Goal: Task Accomplishment & Management: Manage account settings

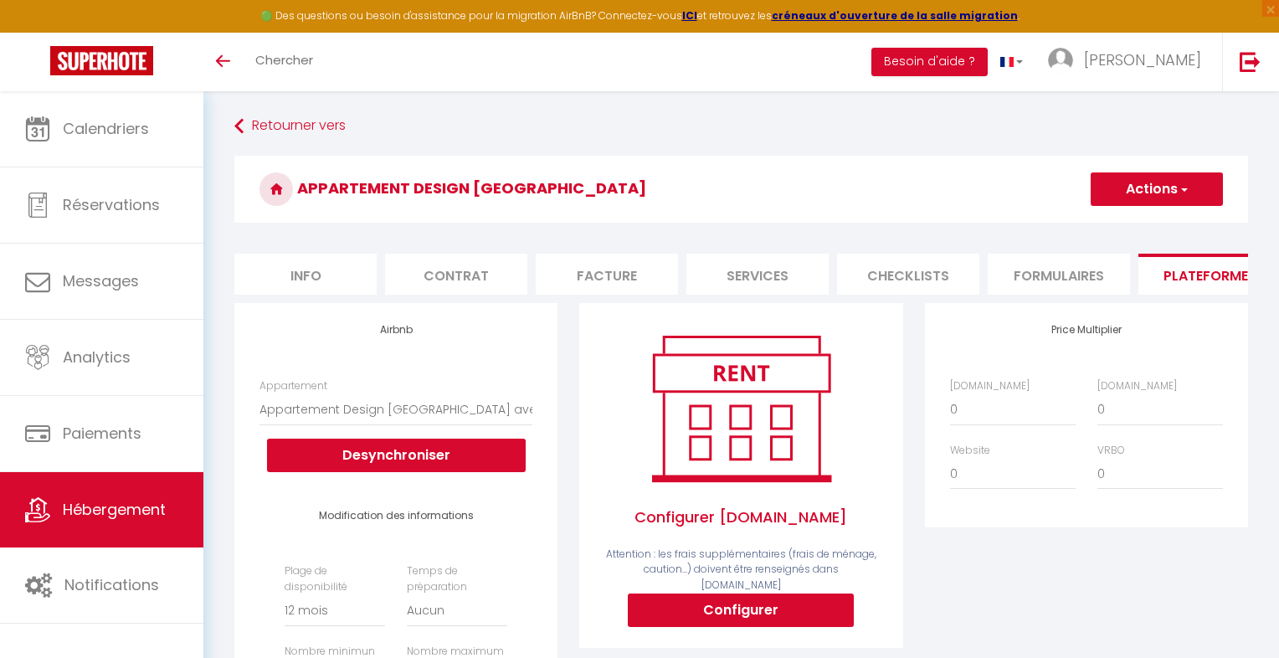
select select "9060-1473820468541734084"
select select "365"
select select "EUR"
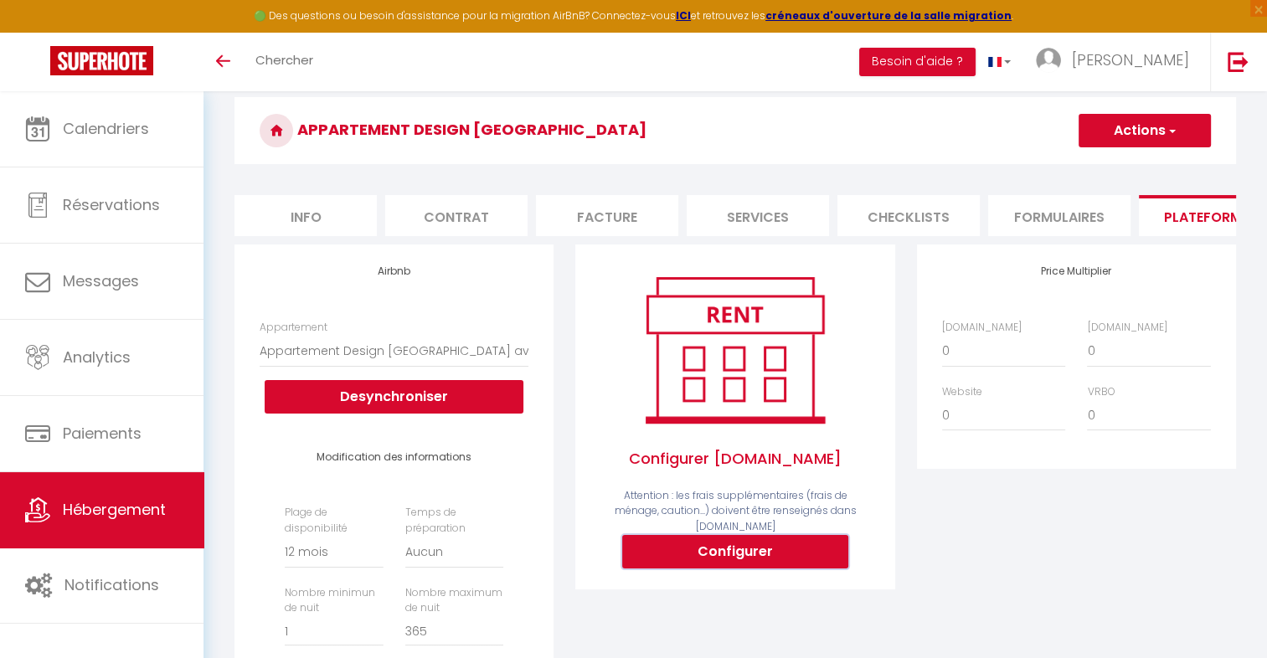
click at [775, 550] on button "Configurer" at bounding box center [735, 551] width 226 height 33
select select
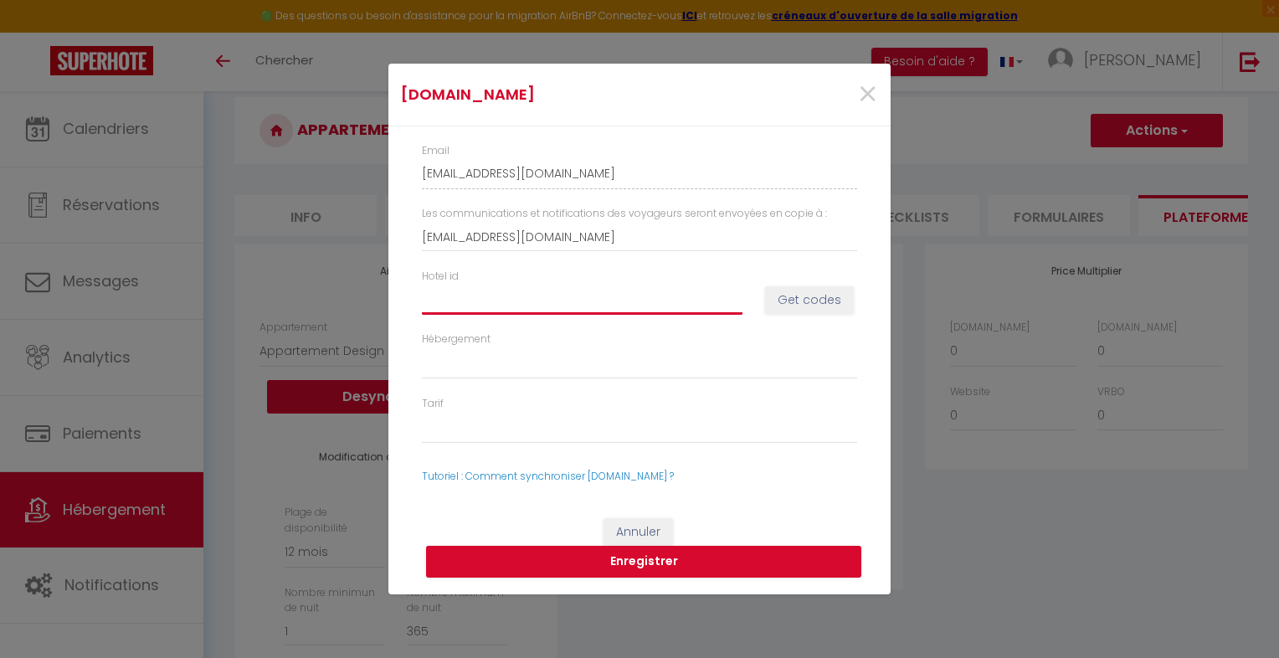
click at [501, 285] on input "Hotel id" at bounding box center [582, 300] width 321 height 30
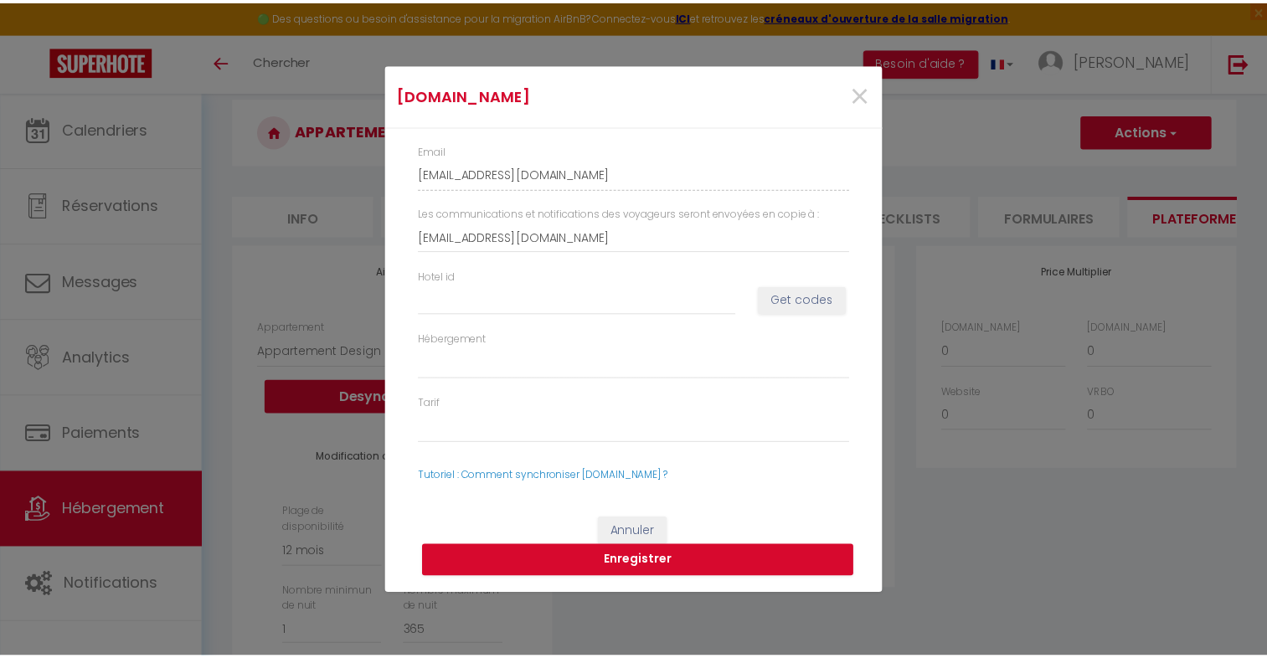
scroll to position [0, 0]
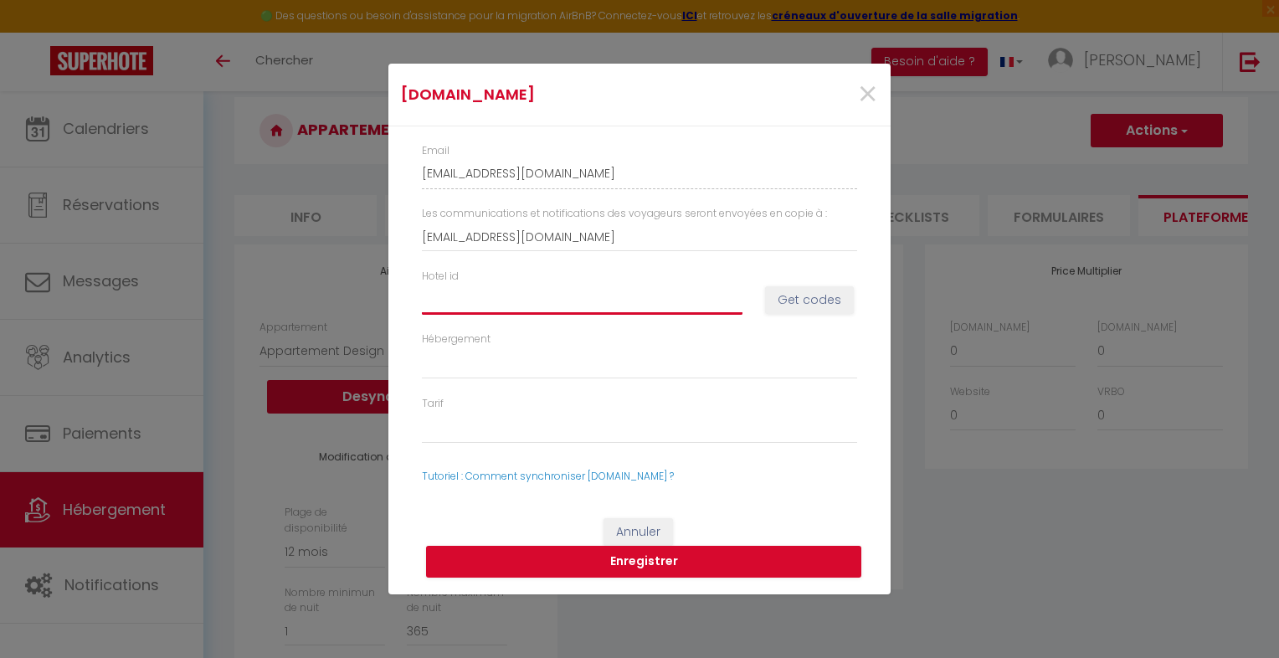
type input "1"
select select
type input "14"
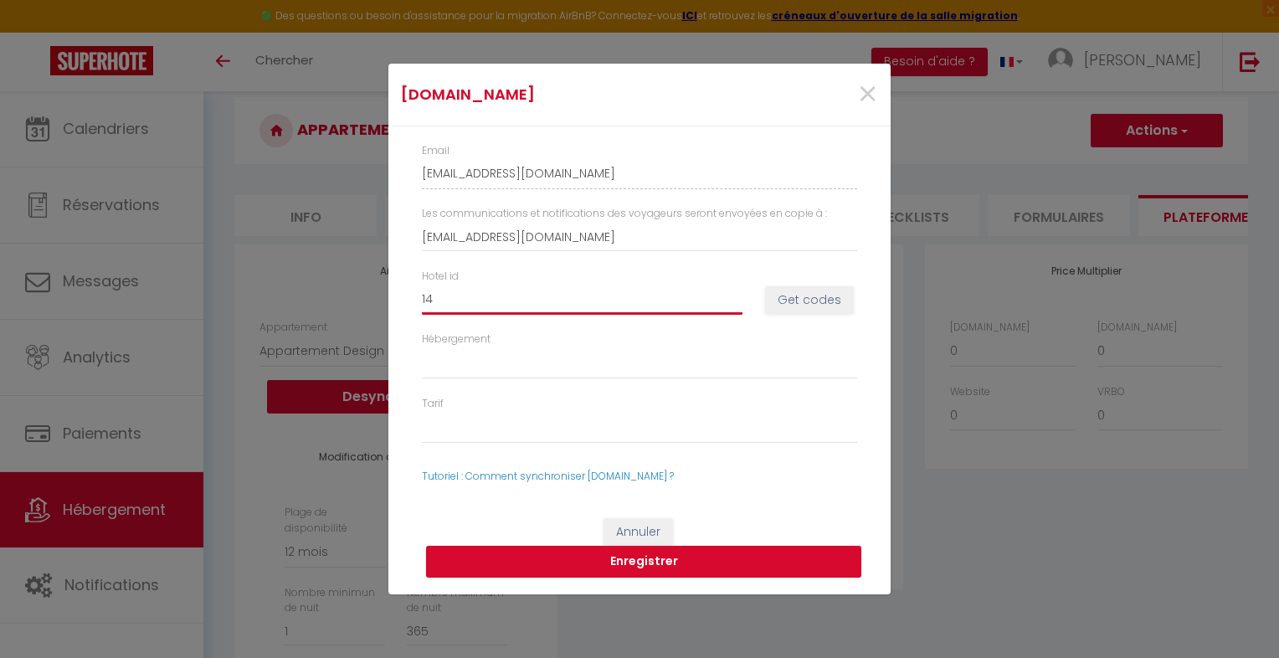
select select
type input "147"
select select
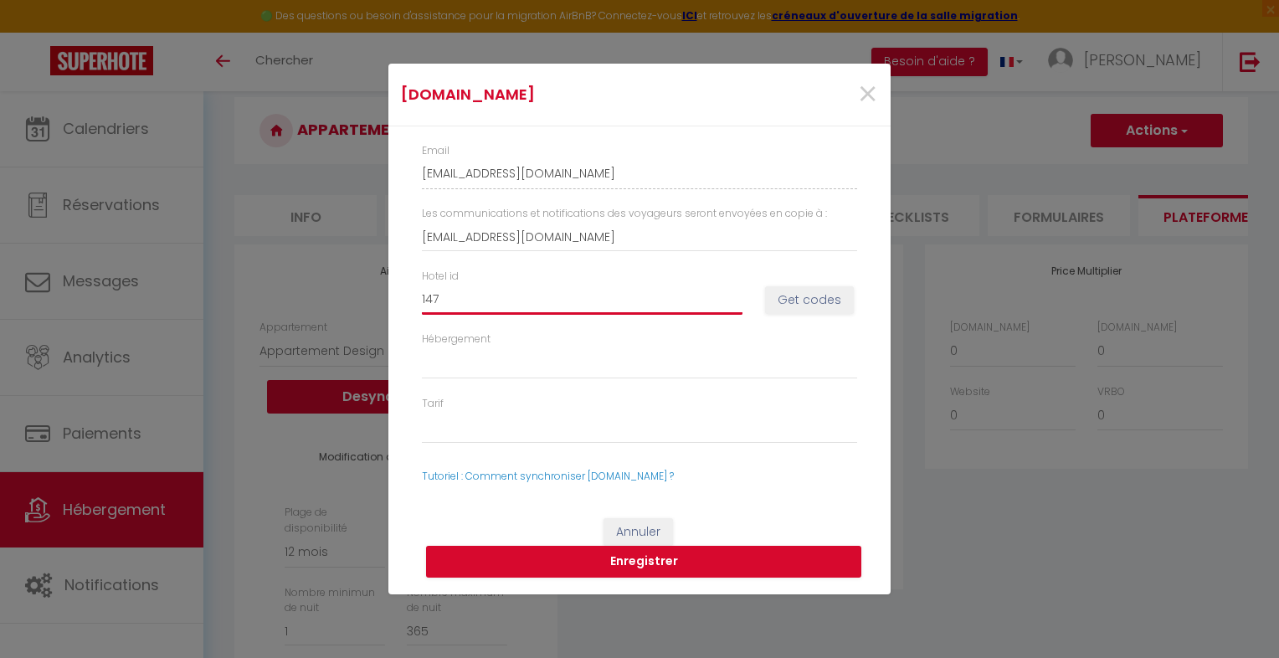
select select
type input "1472"
select select
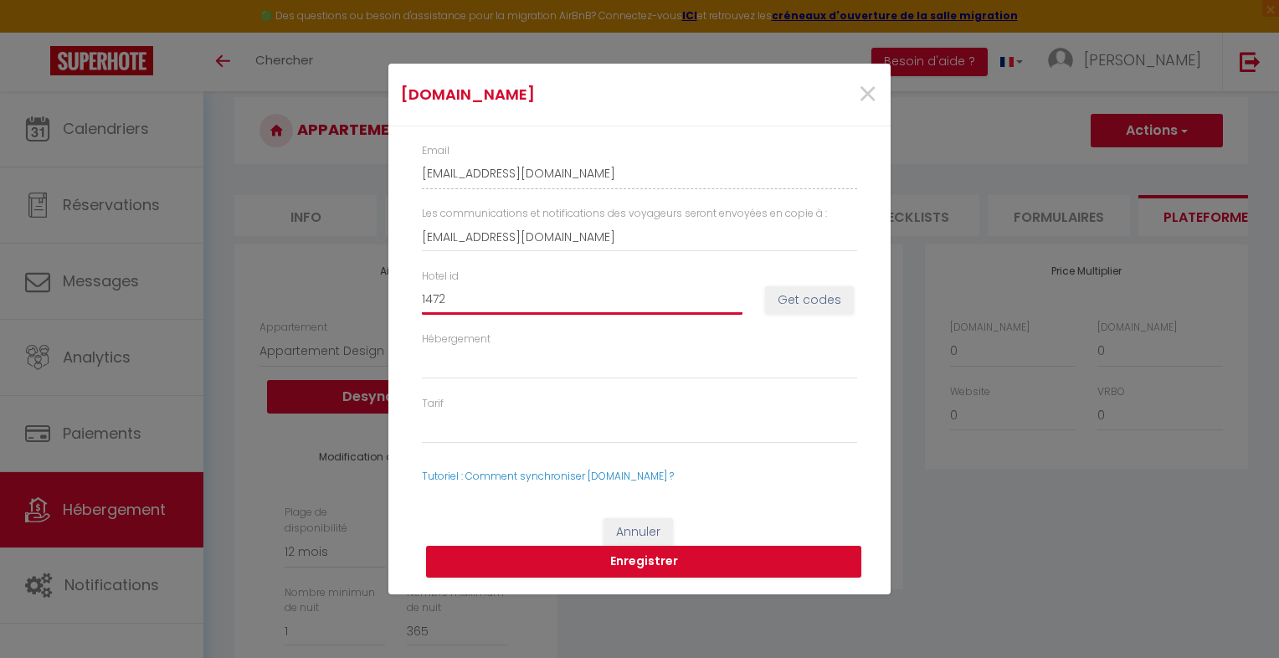
select select
type input "14728"
select select
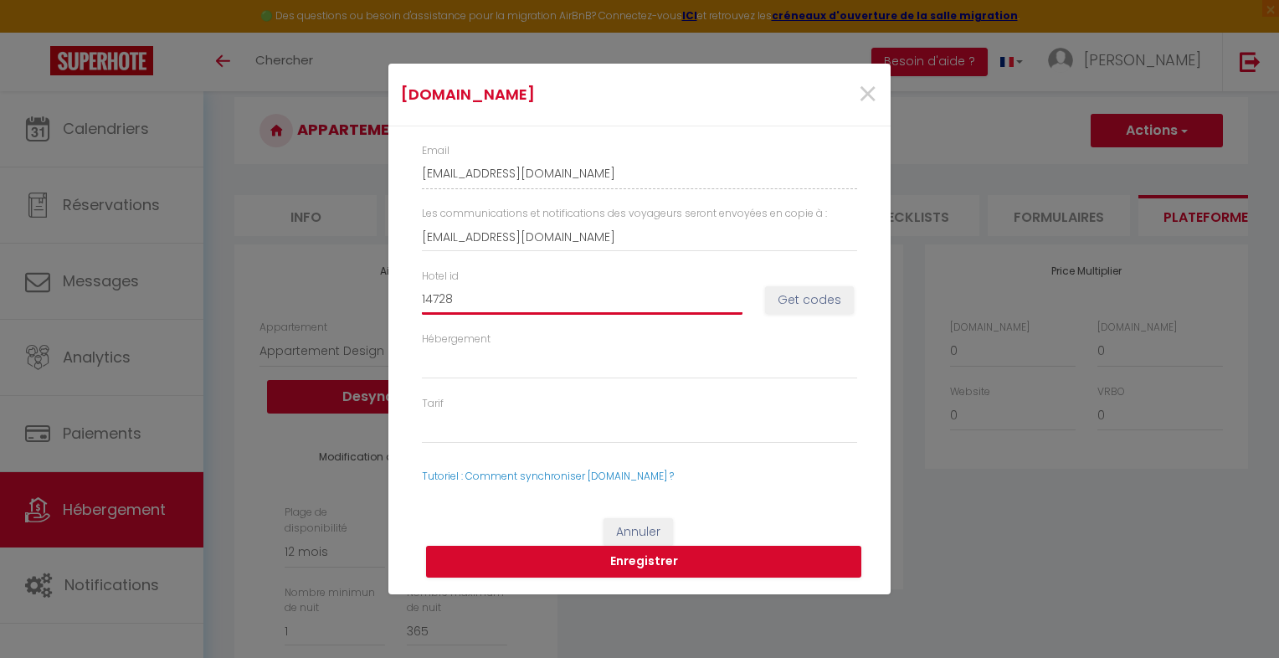
type input "147287"
select select
type input "1472873"
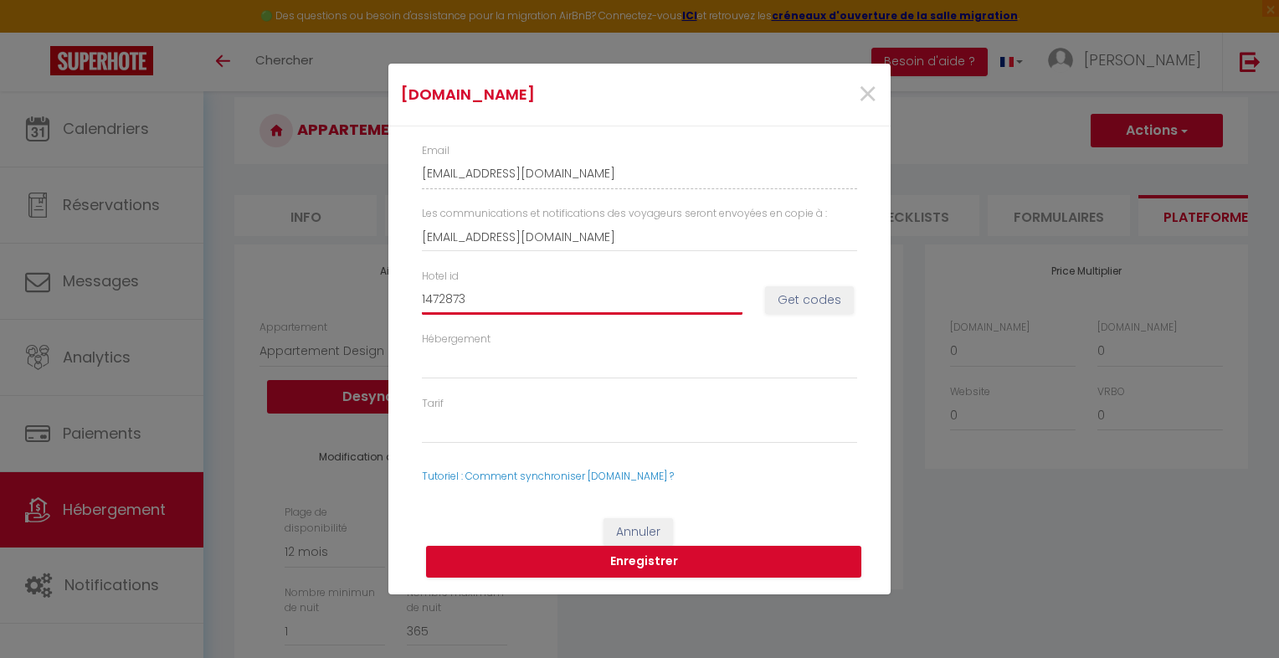
select select
type input "14728731"
select select
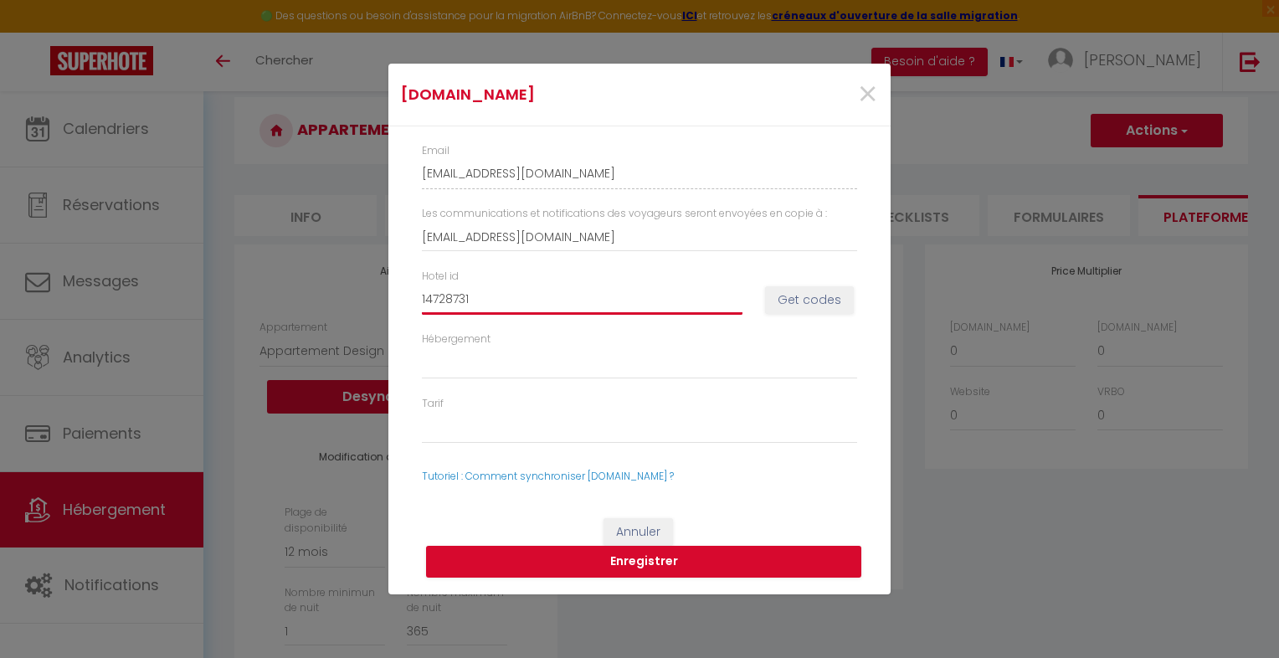
select select
type input "14728731"
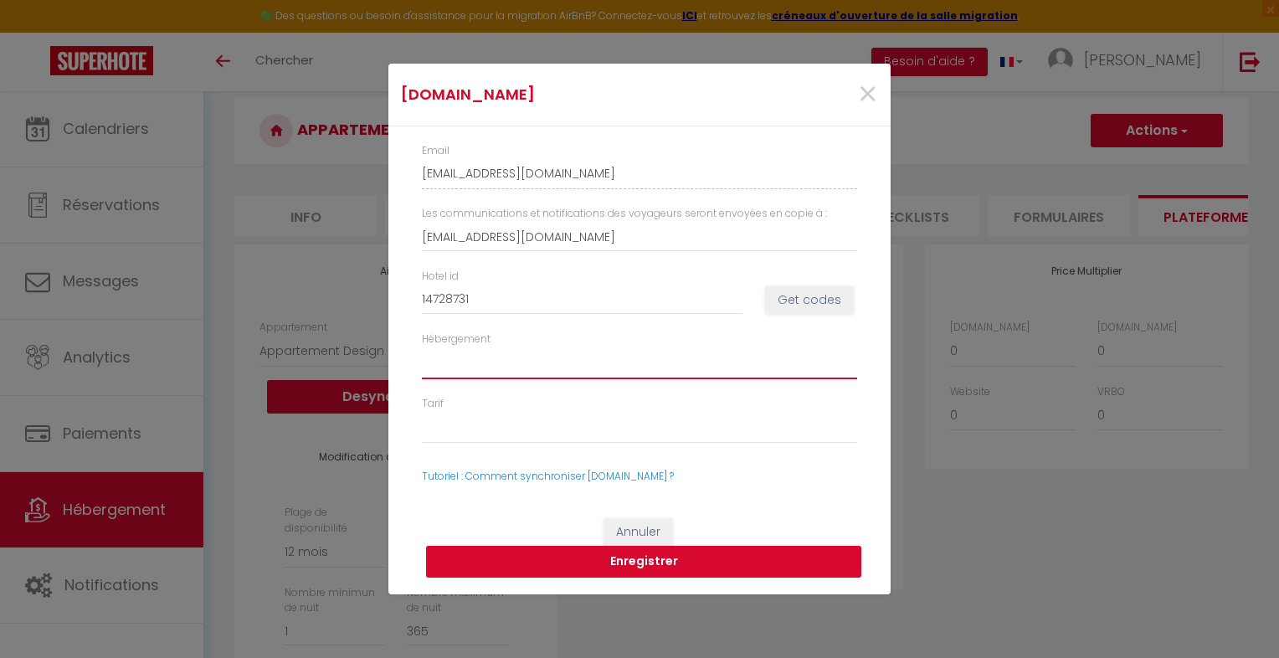
click at [534, 368] on select "Hébergement" at bounding box center [639, 363] width 435 height 32
click at [508, 359] on select "Hébergement" at bounding box center [639, 363] width 435 height 32
click at [494, 368] on select "Hébergement" at bounding box center [639, 363] width 435 height 32
click at [781, 308] on button "Get codes" at bounding box center [809, 300] width 89 height 28
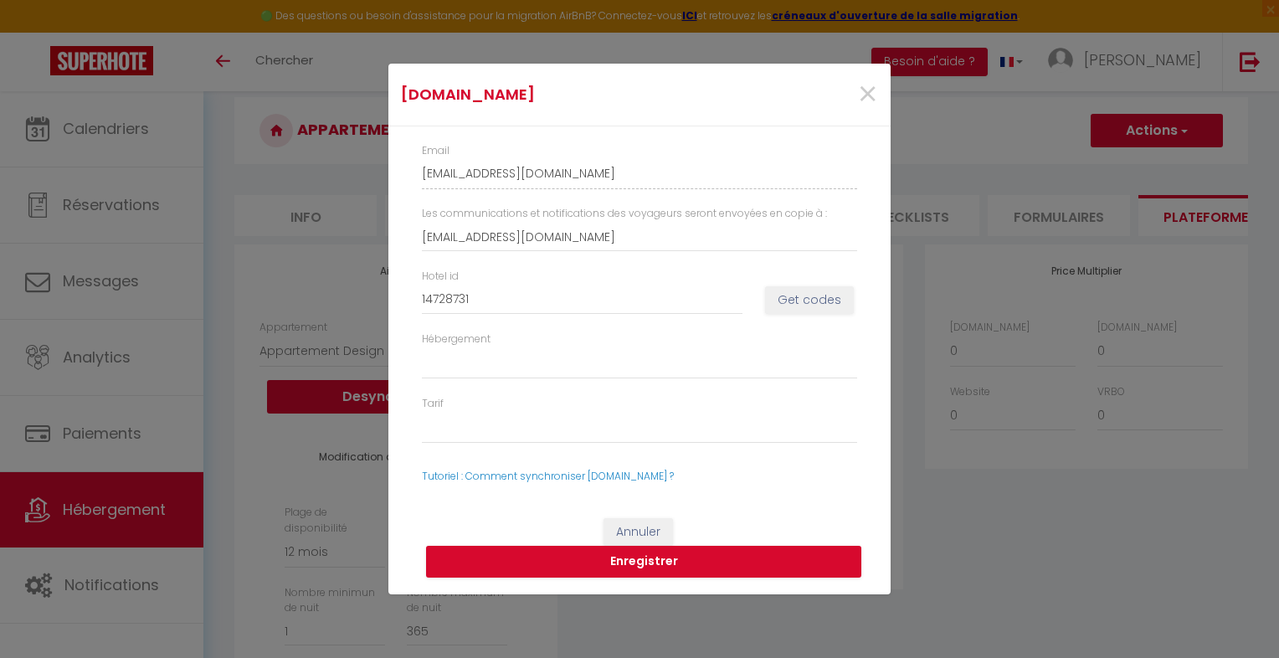
select select
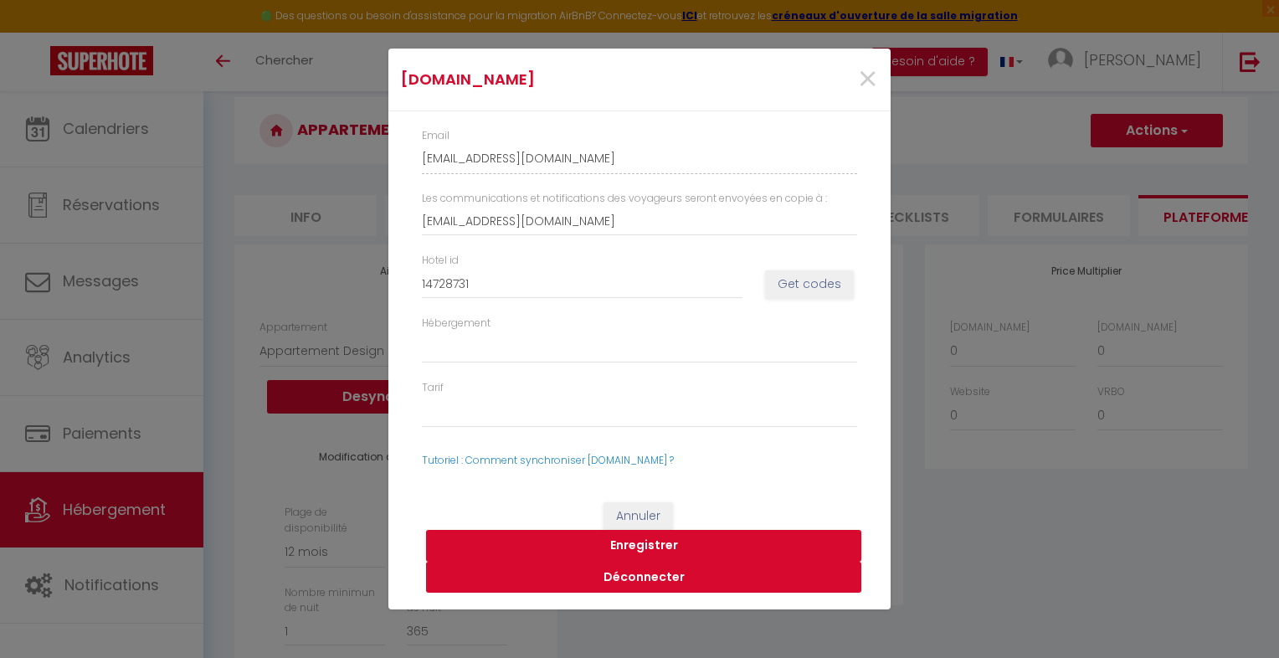
click at [710, 577] on button "Déconnecter" at bounding box center [643, 578] width 435 height 32
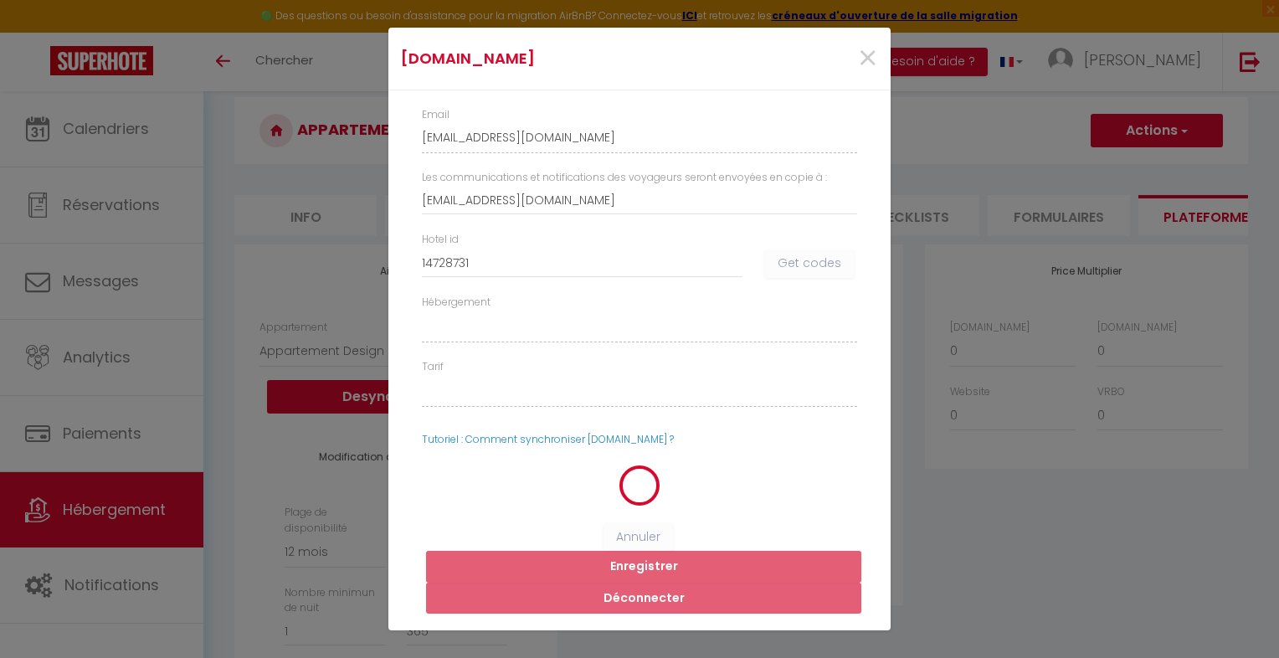
select select
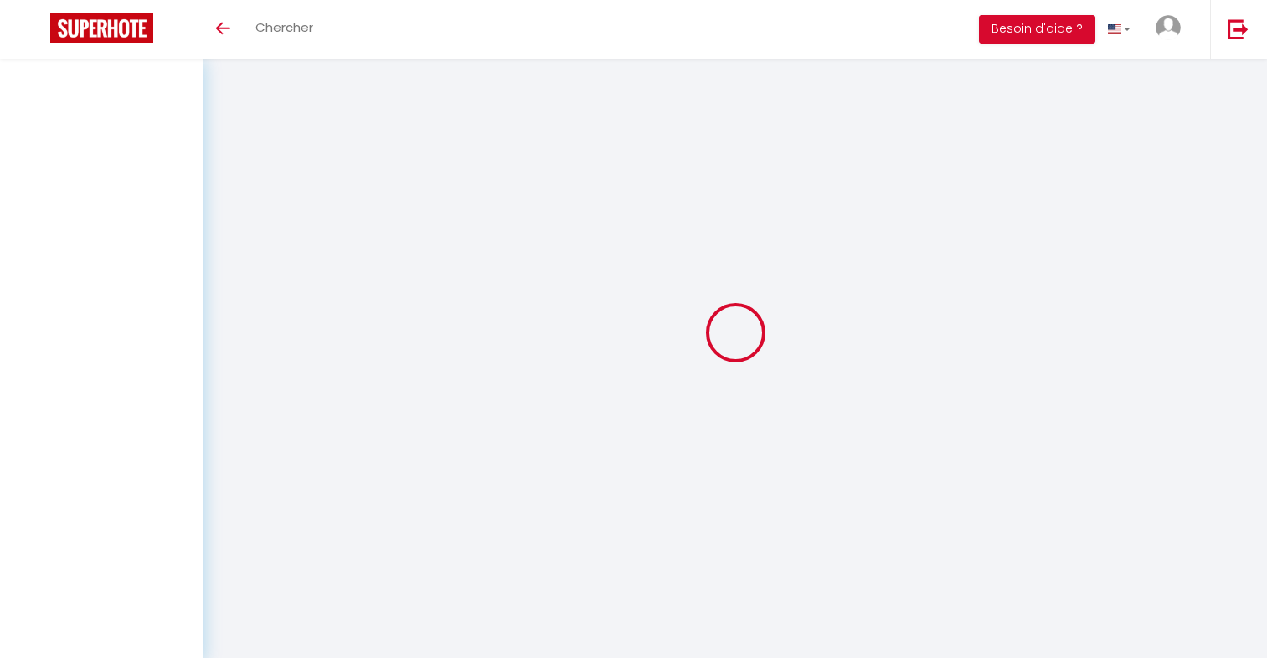
scroll to position [59, 0]
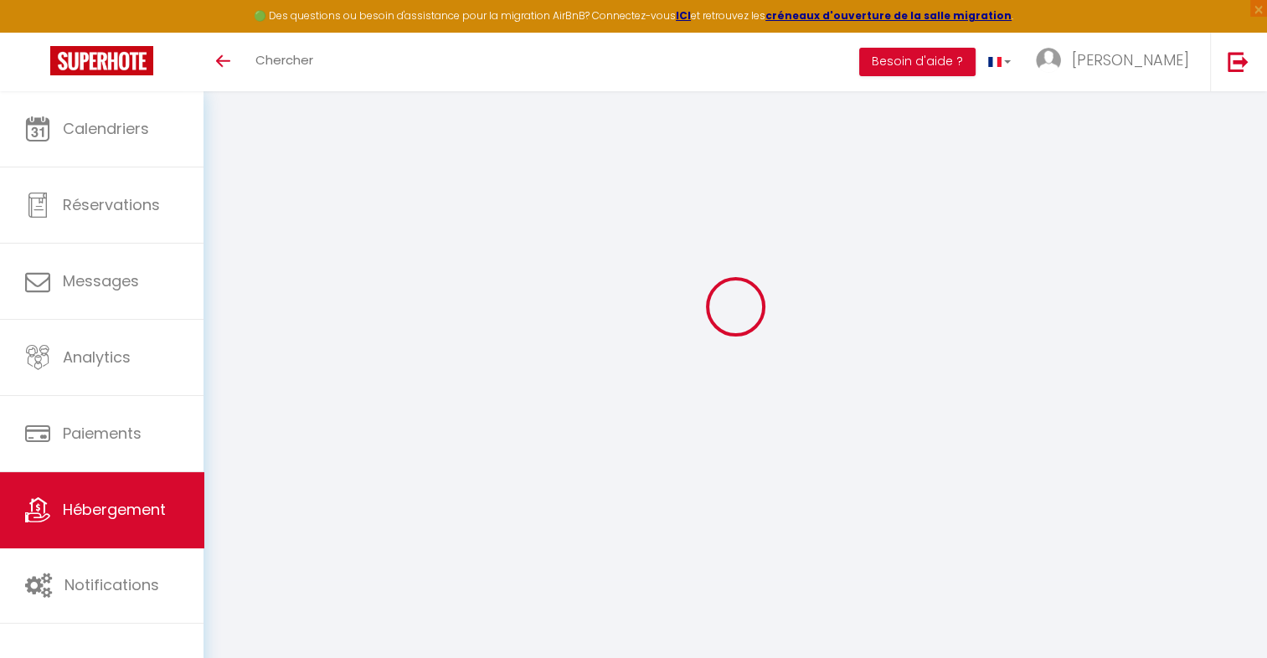
select select "9060-1473820468541734084"
select select "365"
select select "EUR"
select select
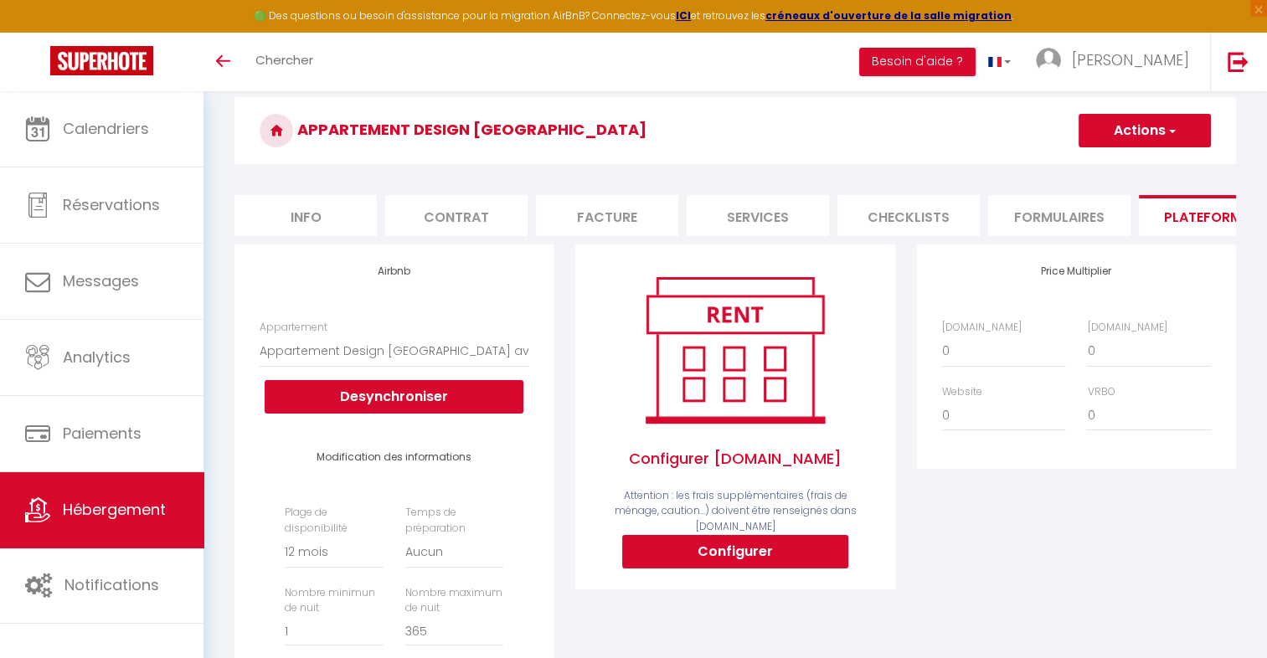
scroll to position [0, 0]
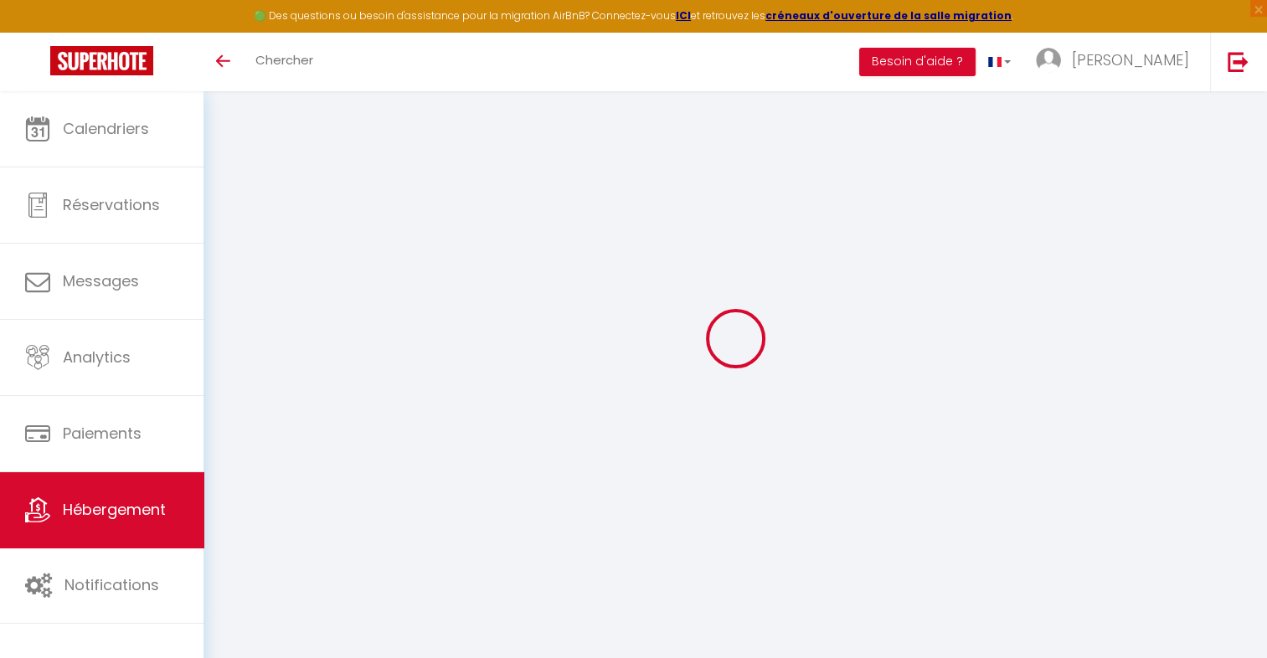
scroll to position [59, 0]
select select "9060-1473820468541734084"
select select "365"
select select "EUR"
select select
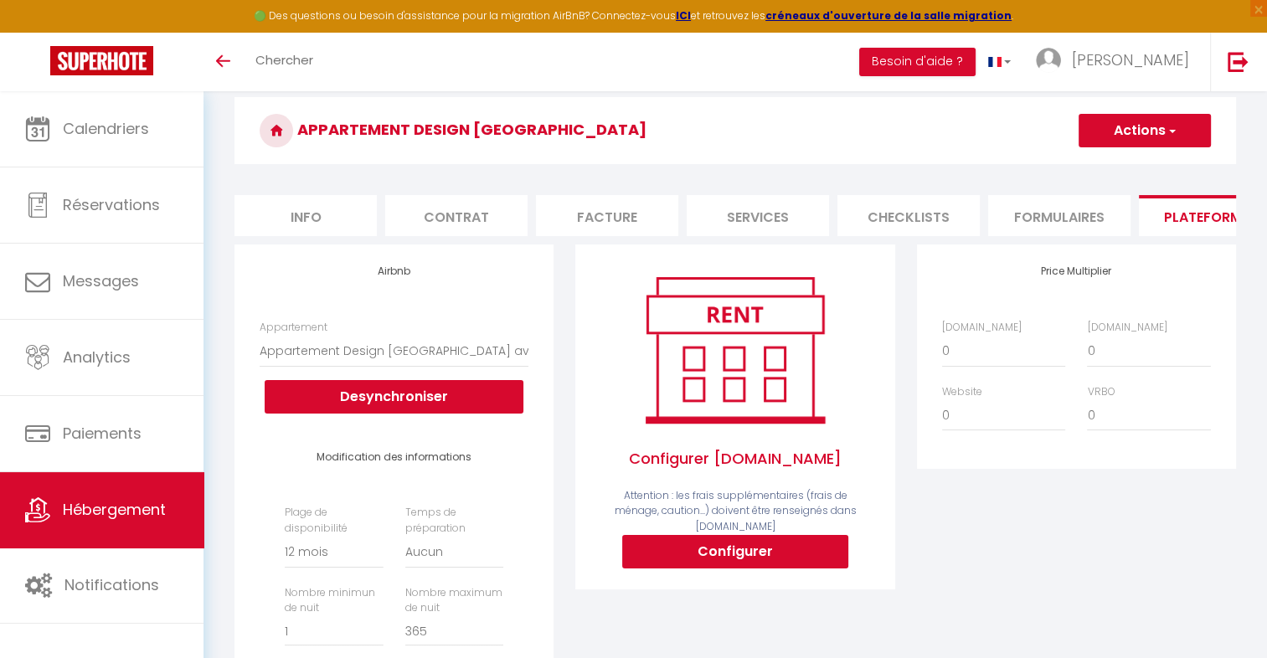
scroll to position [0, 0]
click at [739, 541] on button "Configurer" at bounding box center [735, 551] width 226 height 33
select select
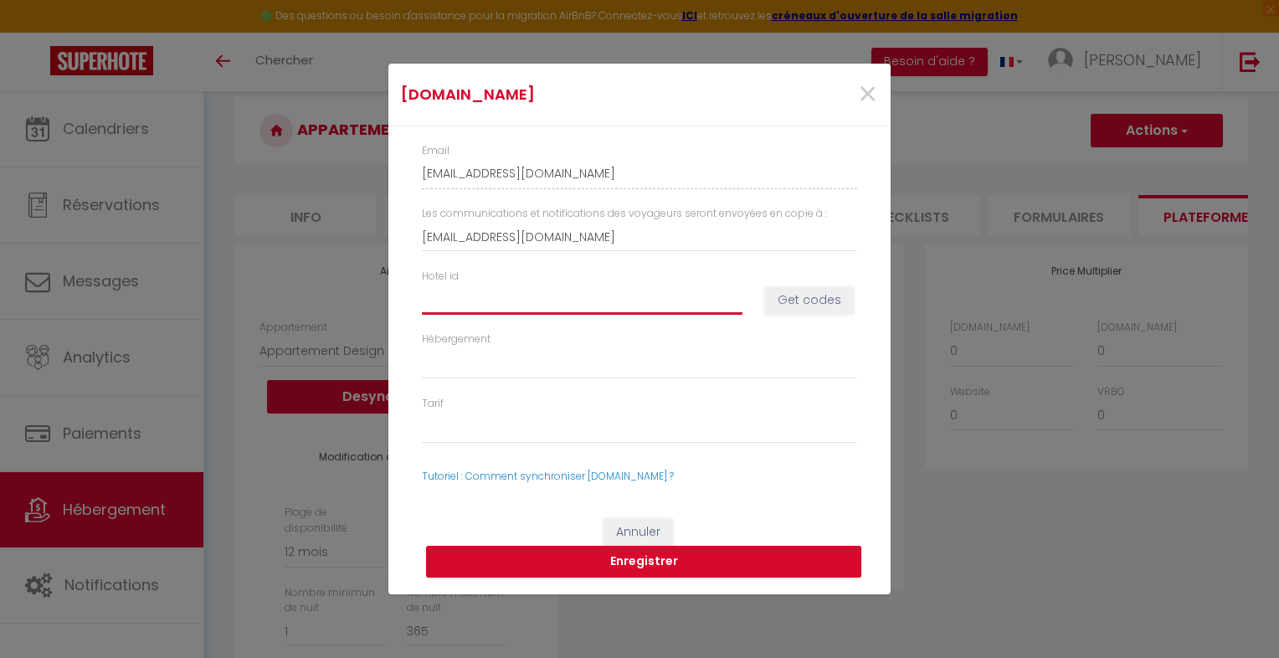
click at [578, 298] on input "Hotel id" at bounding box center [582, 300] width 321 height 30
type input "1"
select select
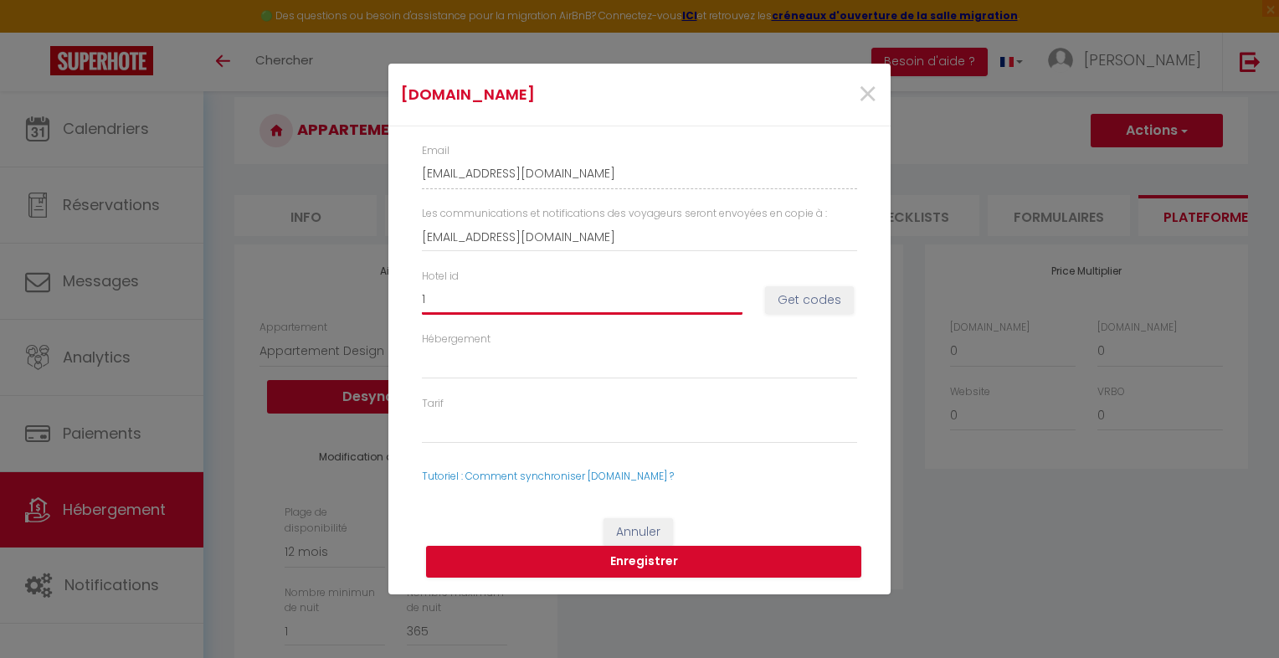
type input "14"
select select
type input "147"
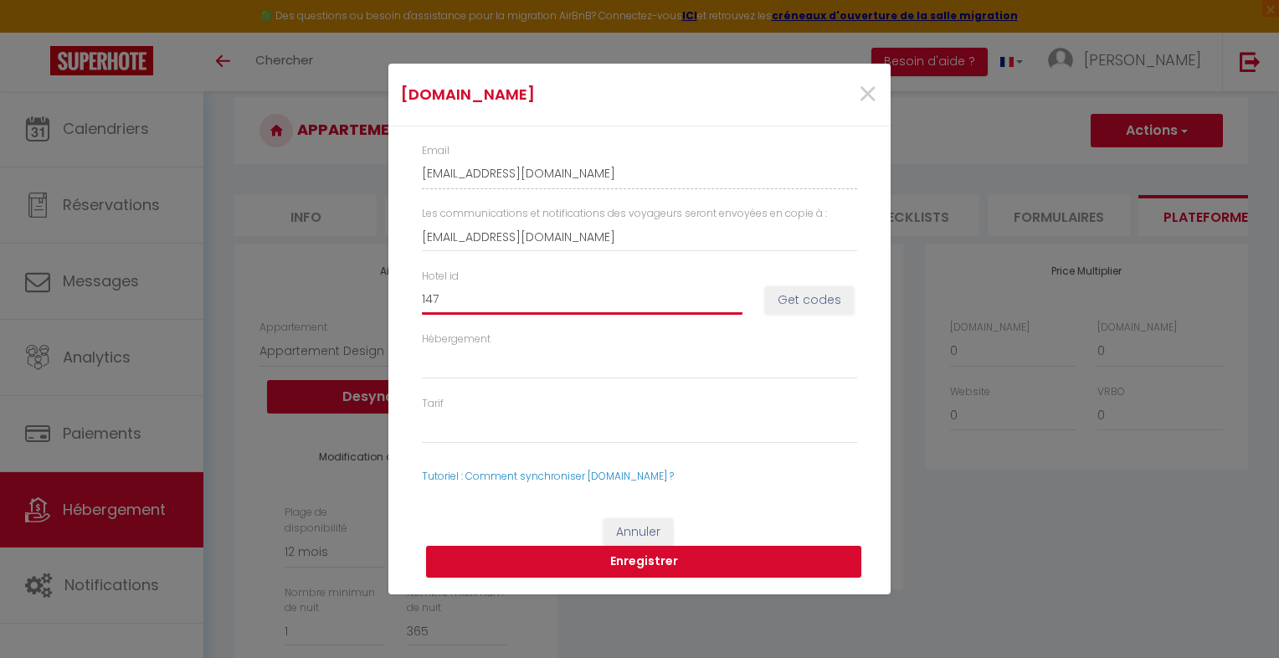
select select
type input "1472"
select select
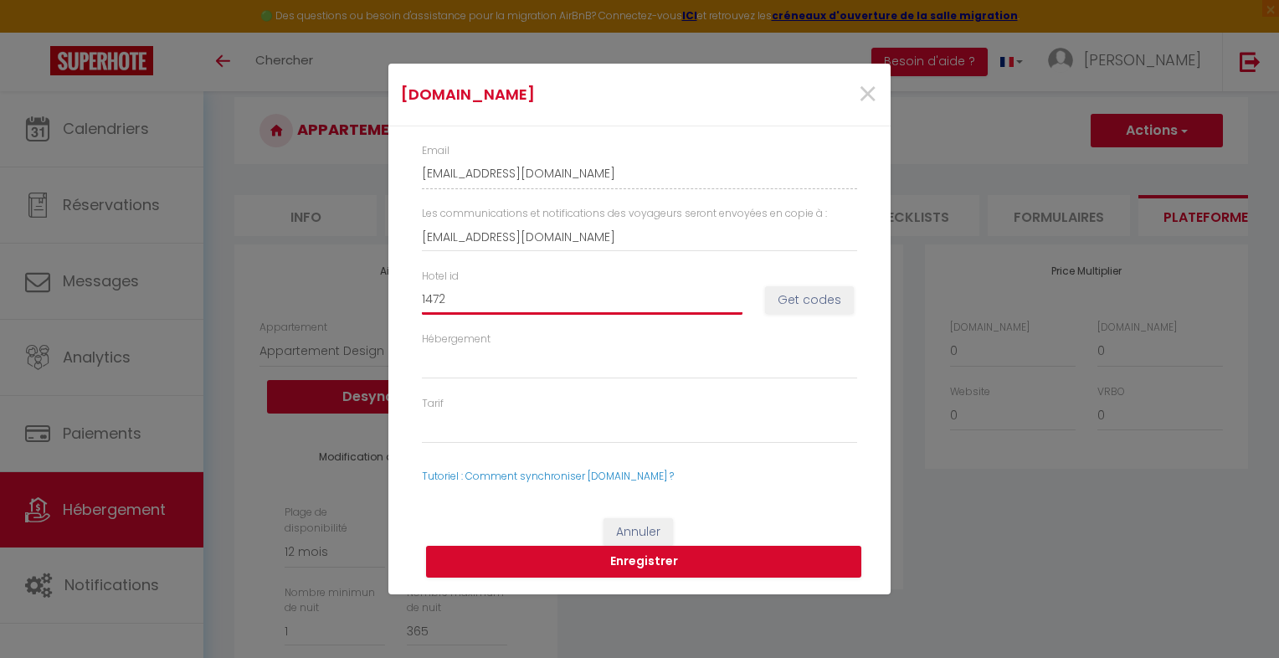
select select
type input "14728"
select select
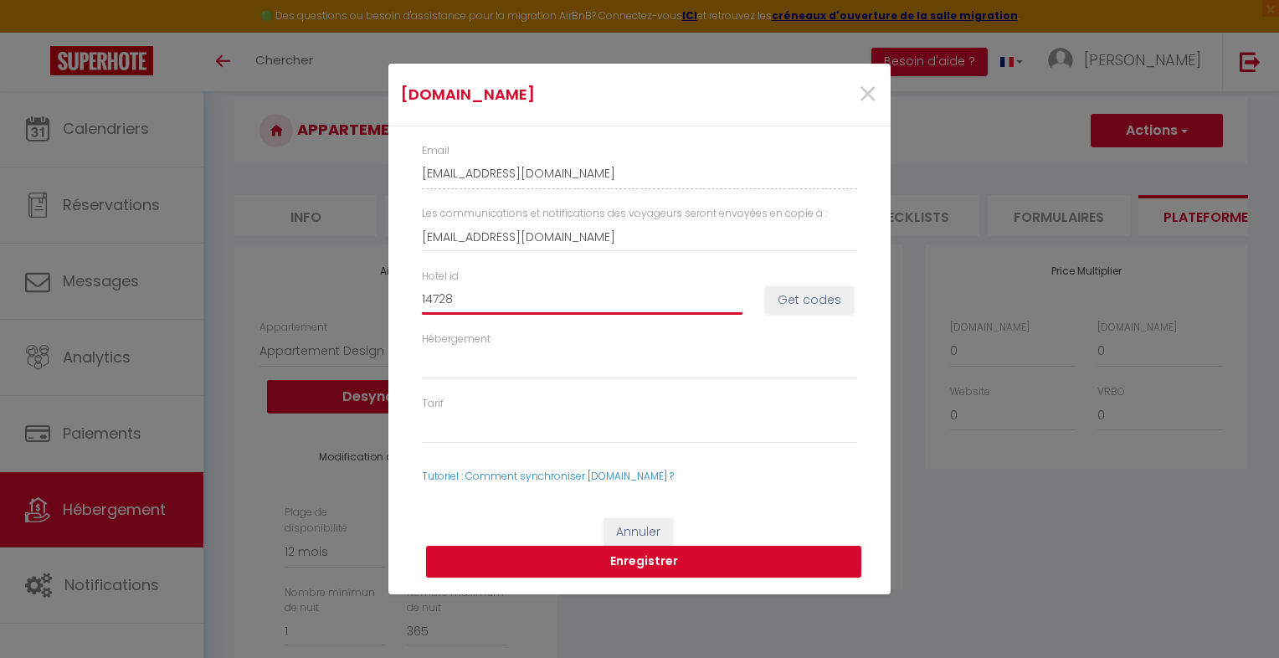
select select
type input "147287"
select select
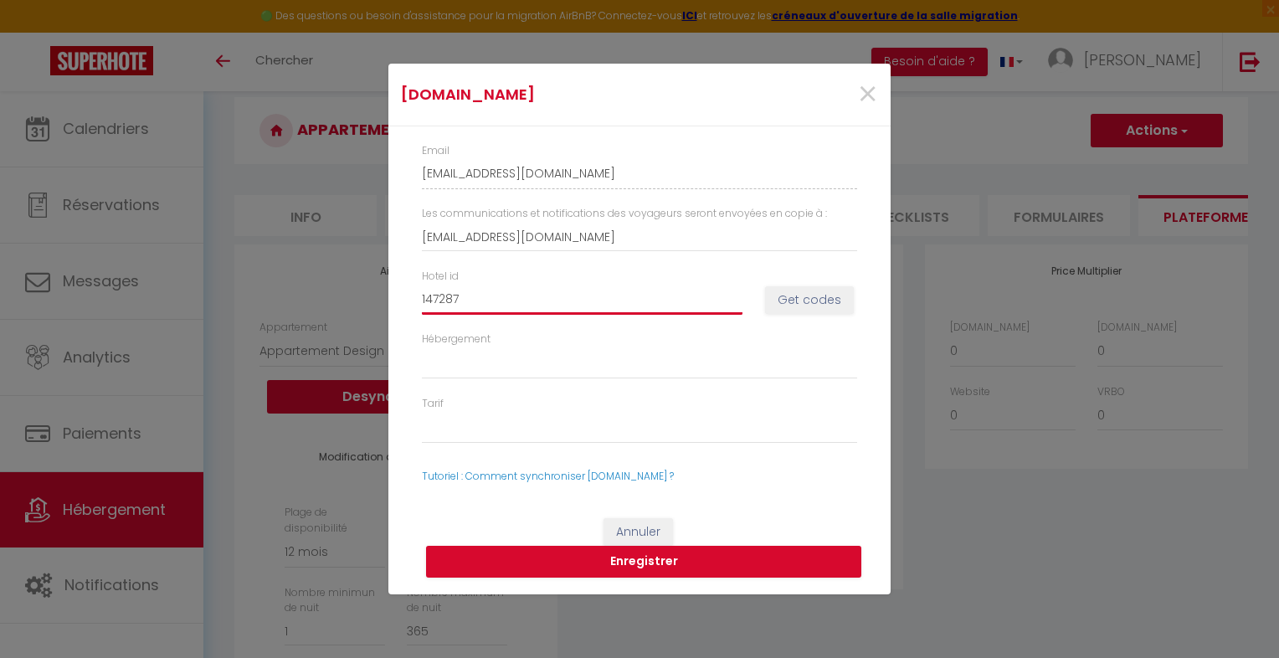
type input "1472873"
select select
type input "14728731"
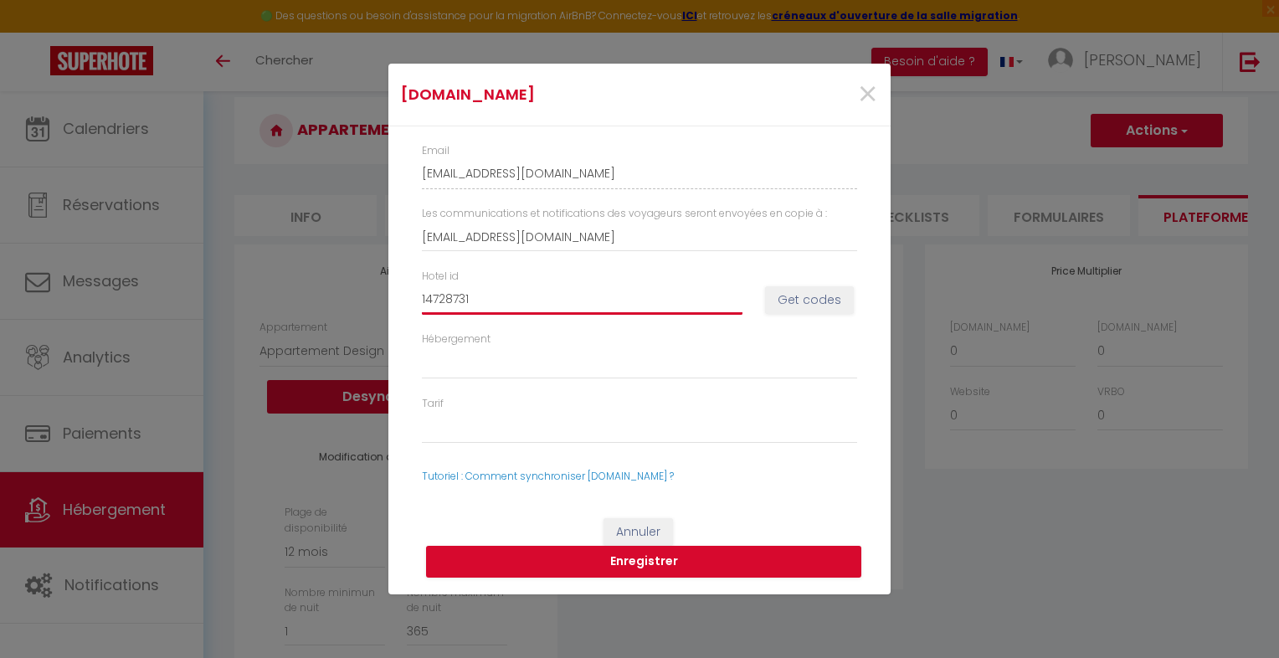
select select
type input "14728731"
click at [841, 295] on button "Get codes" at bounding box center [809, 300] width 89 height 28
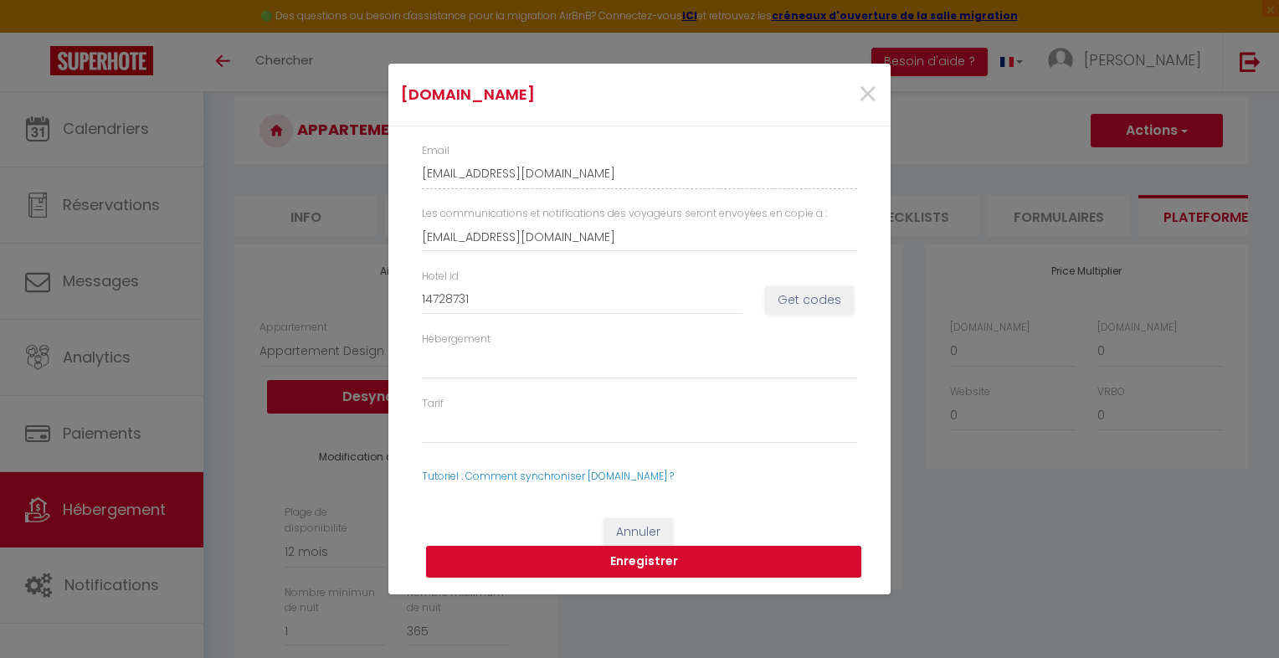
select select
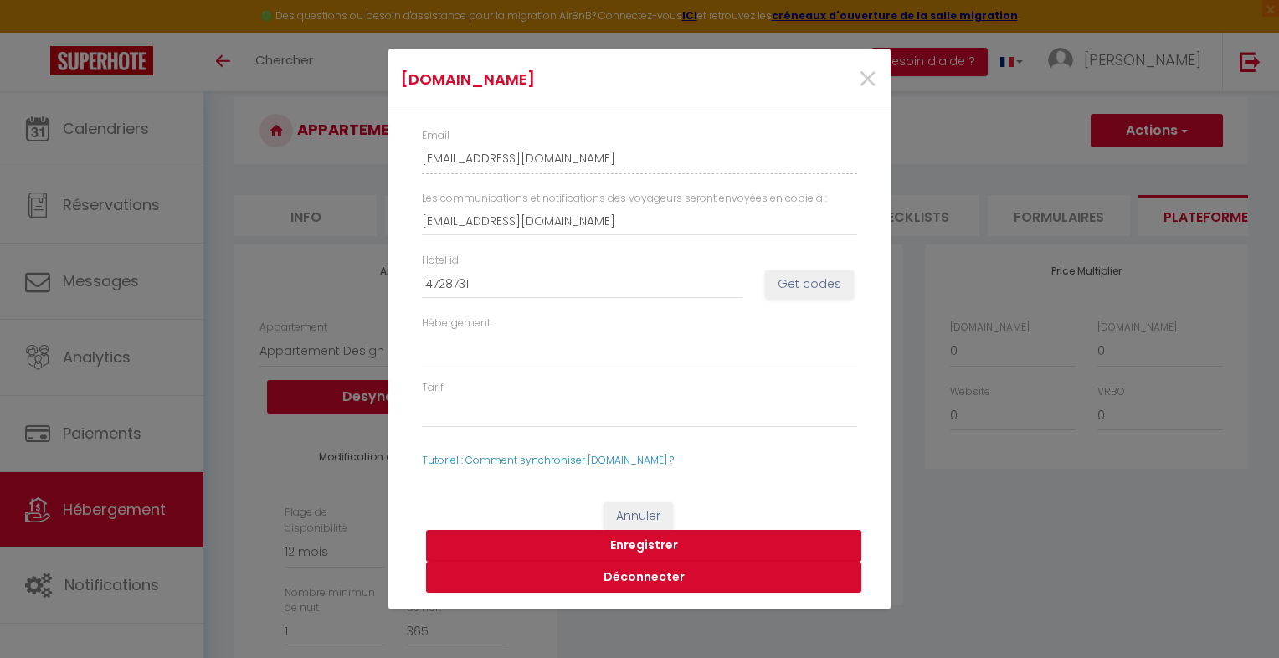
click at [662, 548] on button "Enregistrer" at bounding box center [643, 546] width 435 height 32
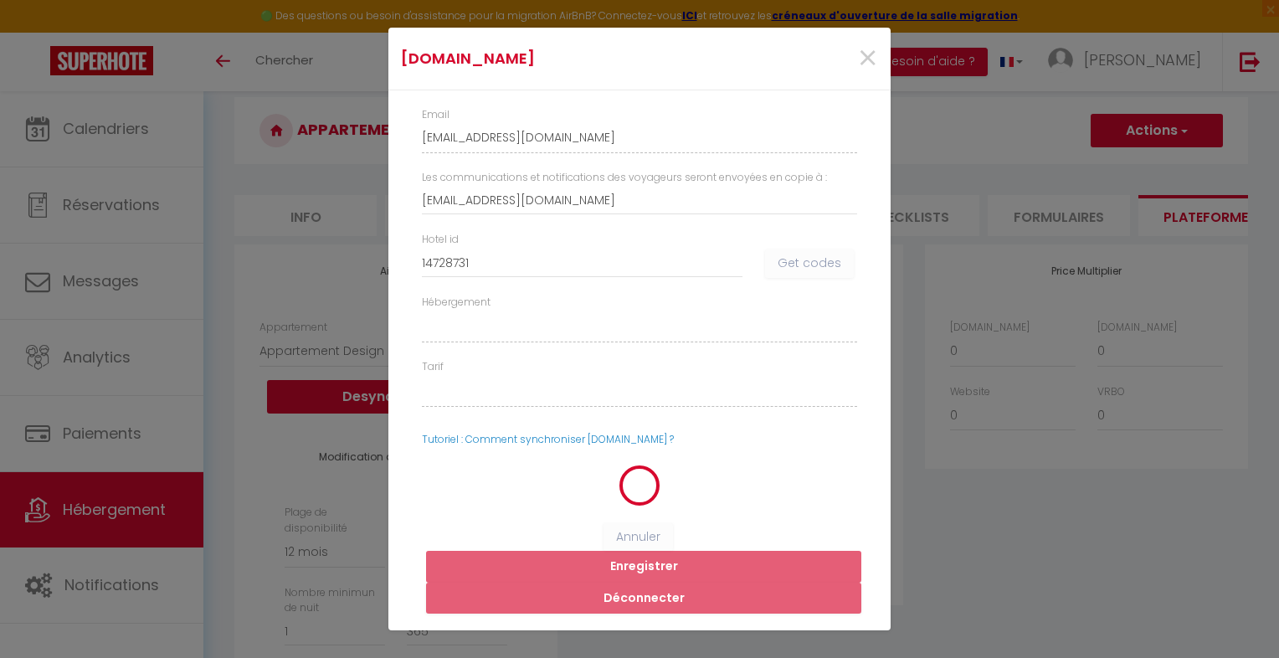
select select
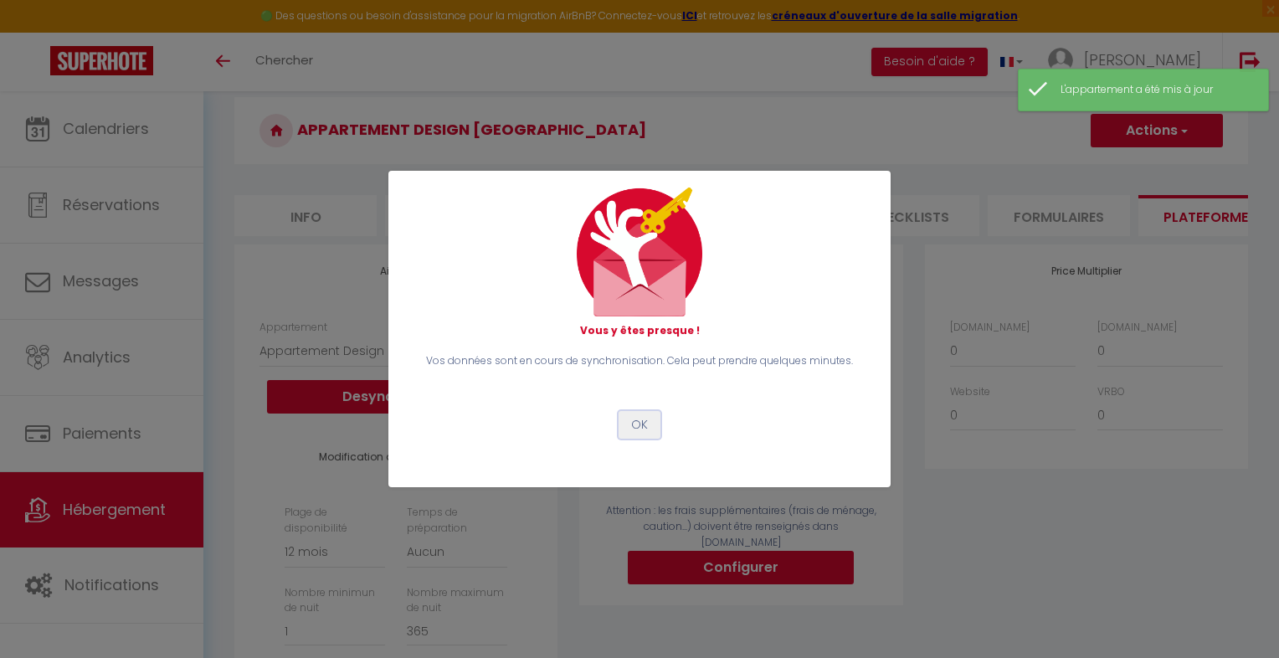
click at [649, 424] on button "OK" at bounding box center [640, 425] width 42 height 28
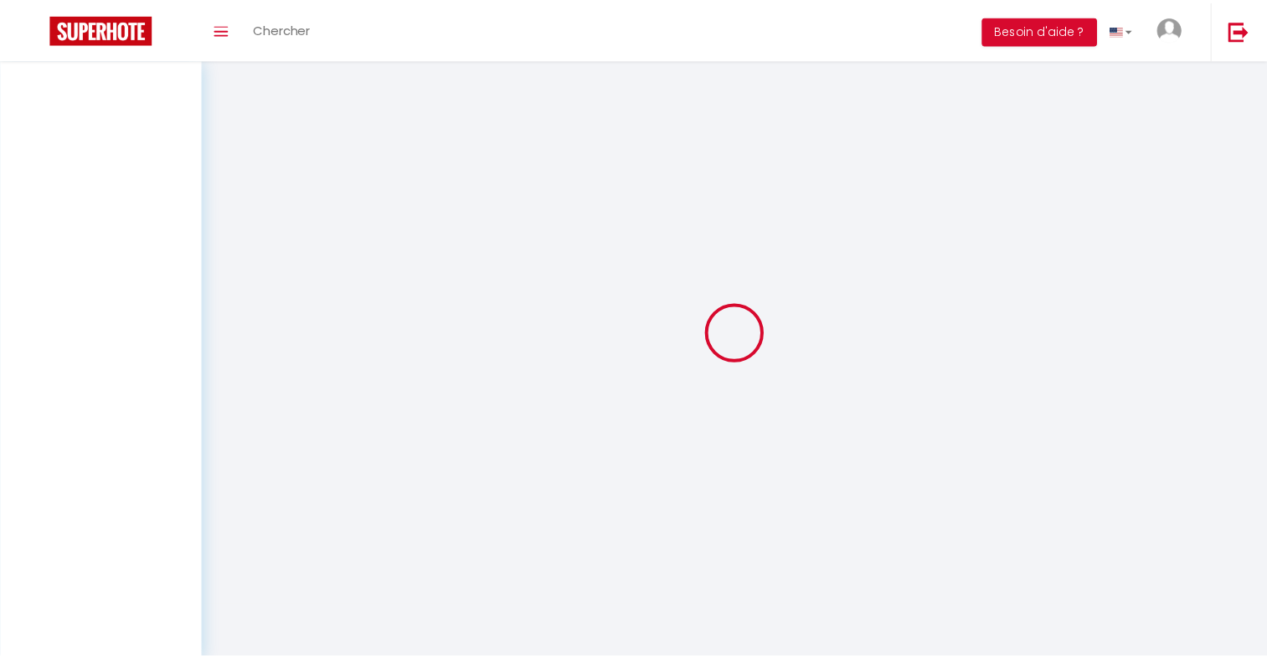
scroll to position [59, 0]
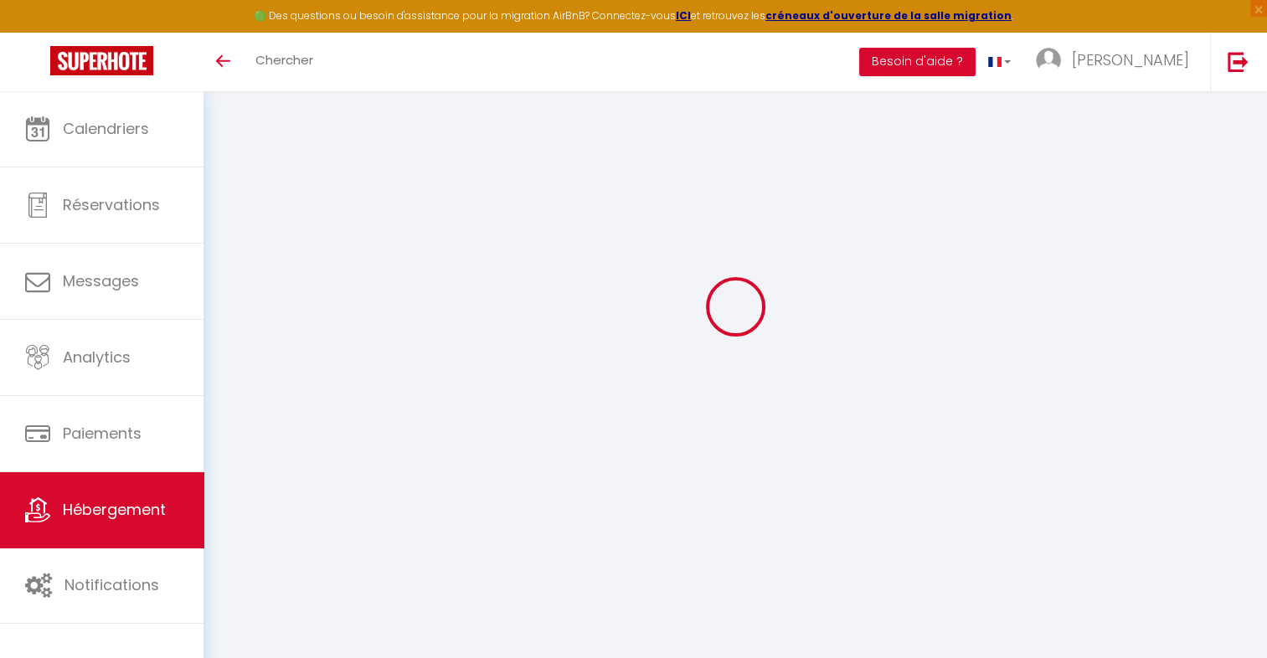
select select "9060-1473820468541734084"
select select "365"
select select "EUR"
select select
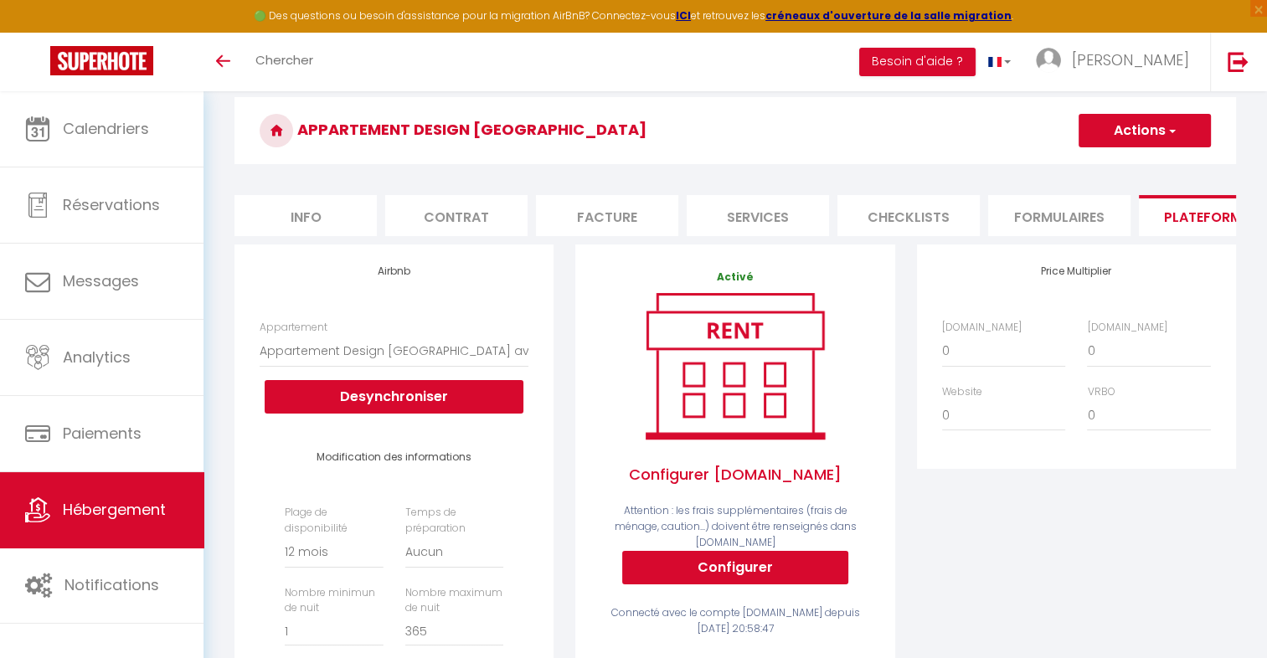
scroll to position [0, 0]
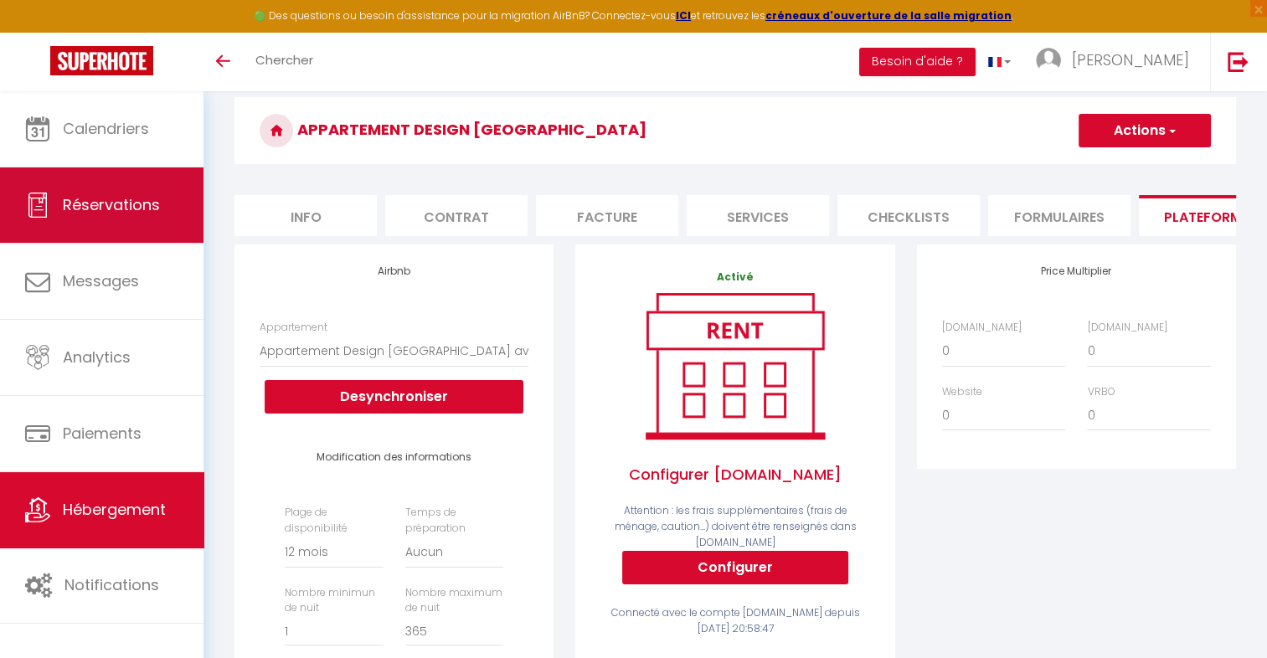
click at [111, 183] on link "Réservations" at bounding box center [101, 204] width 203 height 75
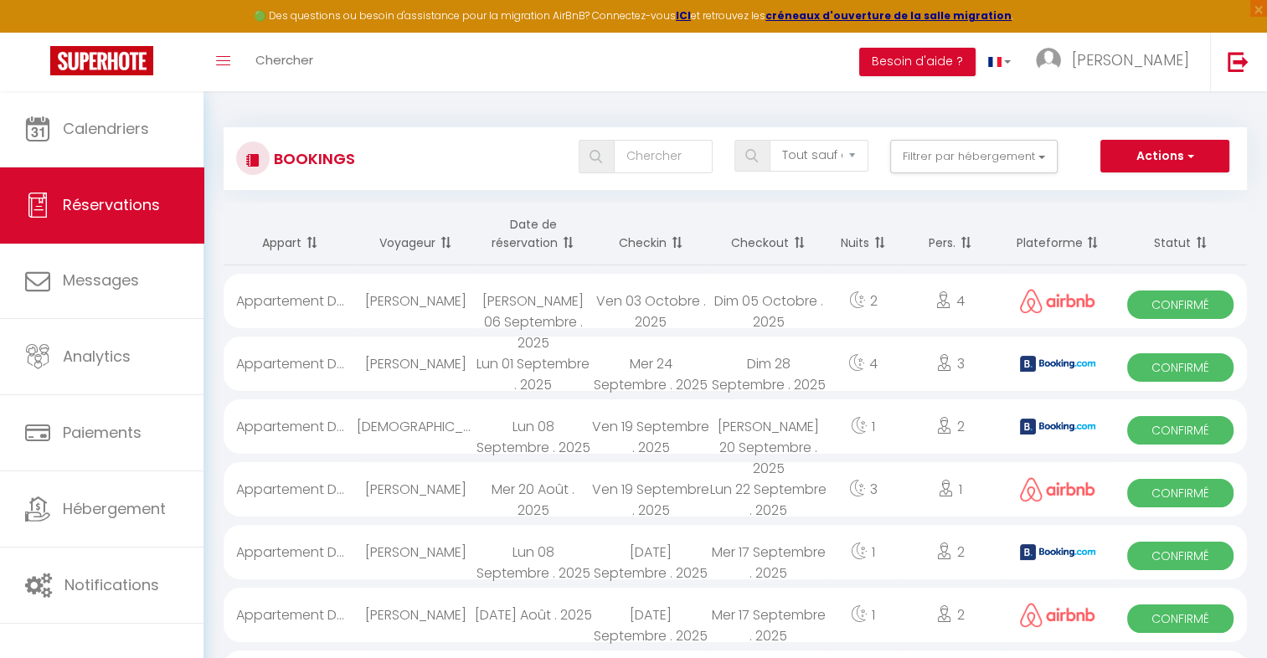
click at [462, 363] on div "Farzad Peyrow" at bounding box center [416, 364] width 118 height 54
select select "OK"
select select "KO"
select select "0"
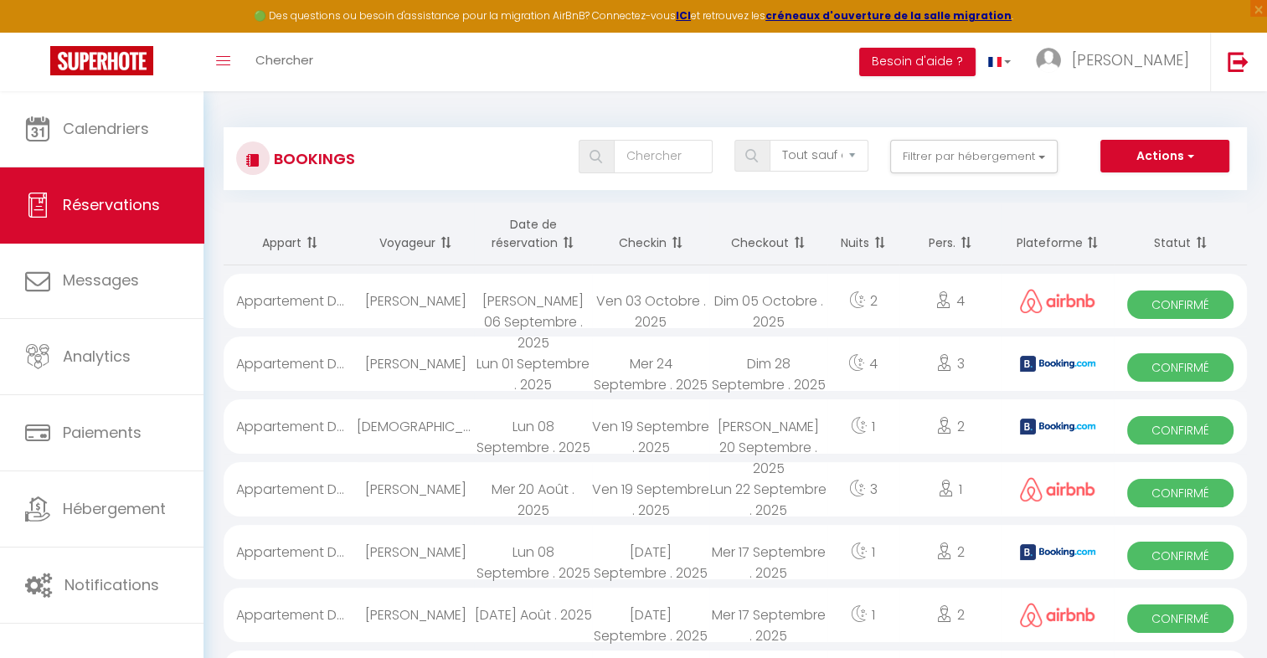
select select "1"
select select
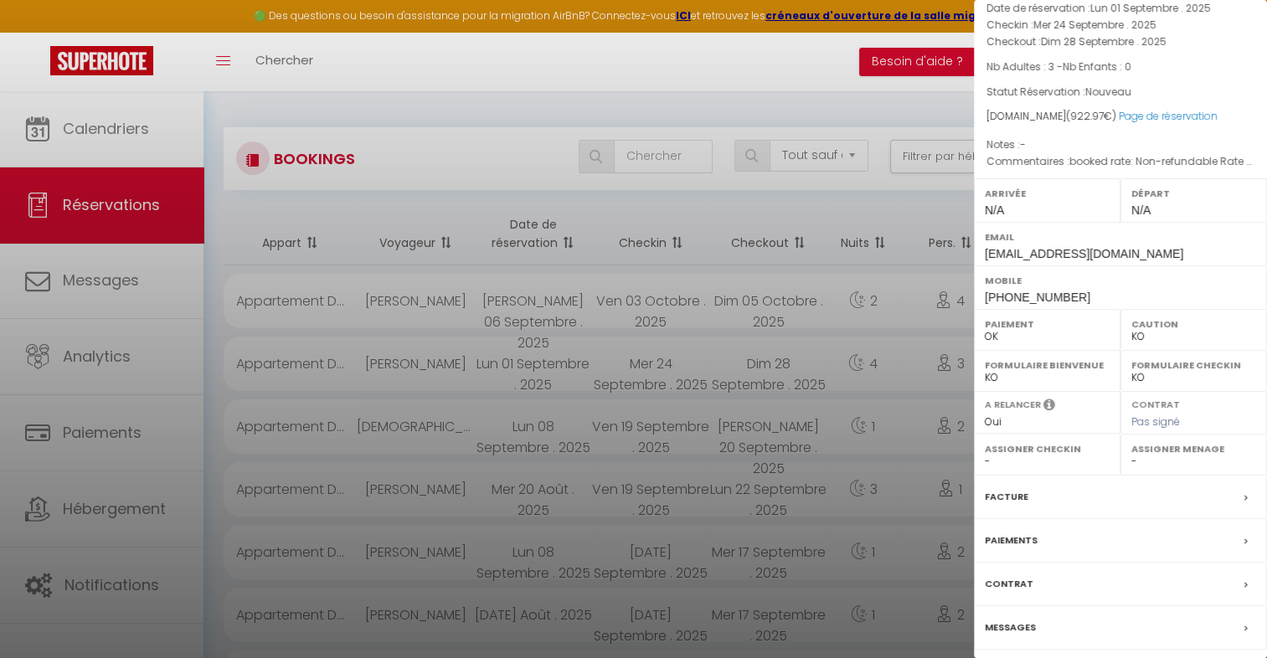
scroll to position [144, 0]
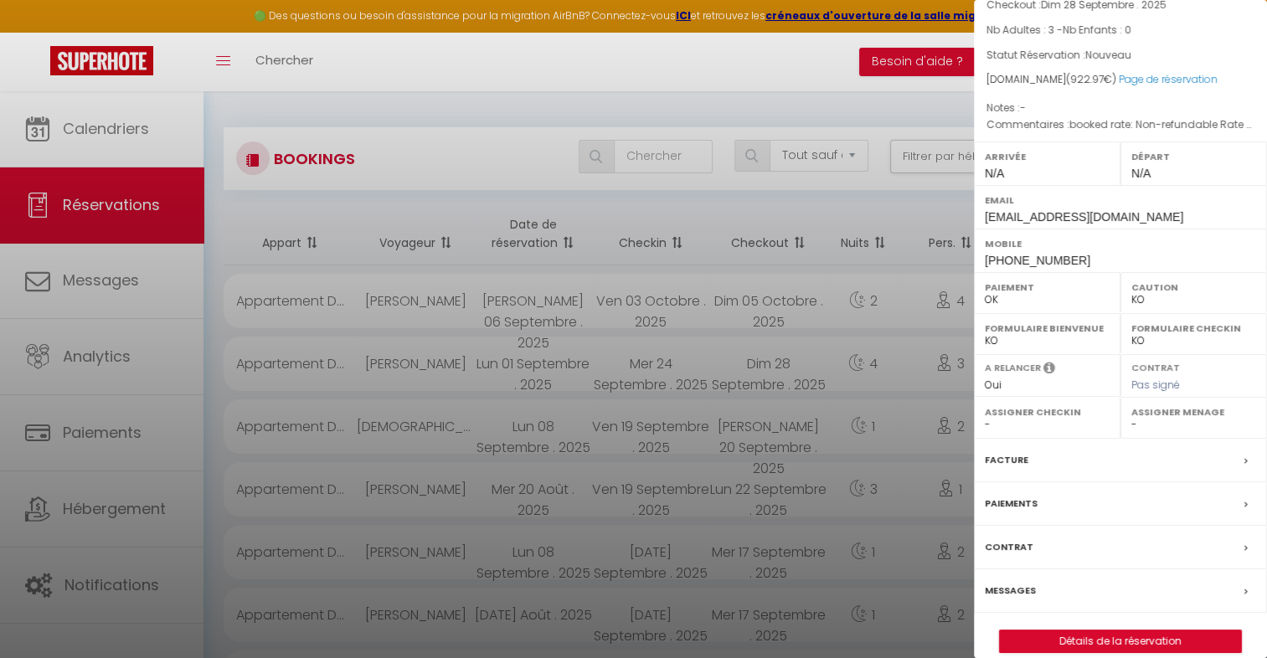
click at [1176, 484] on div "Paiements" at bounding box center [1120, 504] width 293 height 44
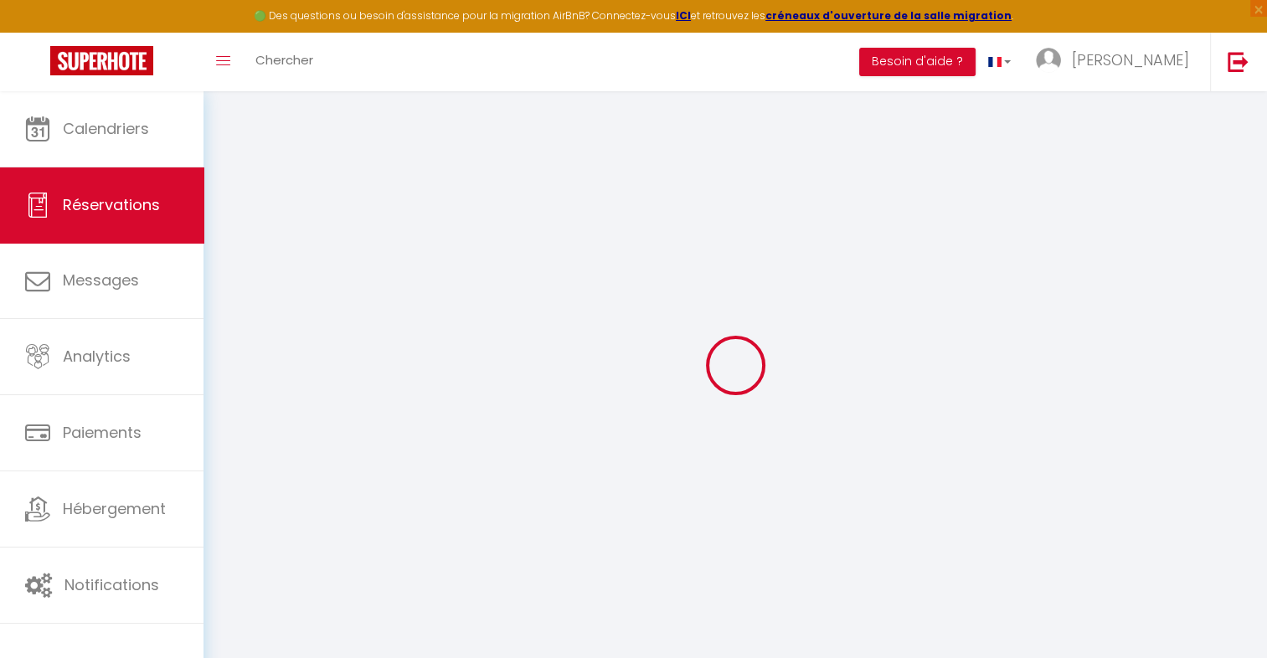
select select
checkbox input "false"
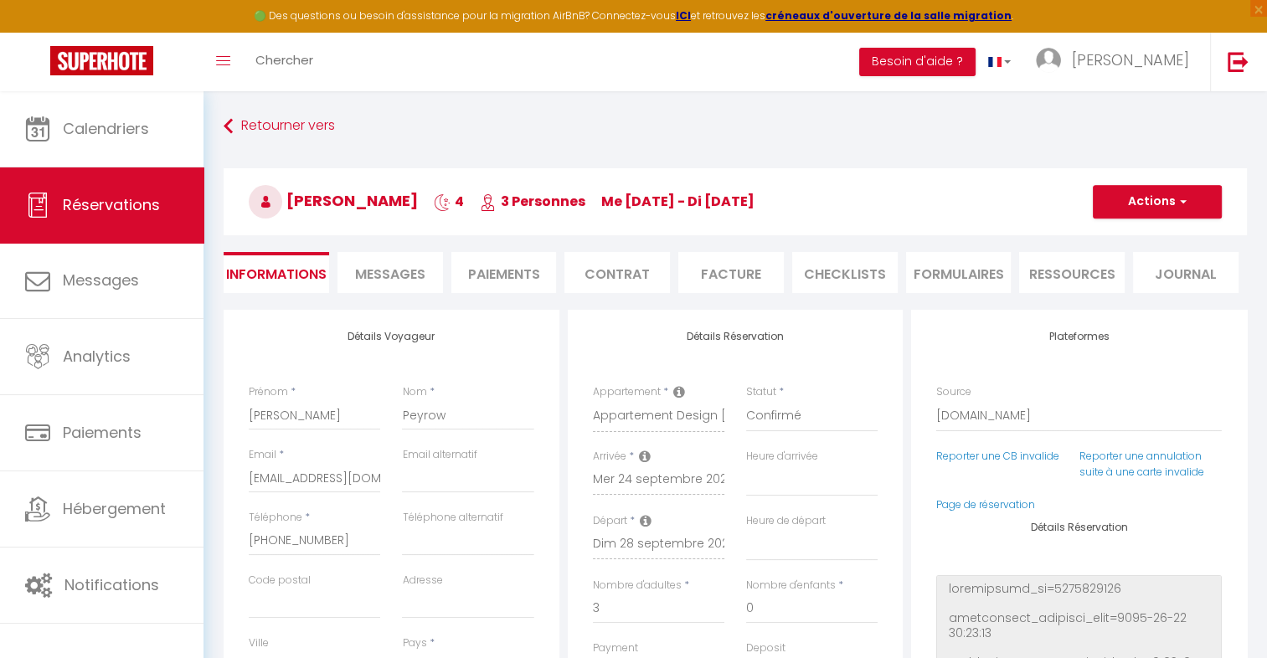
select select
checkbox input "false"
type textarea "booked rate: Non-refundable Rate (57352206)"
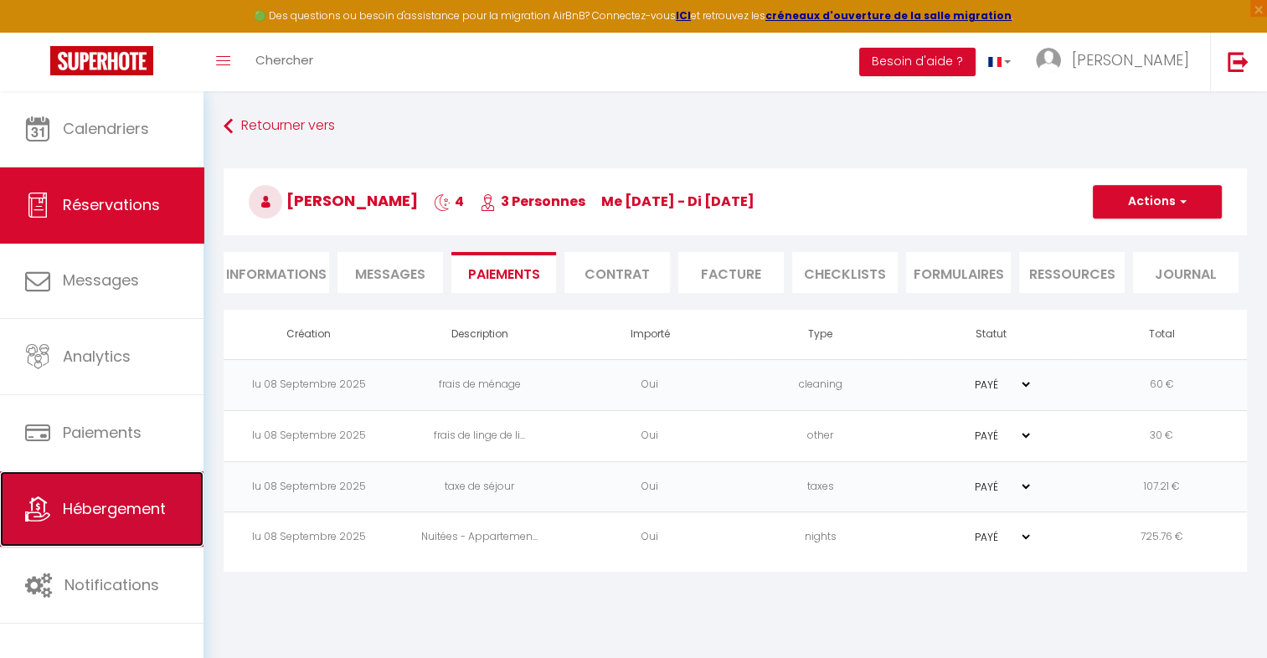
click at [118, 507] on span "Hébergement" at bounding box center [114, 508] width 103 height 21
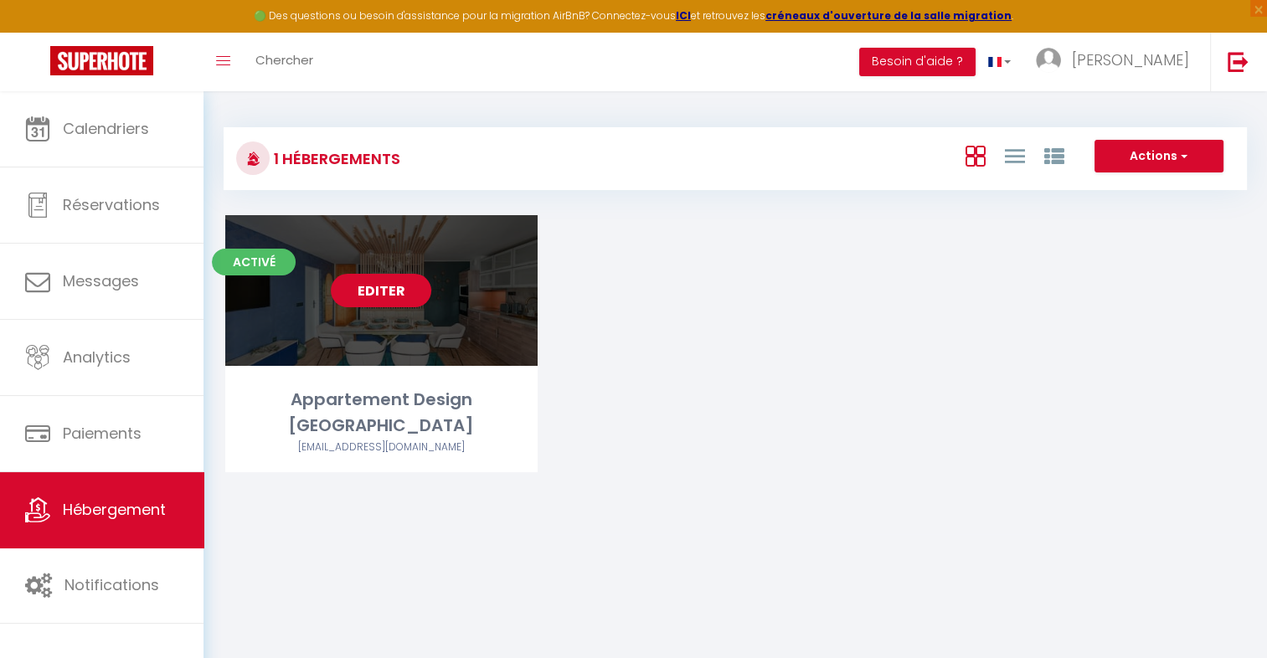
click at [368, 283] on link "Editer" at bounding box center [381, 290] width 100 height 33
select select "3"
select select "2"
select select "1"
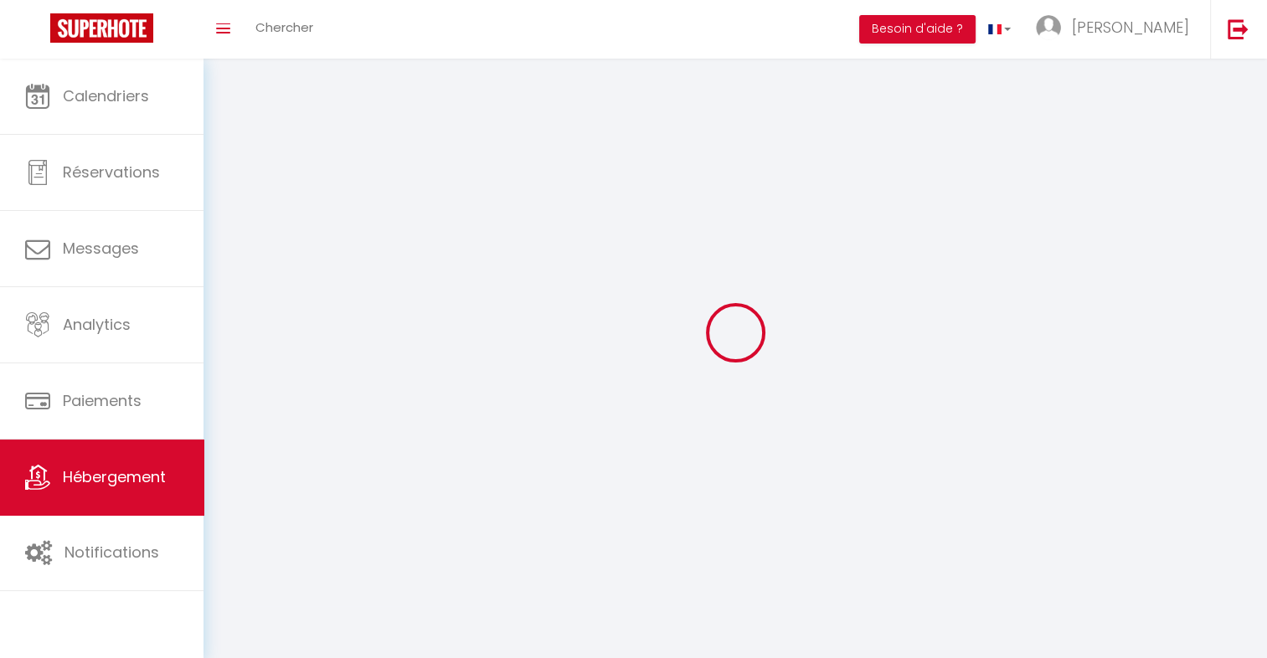
select select
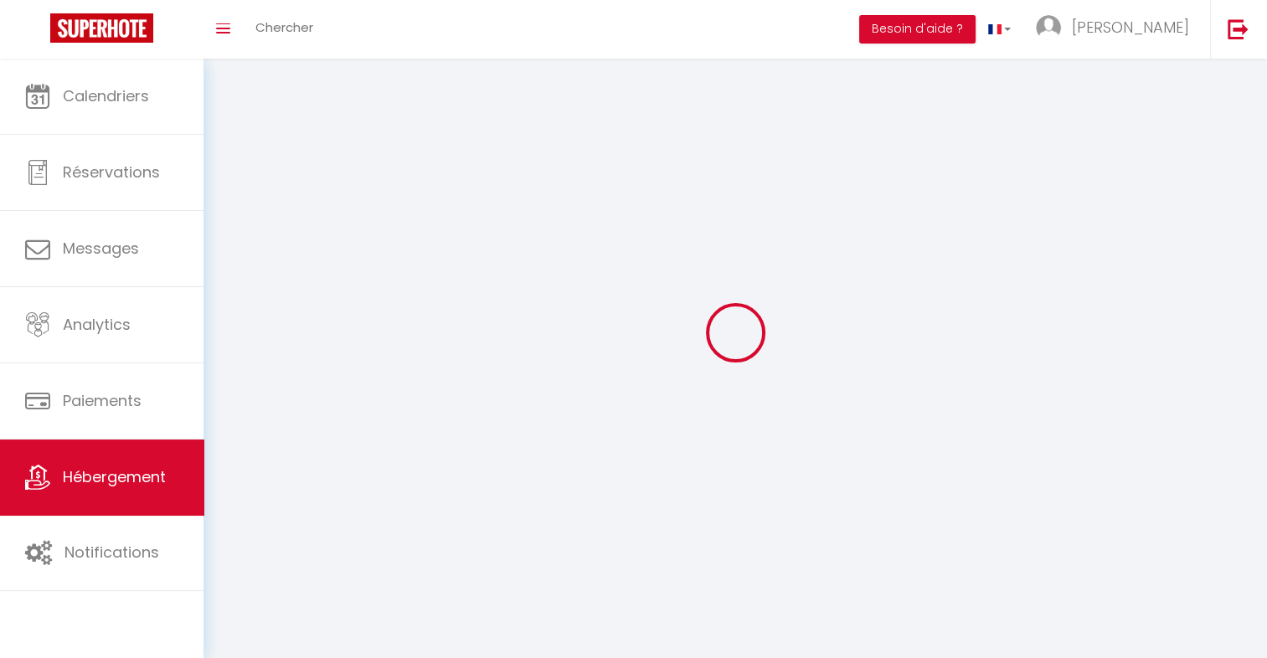
select select
checkbox input "false"
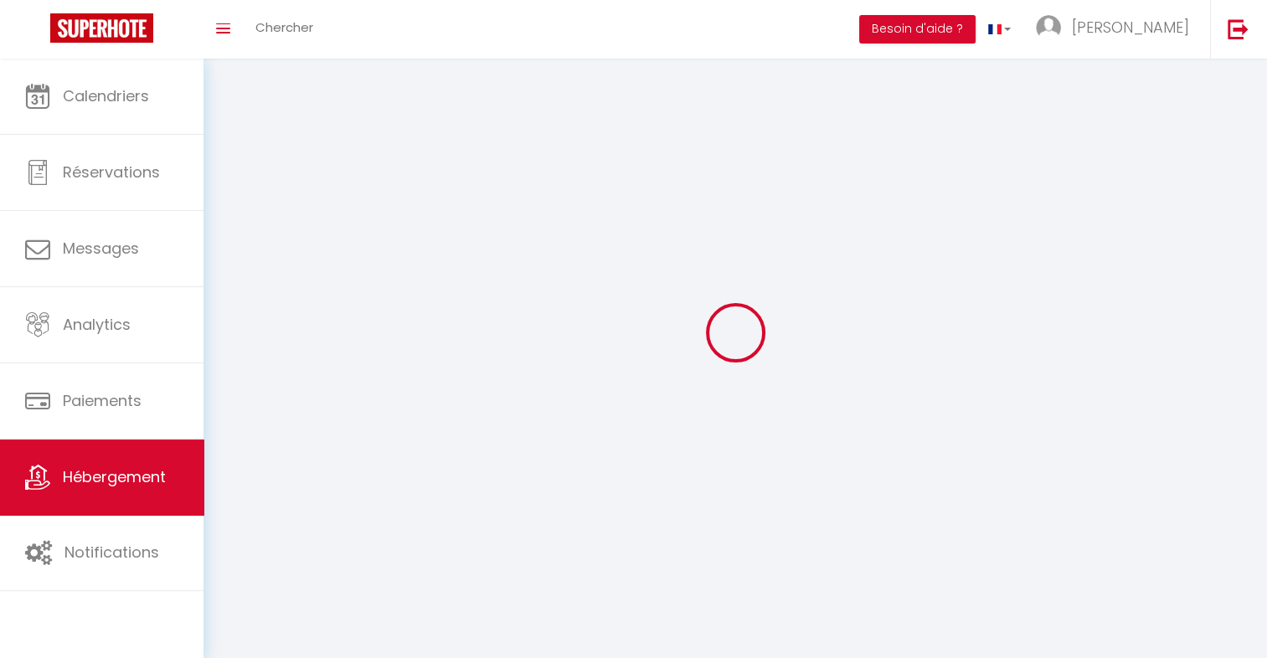
checkbox input "false"
select select
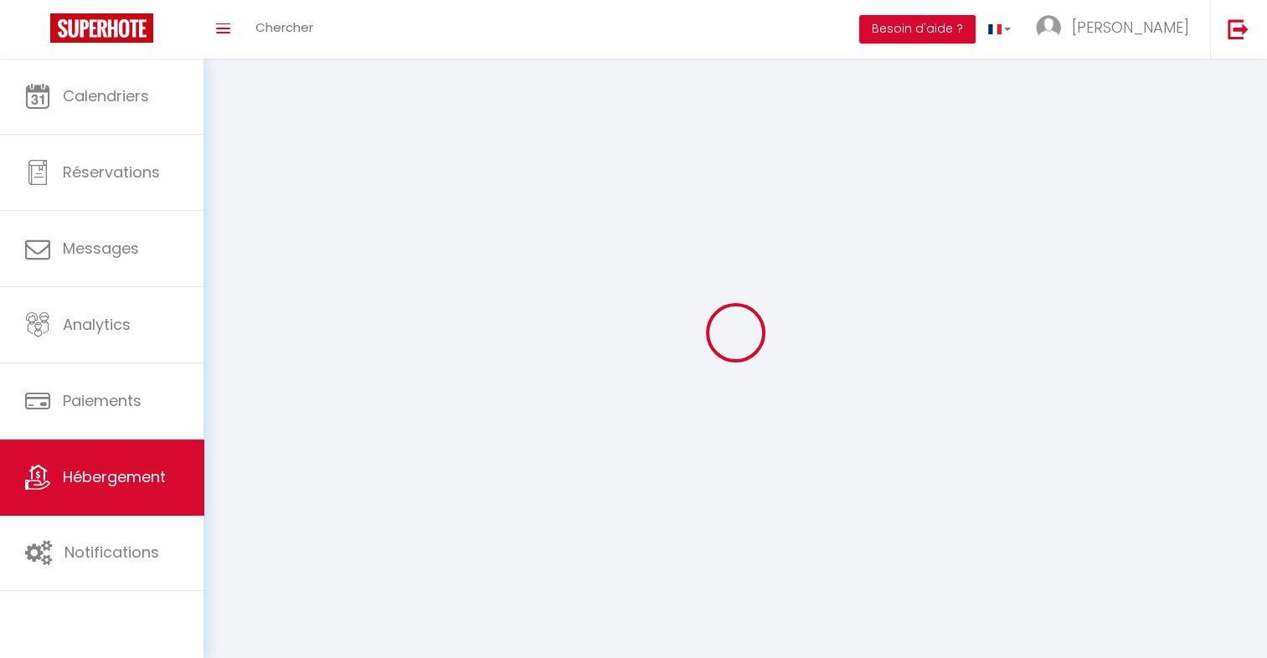
select select
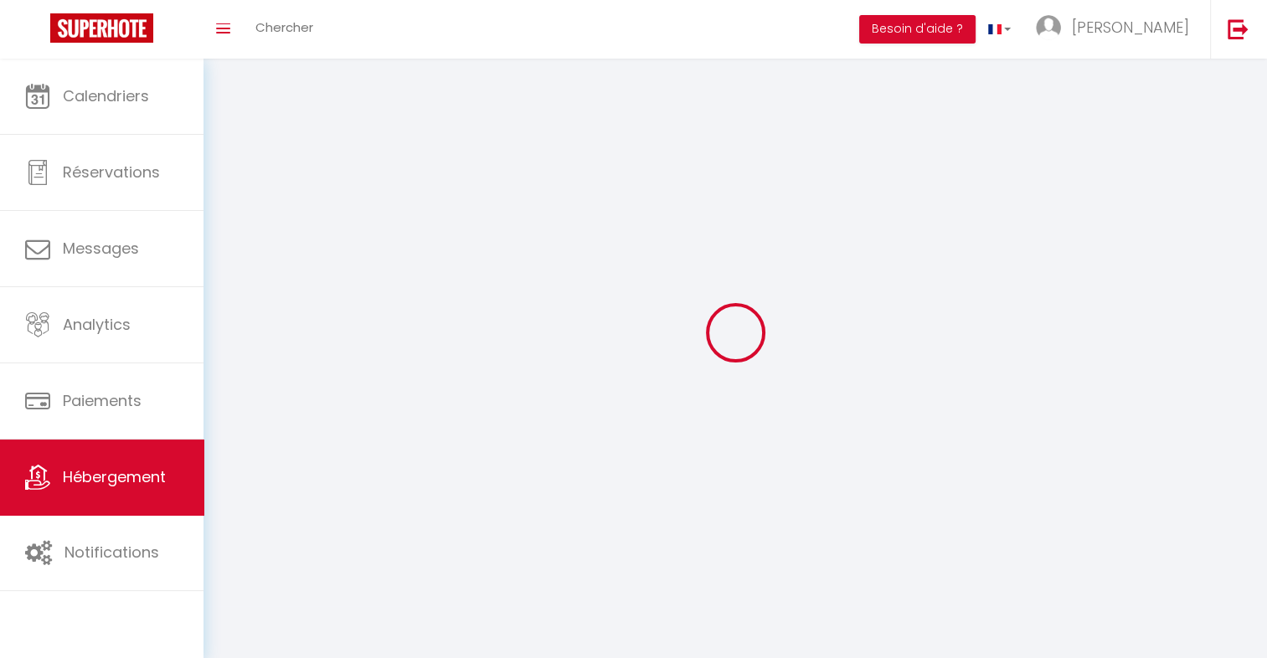
checkbox input "false"
select select
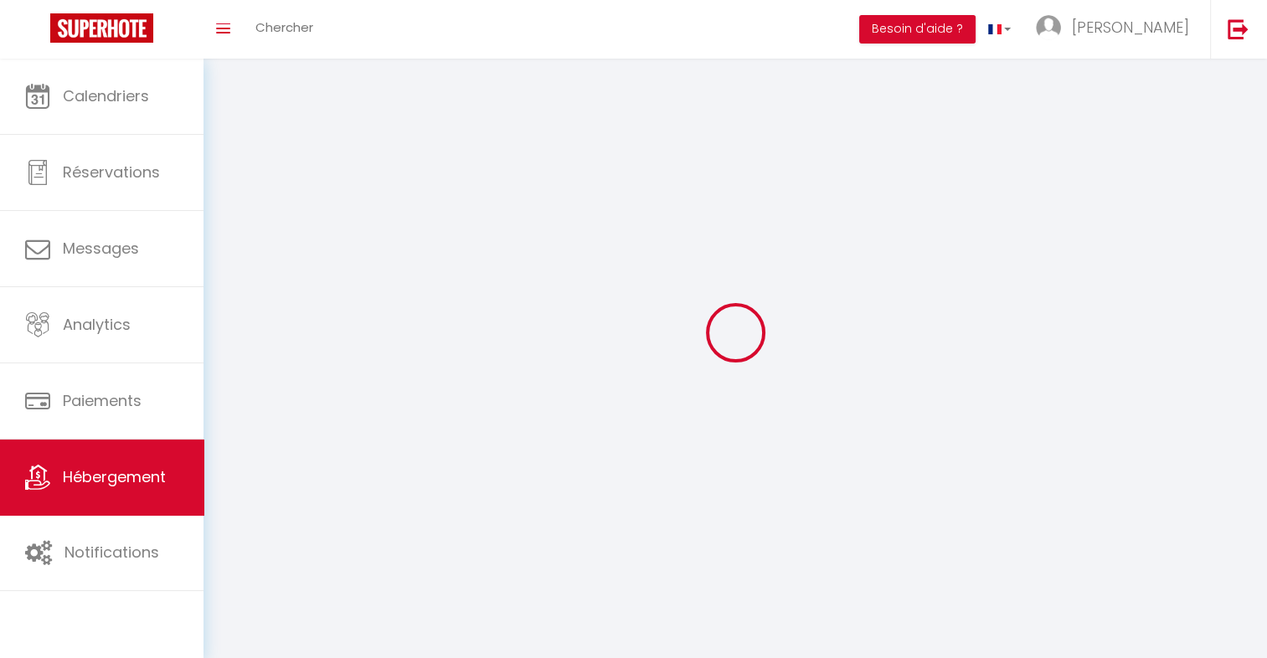
select select
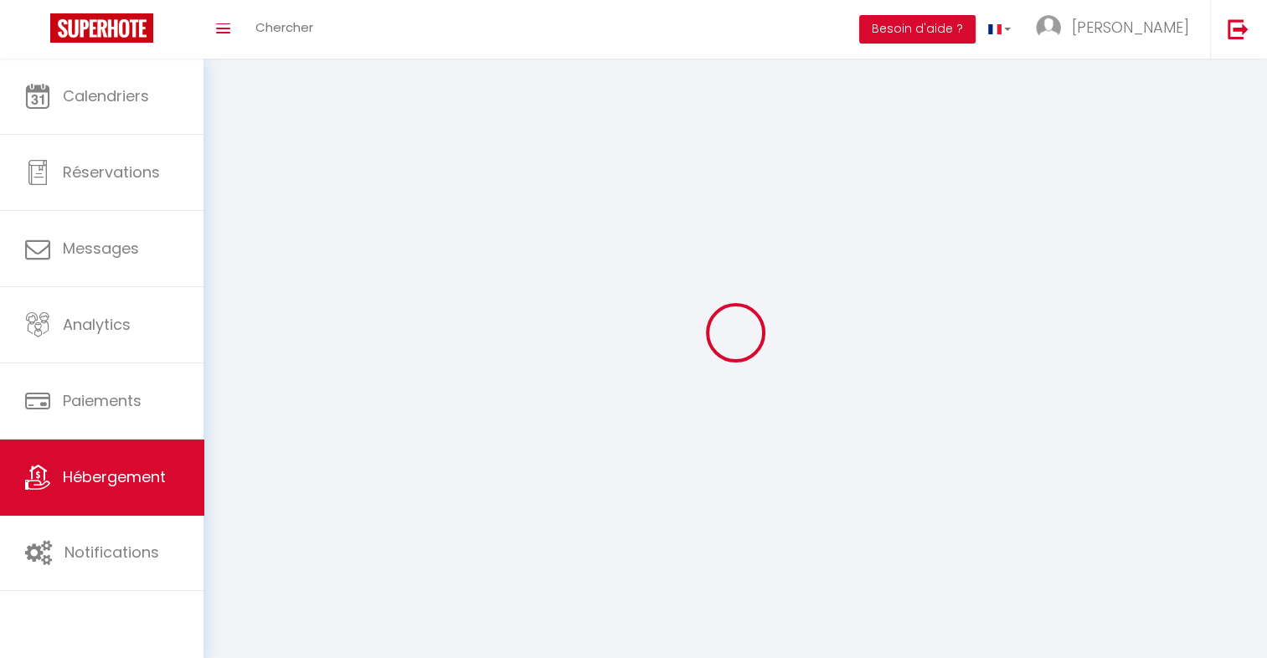
select select
checkbox input "false"
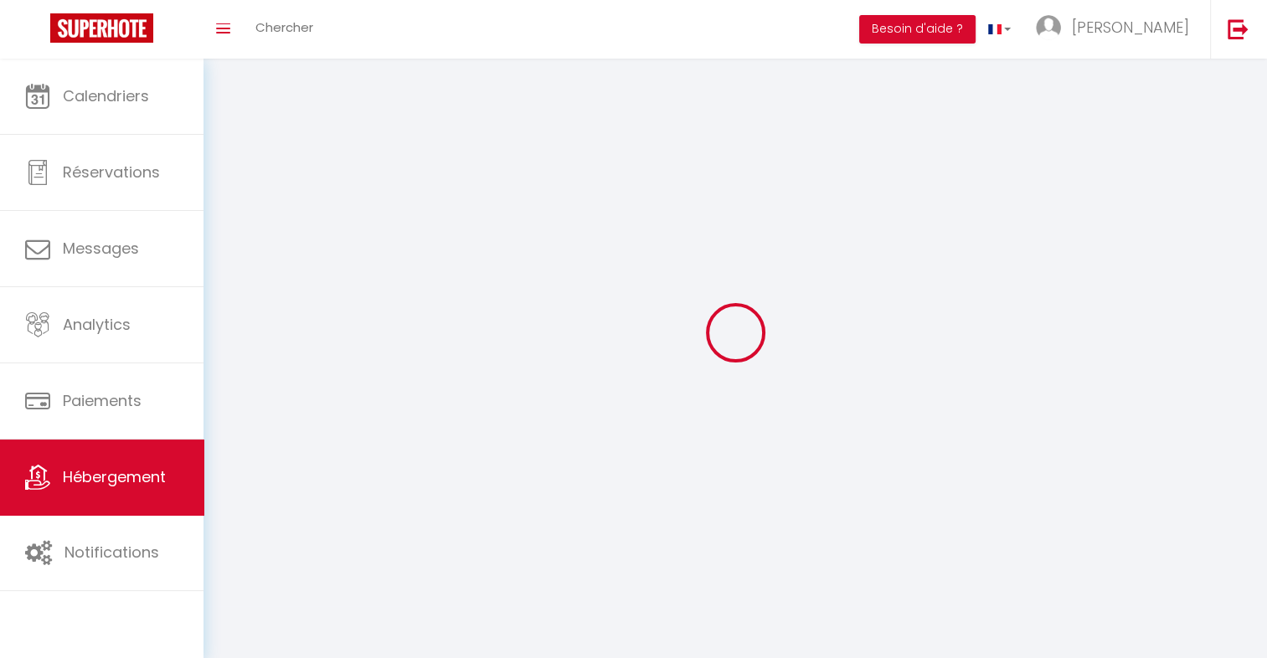
checkbox input "false"
select select
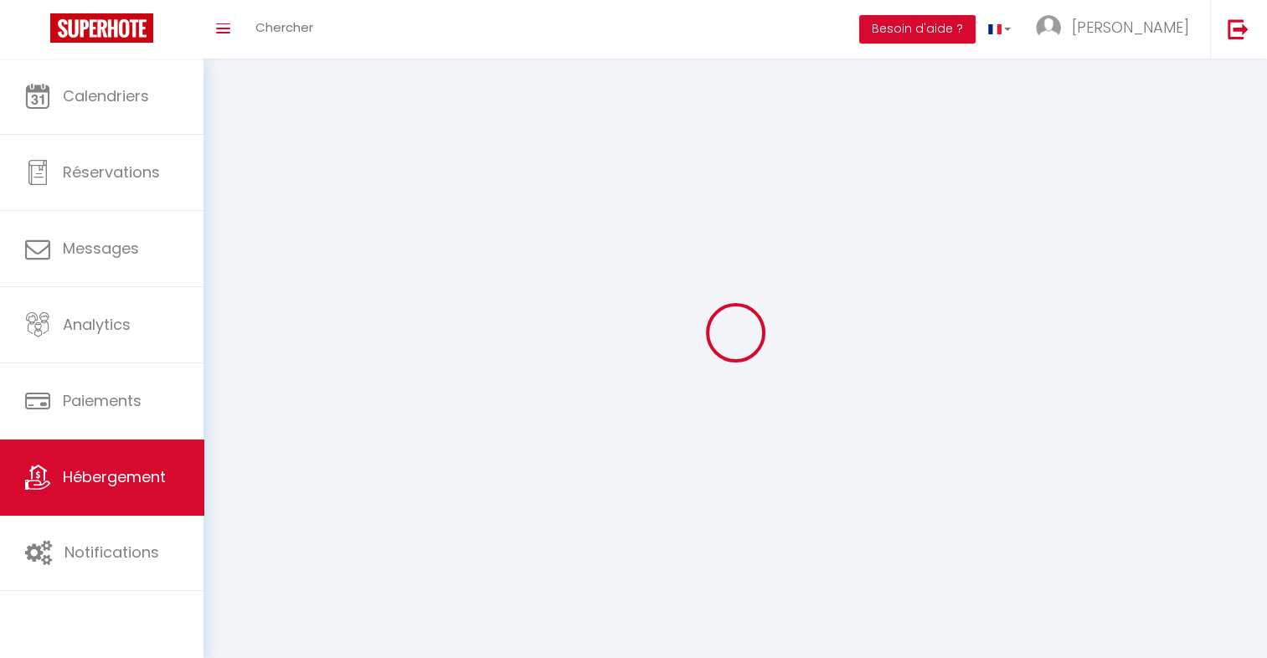
select select
checkbox input "false"
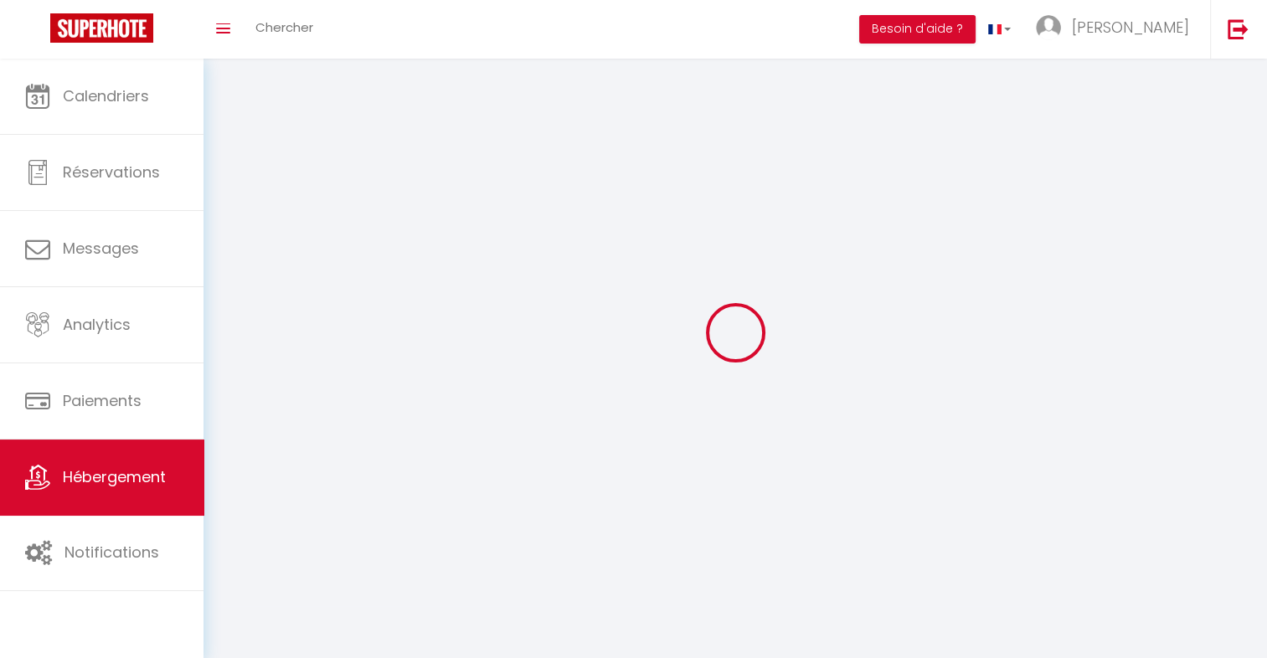
checkbox input "false"
select select
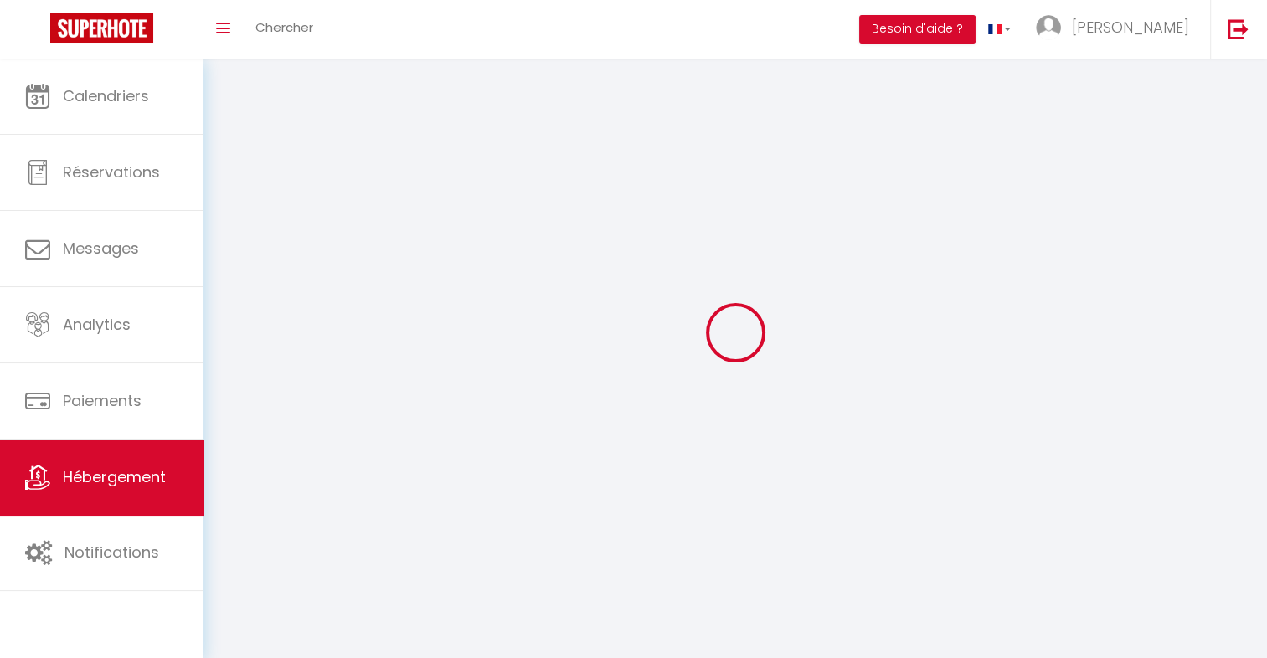
select select "28"
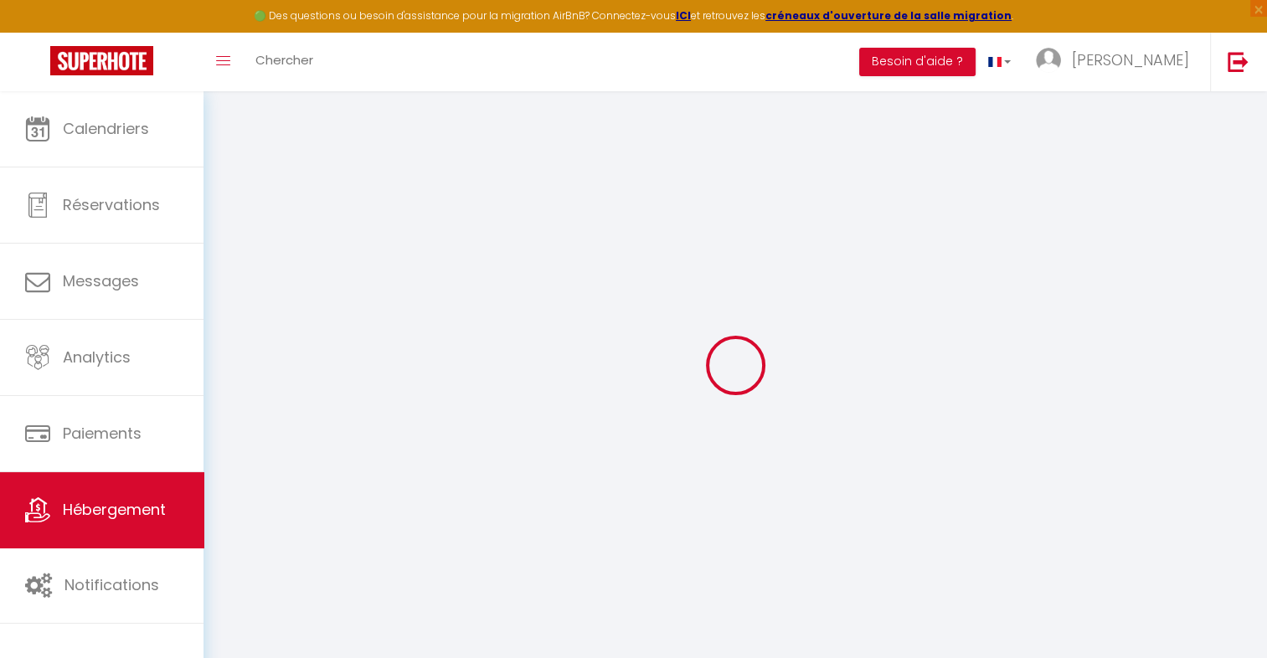
select select
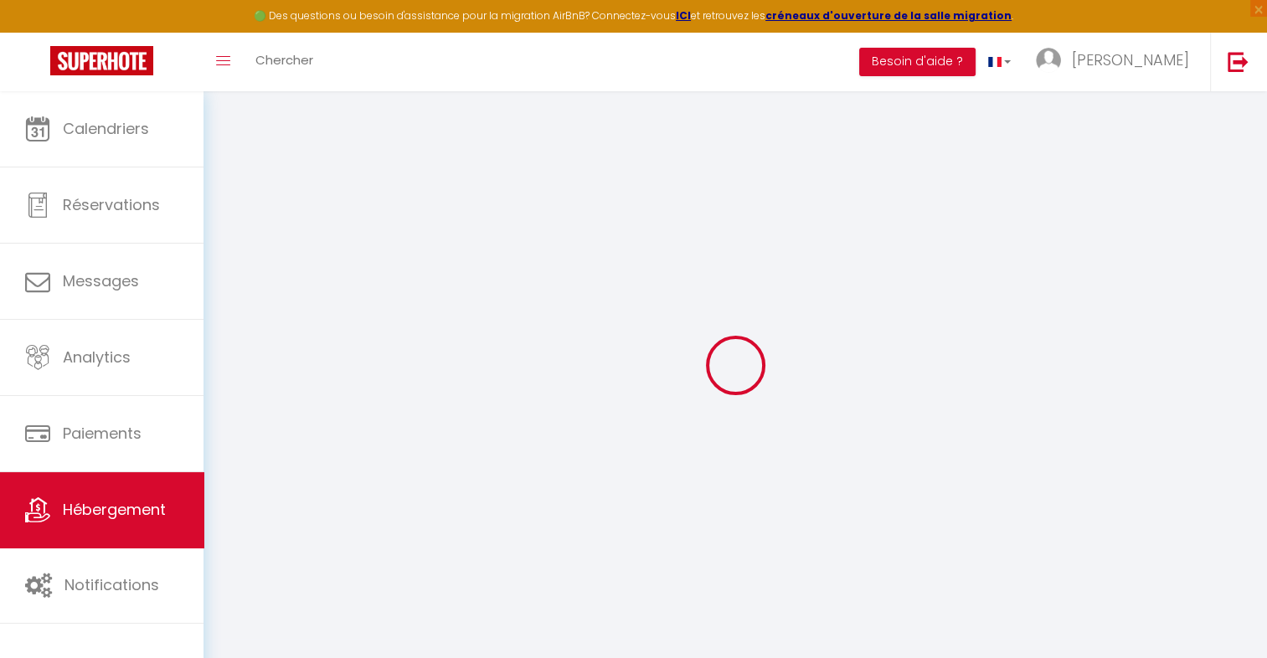
select select
checkbox input "false"
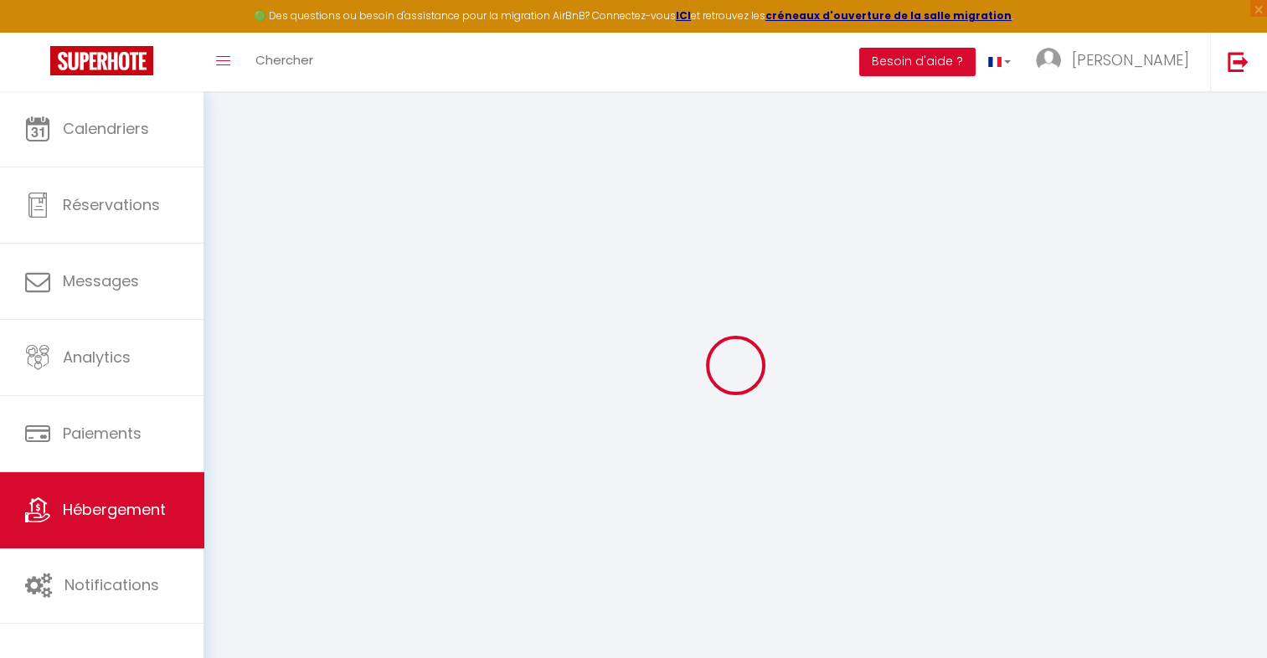
select select
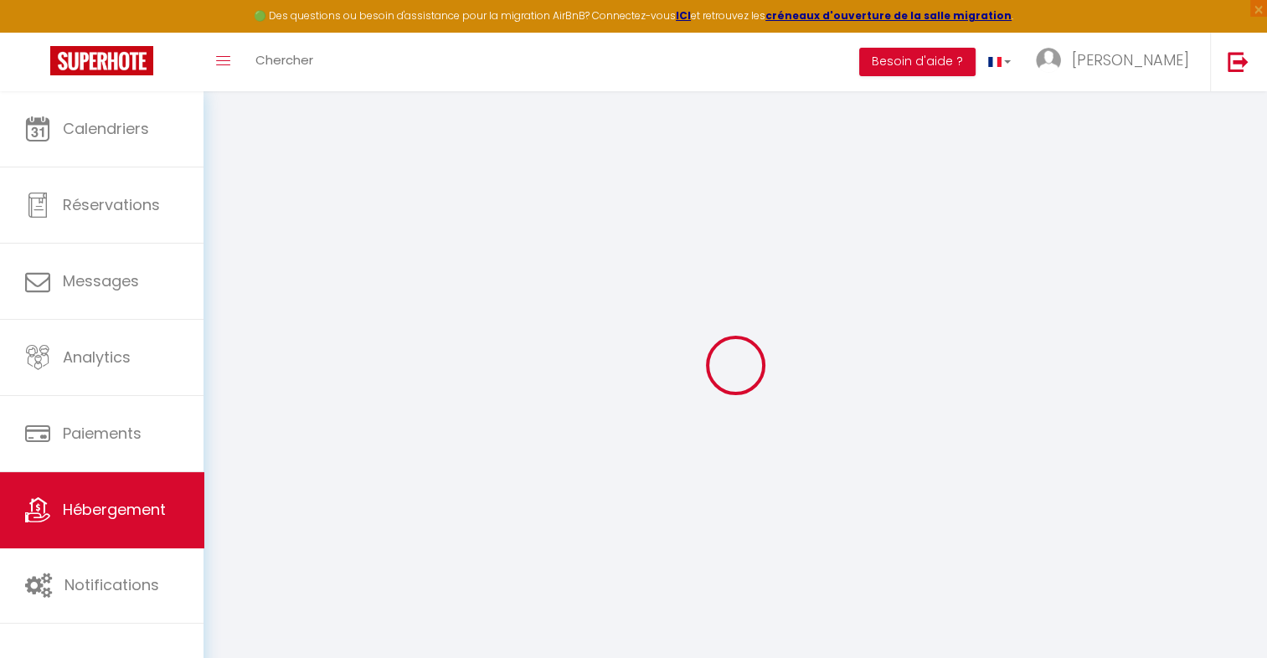
select select
checkbox input "false"
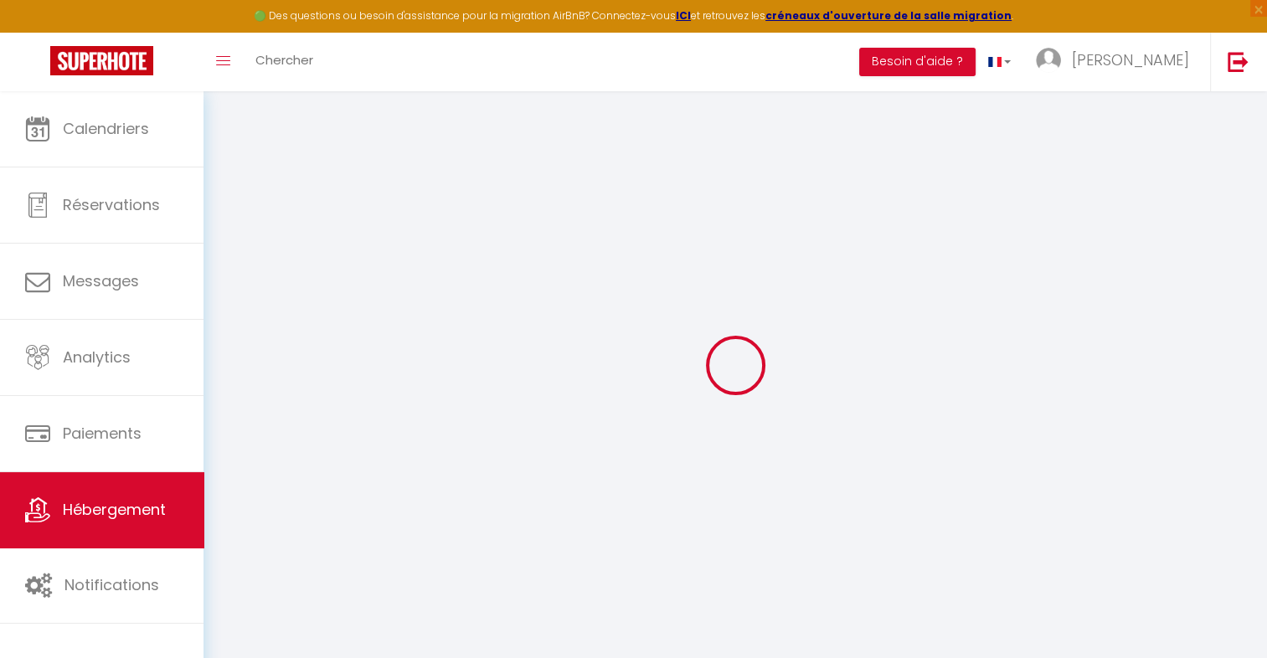
checkbox input "false"
select select
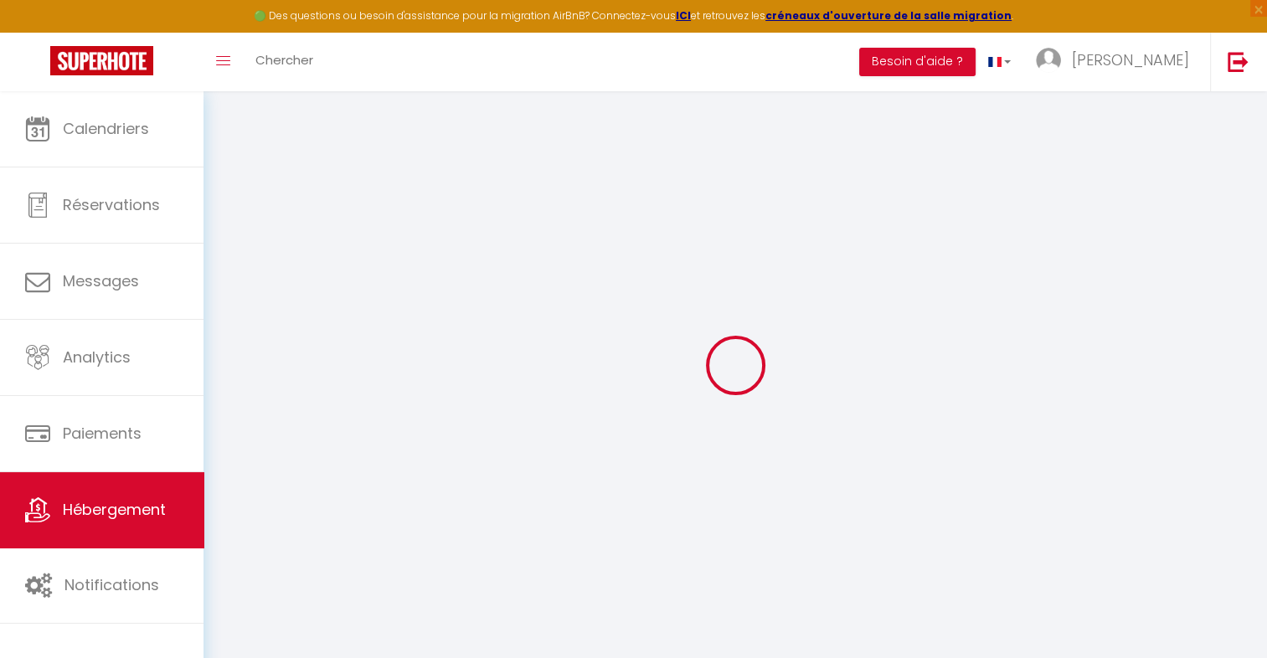
select select
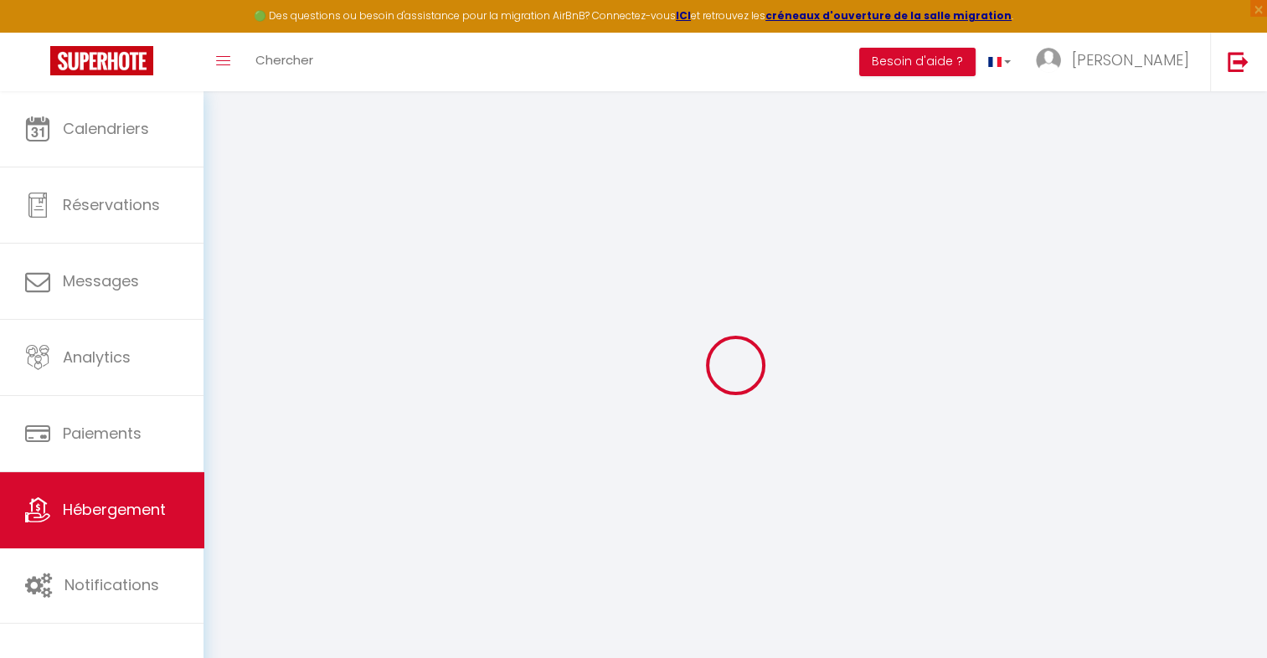
checkbox input "false"
select select
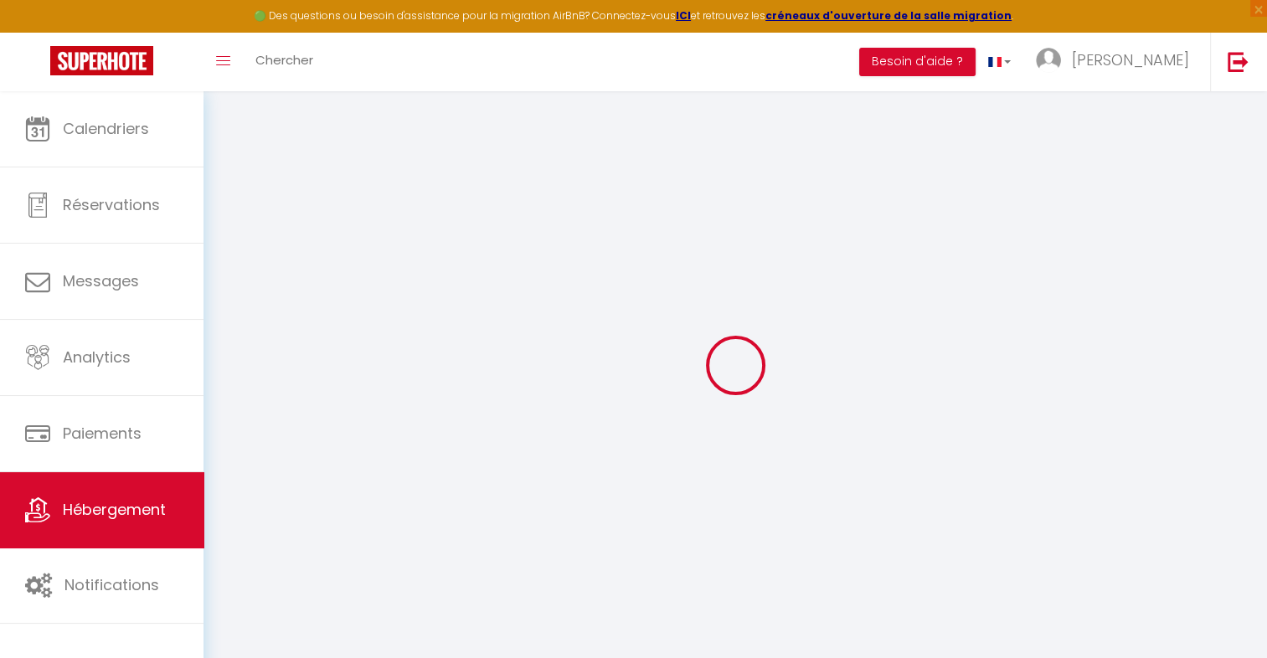
select select
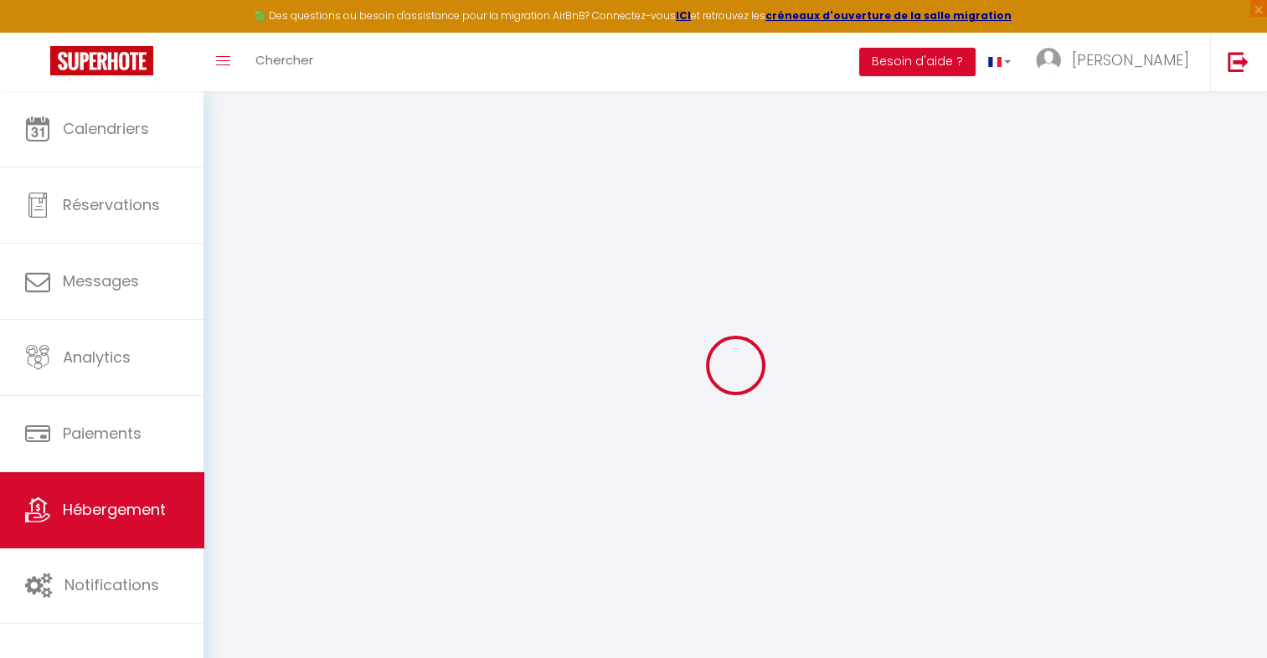
select select
checkbox input "false"
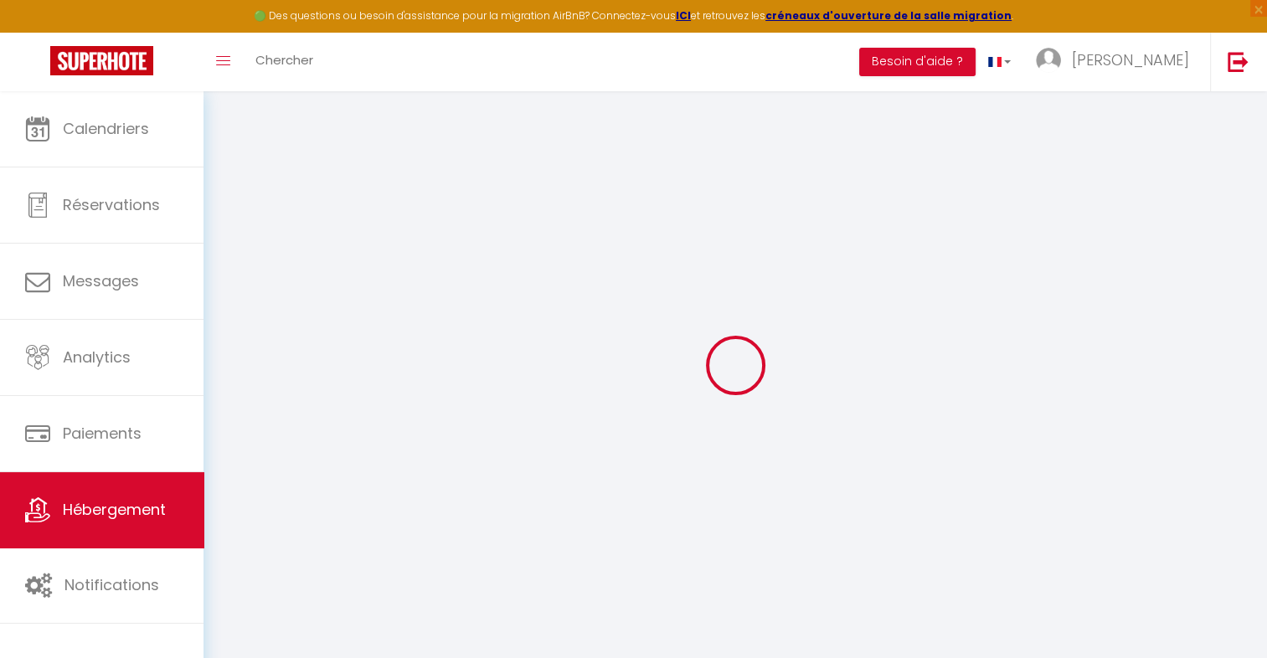
checkbox input "false"
select select
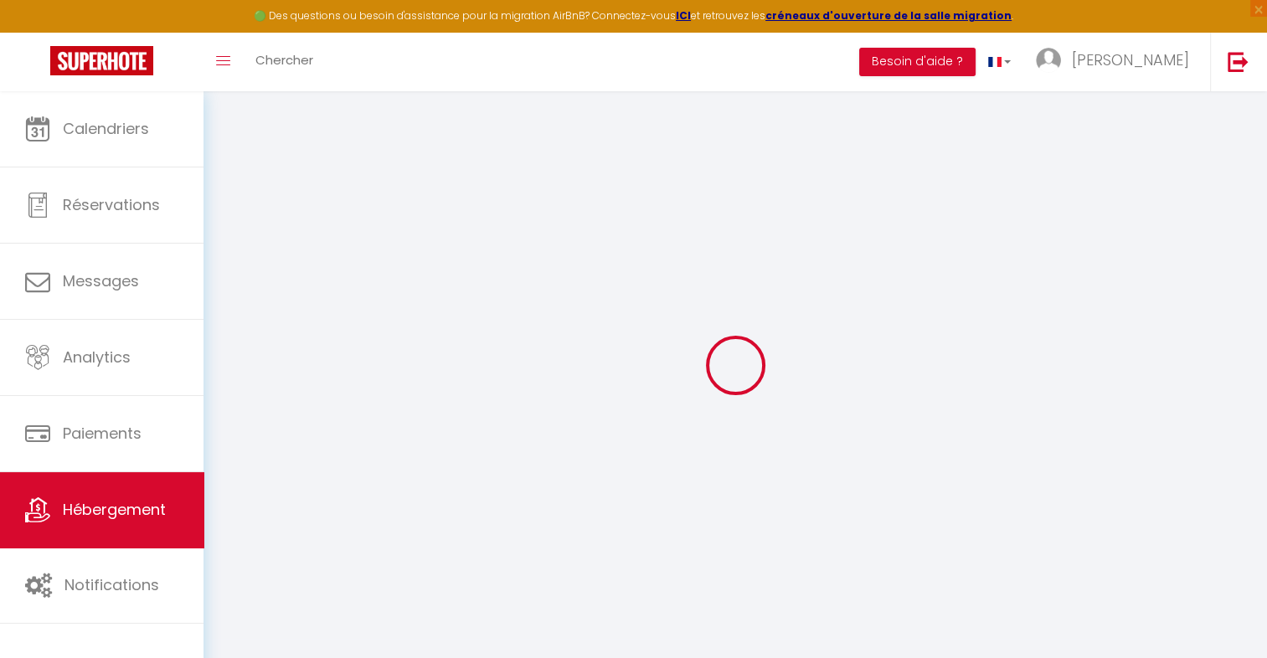
select select
checkbox input "false"
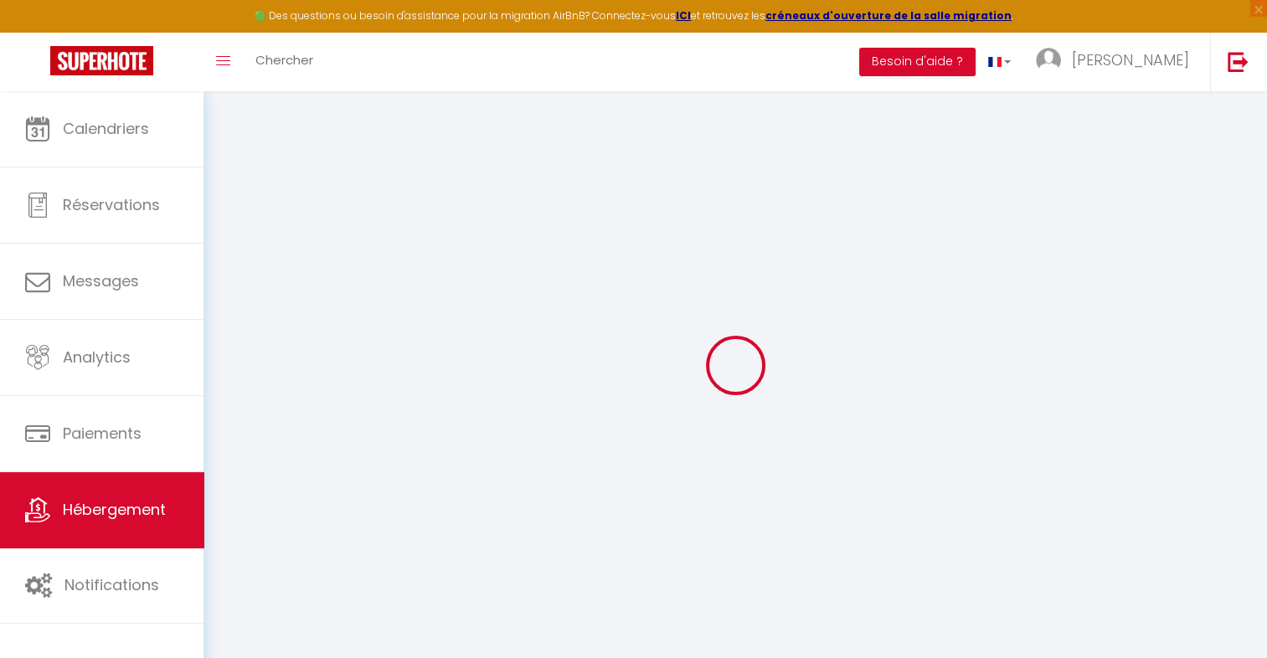
checkbox input "false"
select select
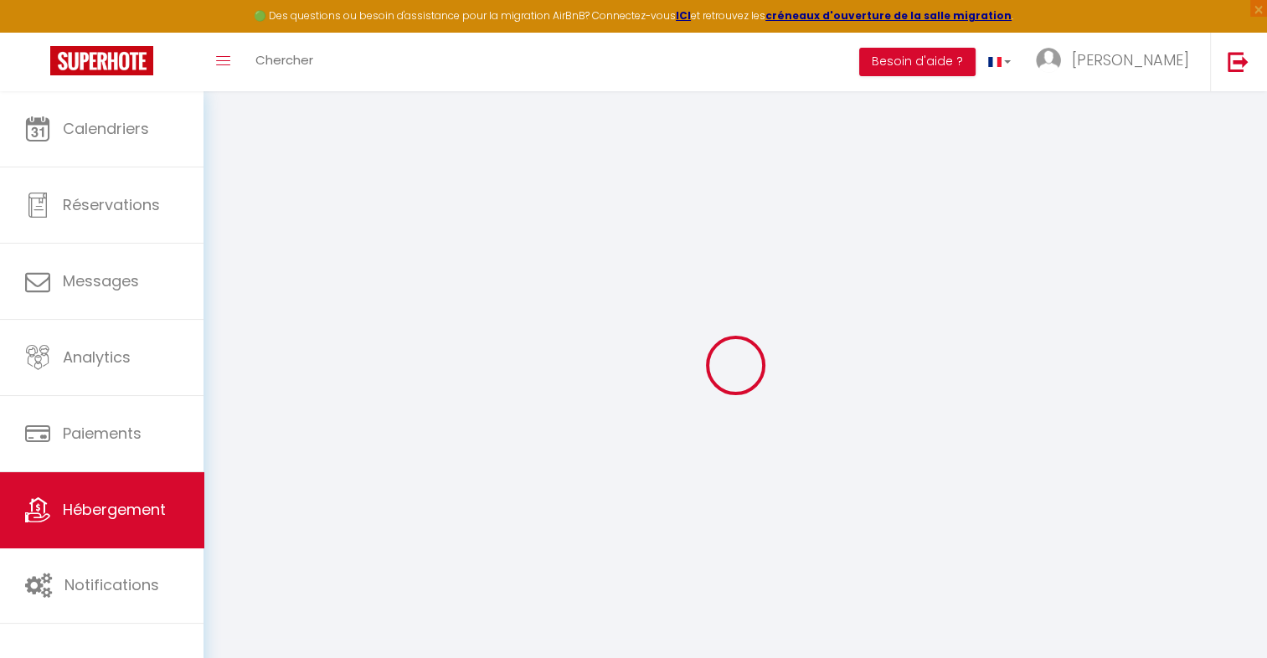
type input "Appartement Design [GEOGRAPHIC_DATA]"
select select "6"
select select "2"
type input "1000"
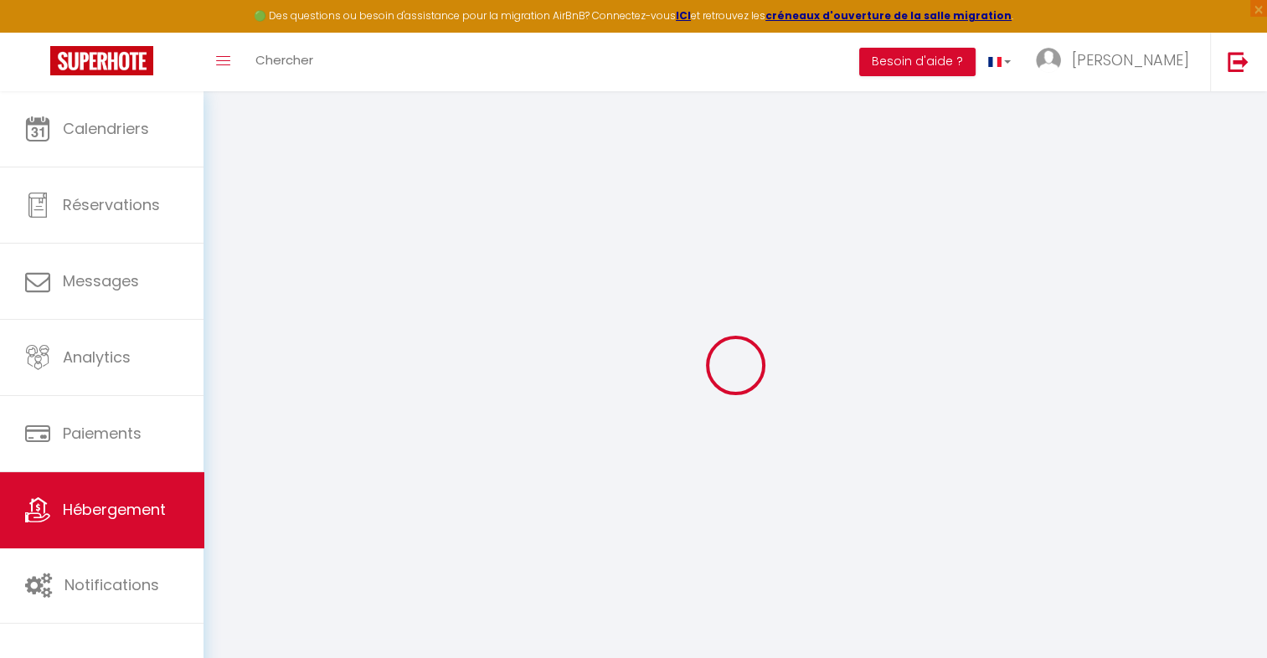
type input "500"
select select
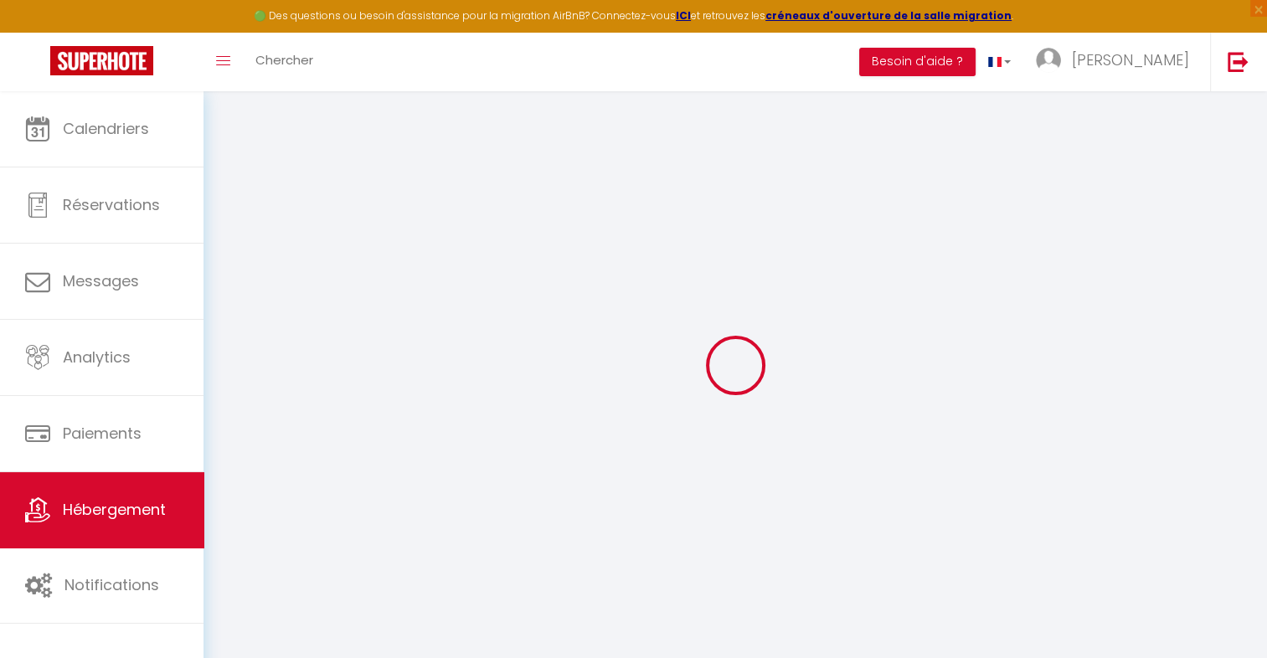
select select
type input "[STREET_ADDRESS]"
type input "92310"
type input "[GEOGRAPHIC_DATA]"
type input "[EMAIL_ADDRESS][DOMAIN_NAME]"
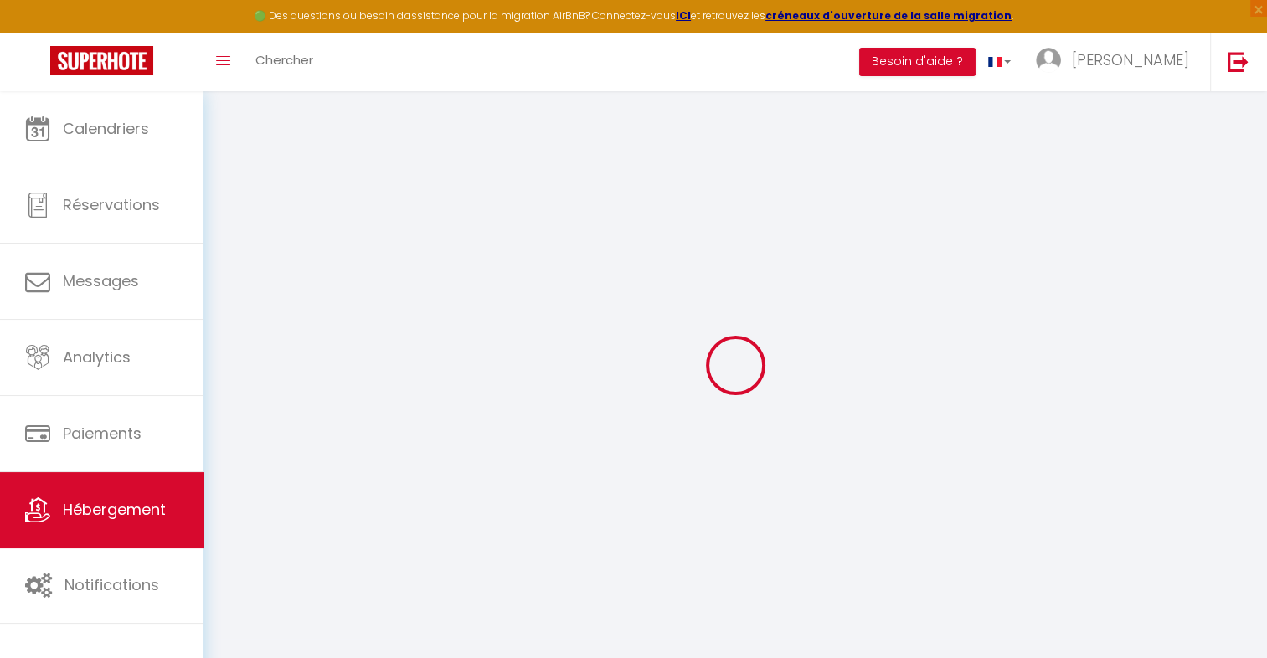
select select "15564"
checkbox input "false"
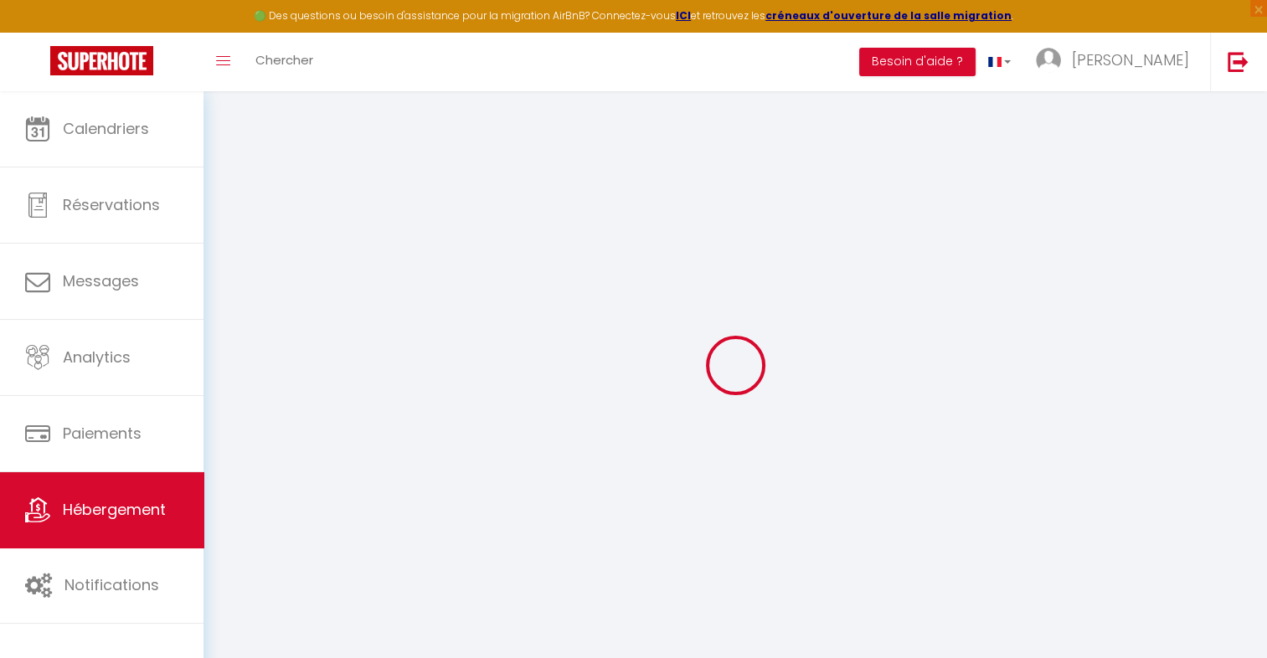
type input "0"
select select
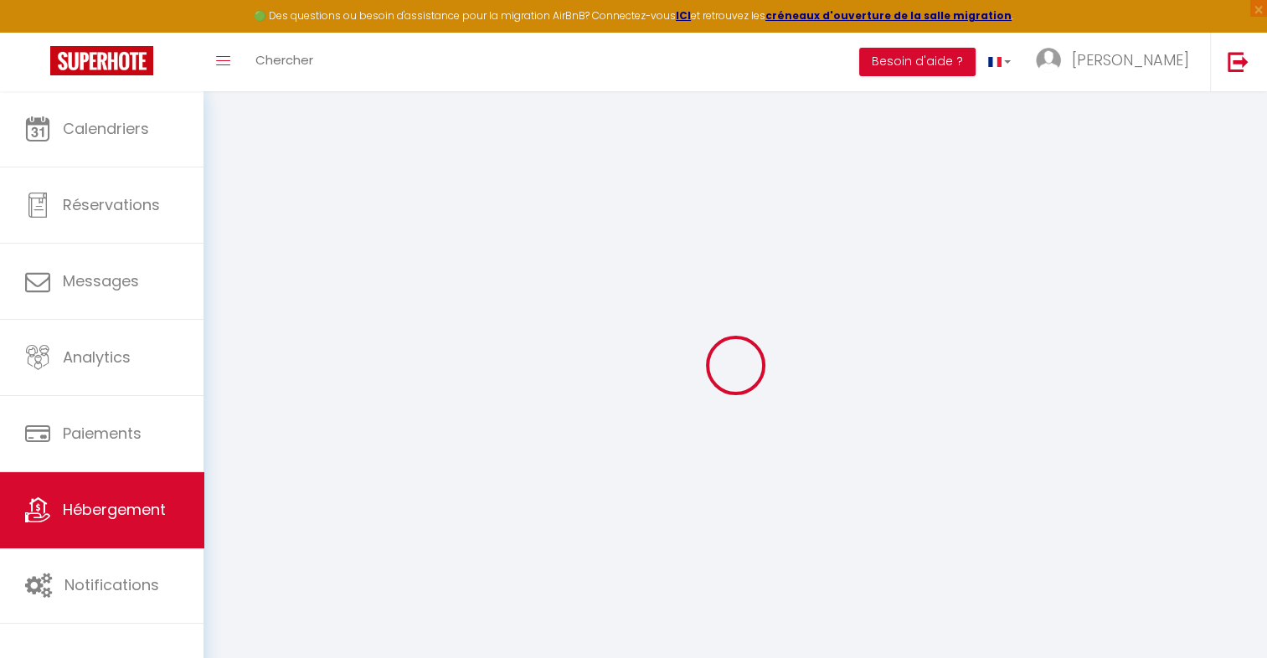
select select
checkbox input "false"
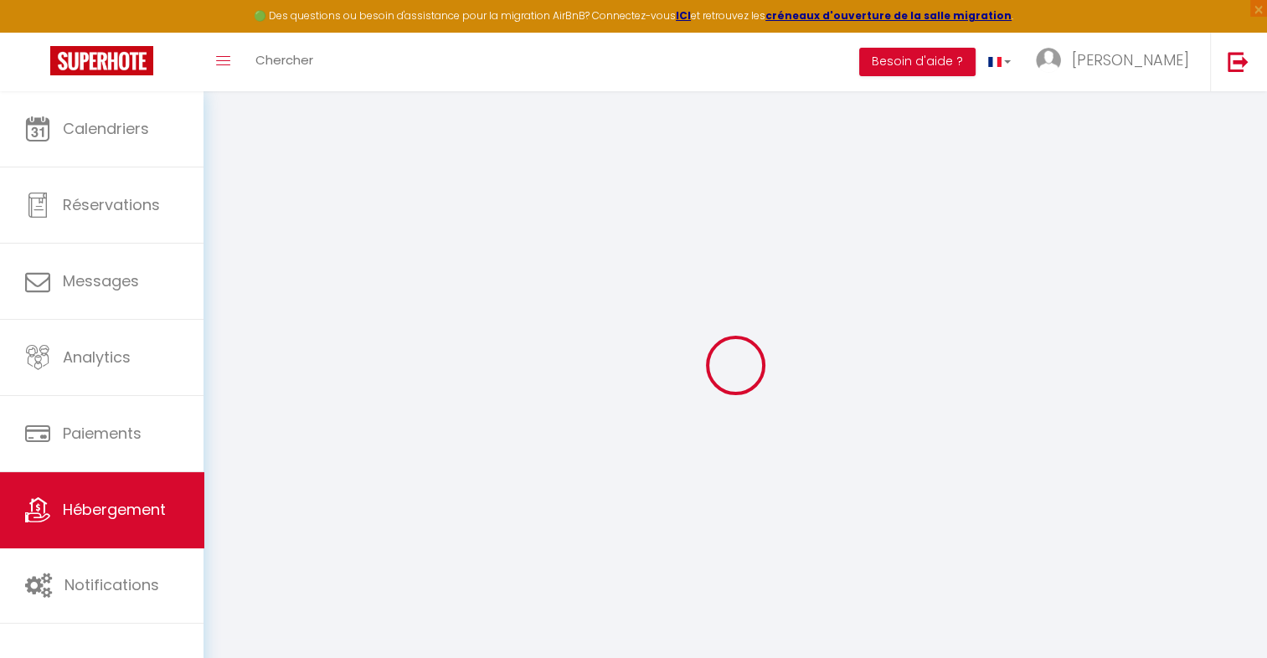
checkbox input "false"
select select
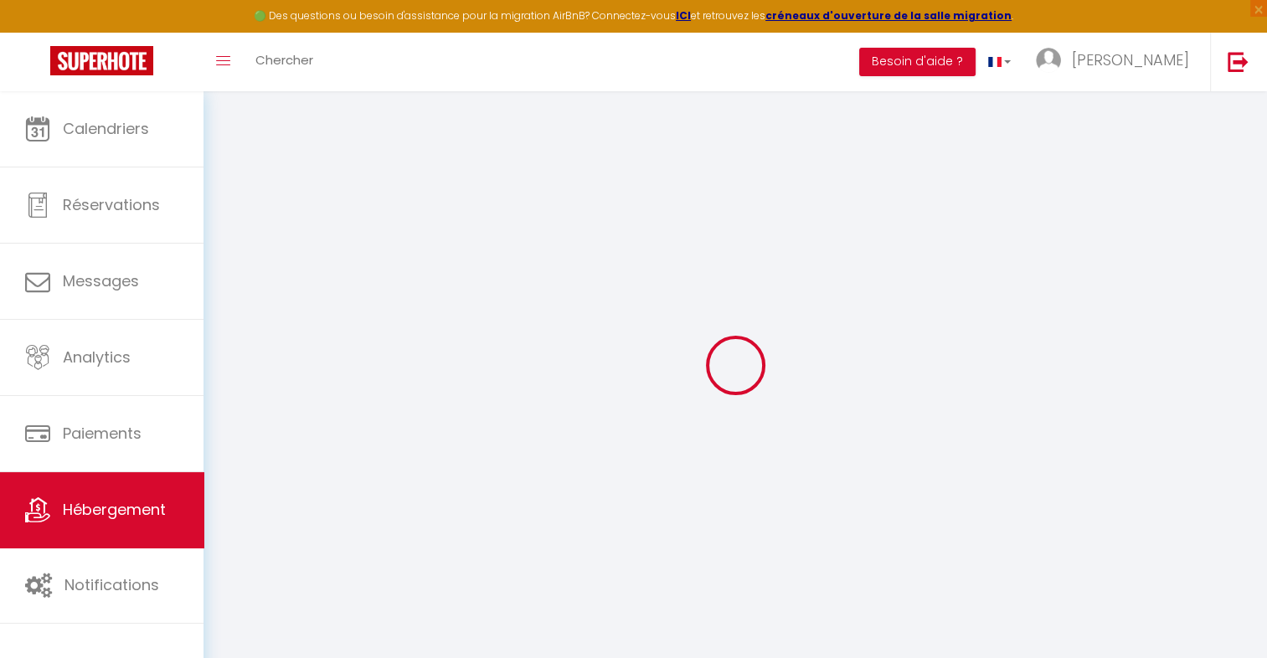
select select
checkbox input "false"
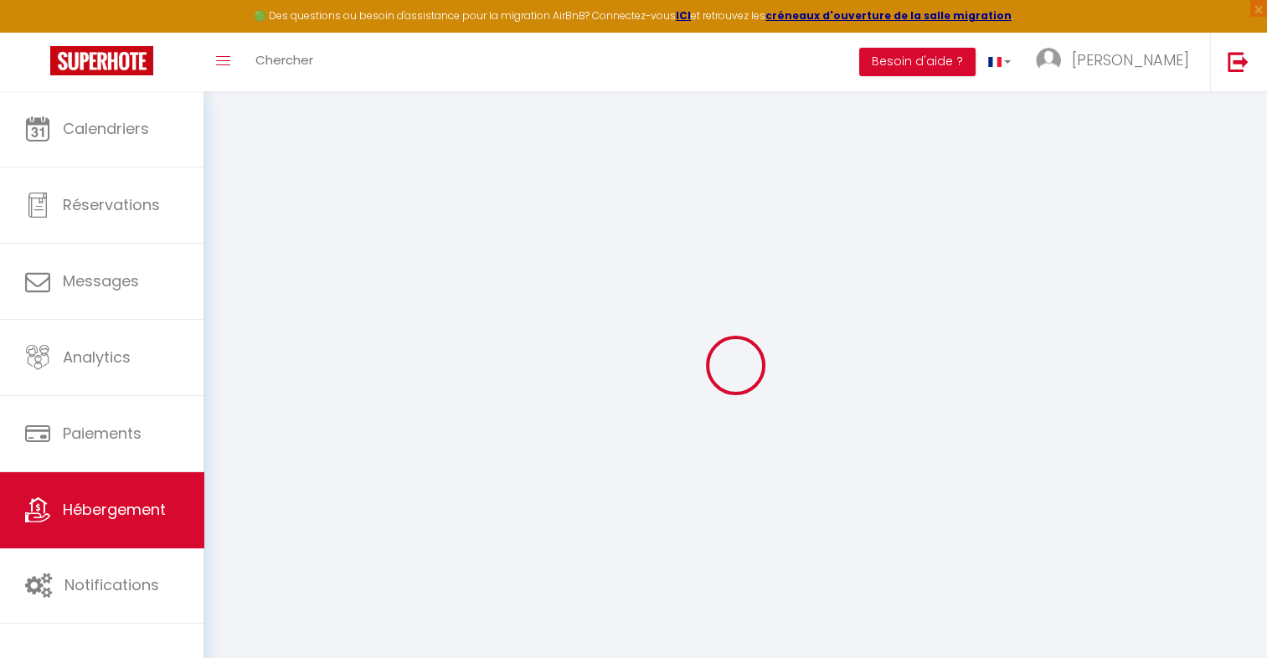
checkbox input "false"
select select
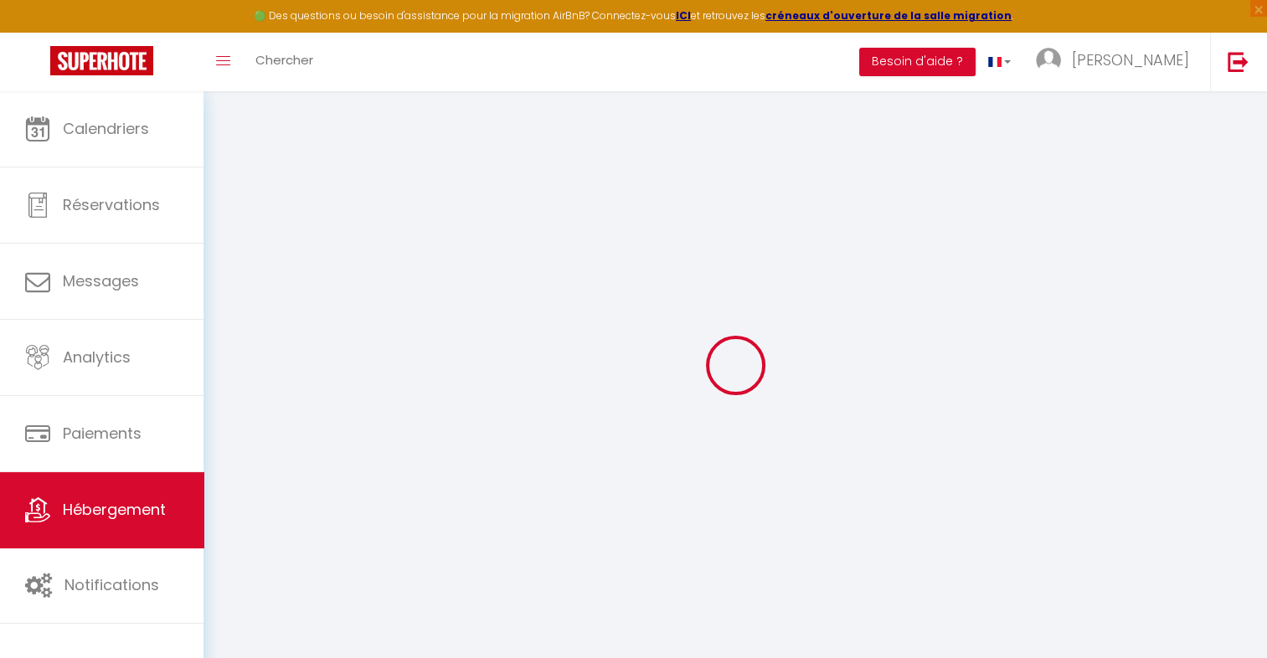
select select
checkbox input "false"
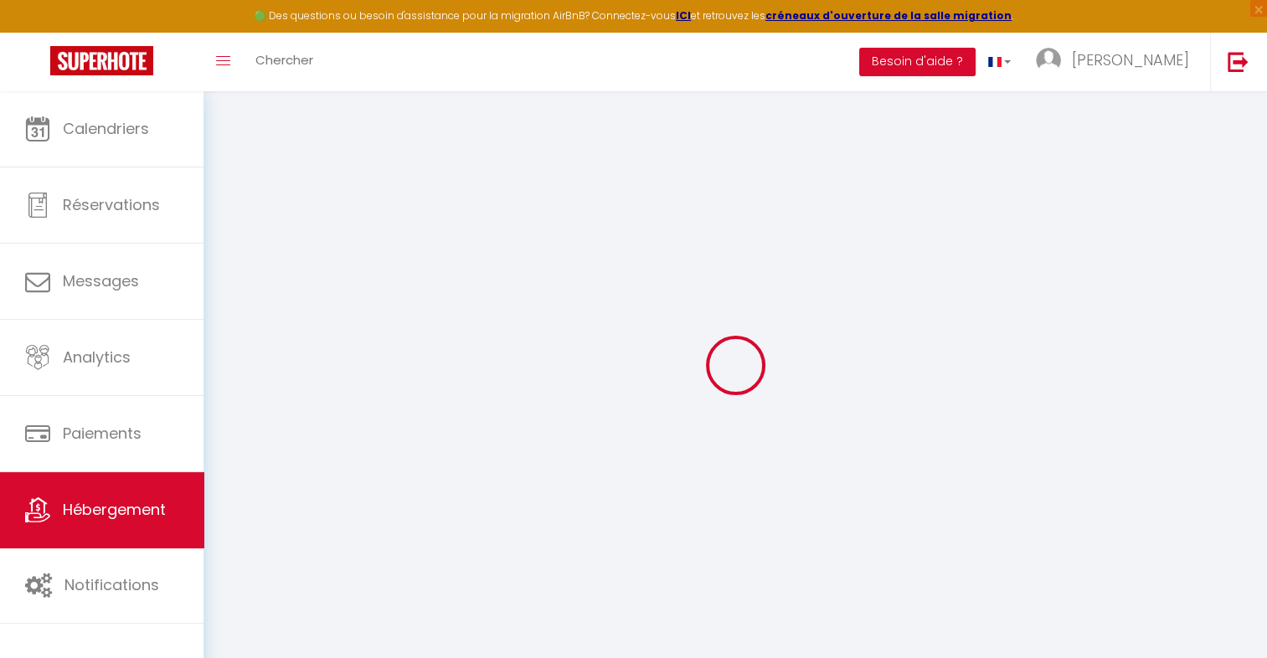
checkbox input "false"
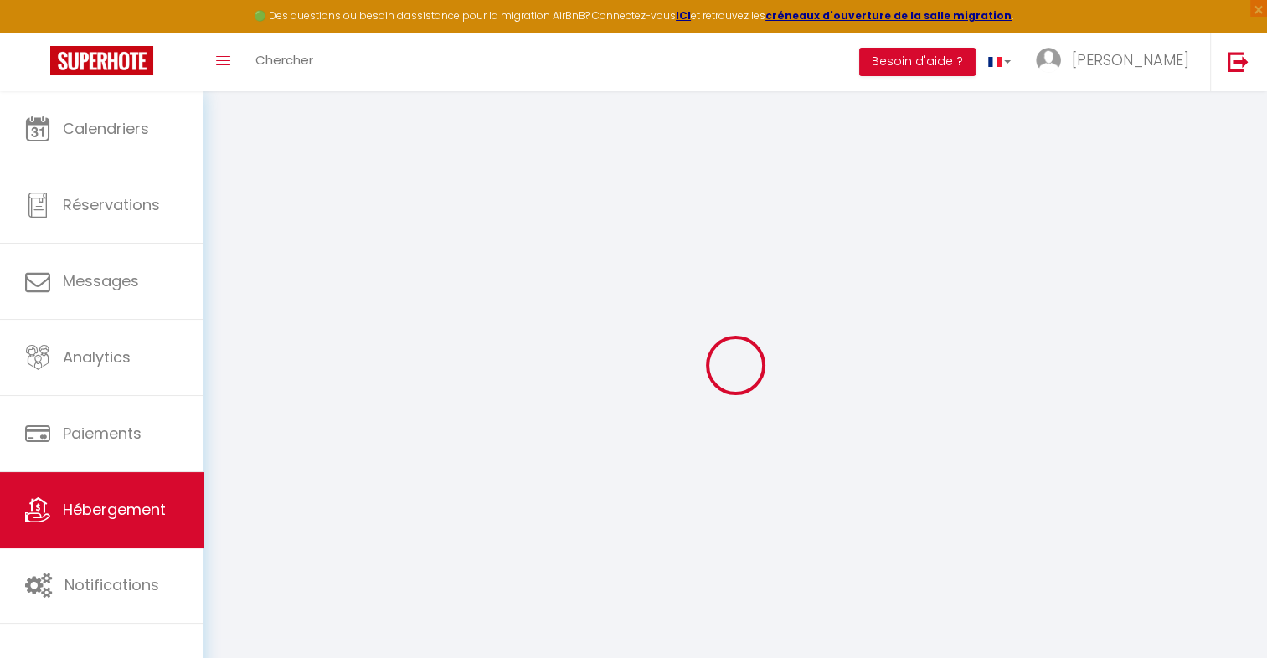
select select "16:00"
select select "23:45"
select select "11:00"
select select "30"
select select "120"
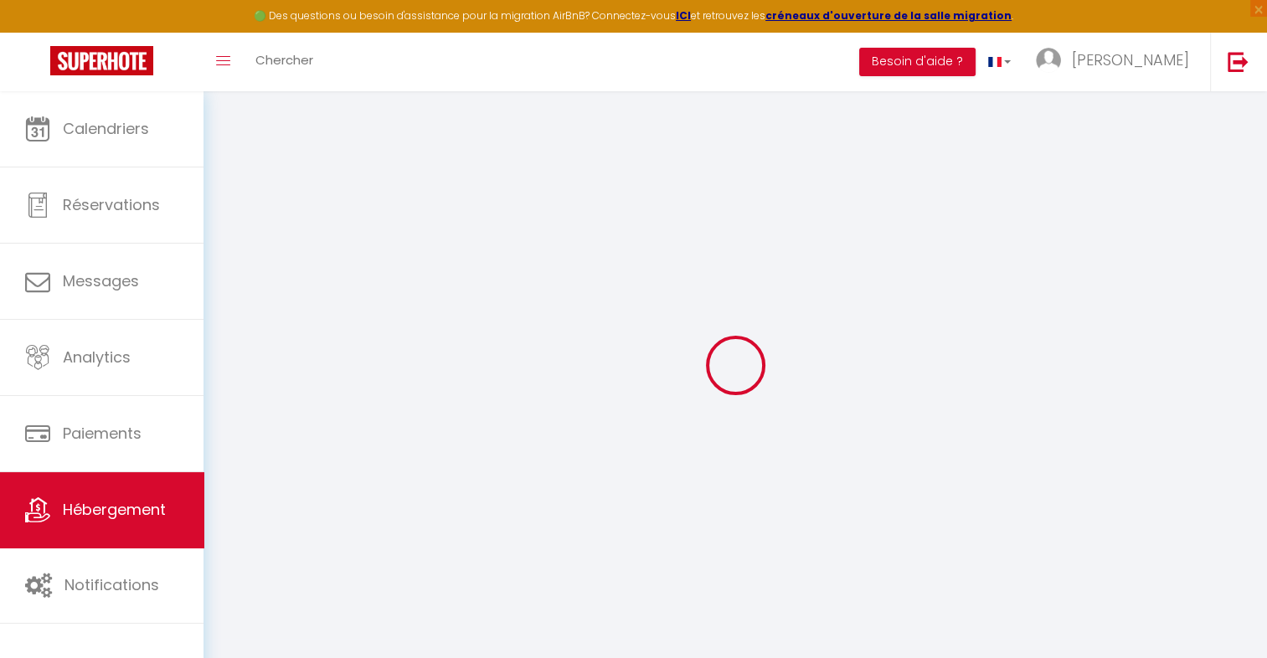
select select "365"
select select "EUR"
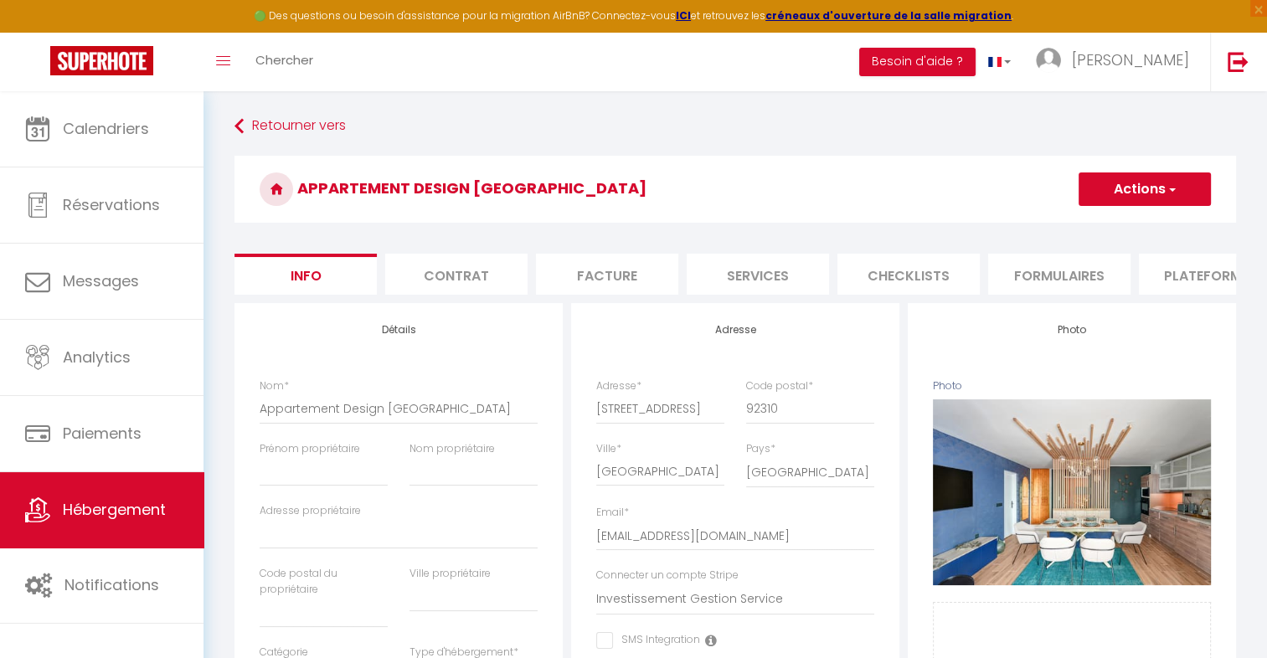
click at [1169, 281] on li "Plateformes" at bounding box center [1210, 274] width 142 height 41
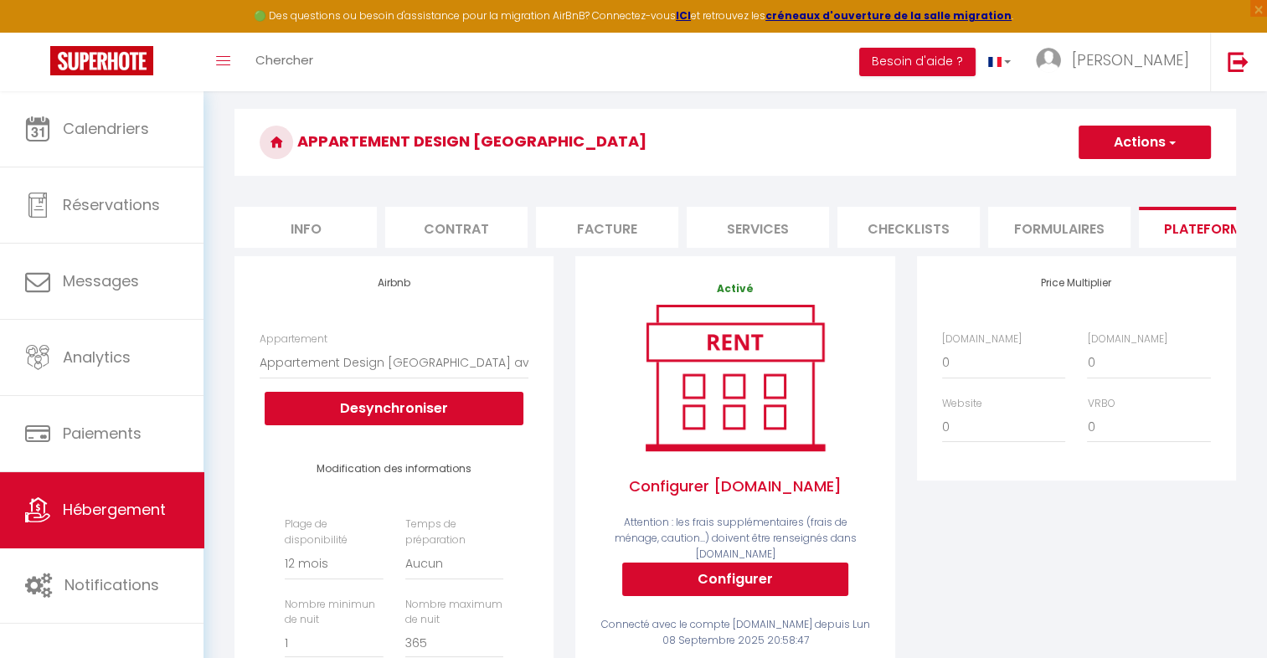
scroll to position [50, 0]
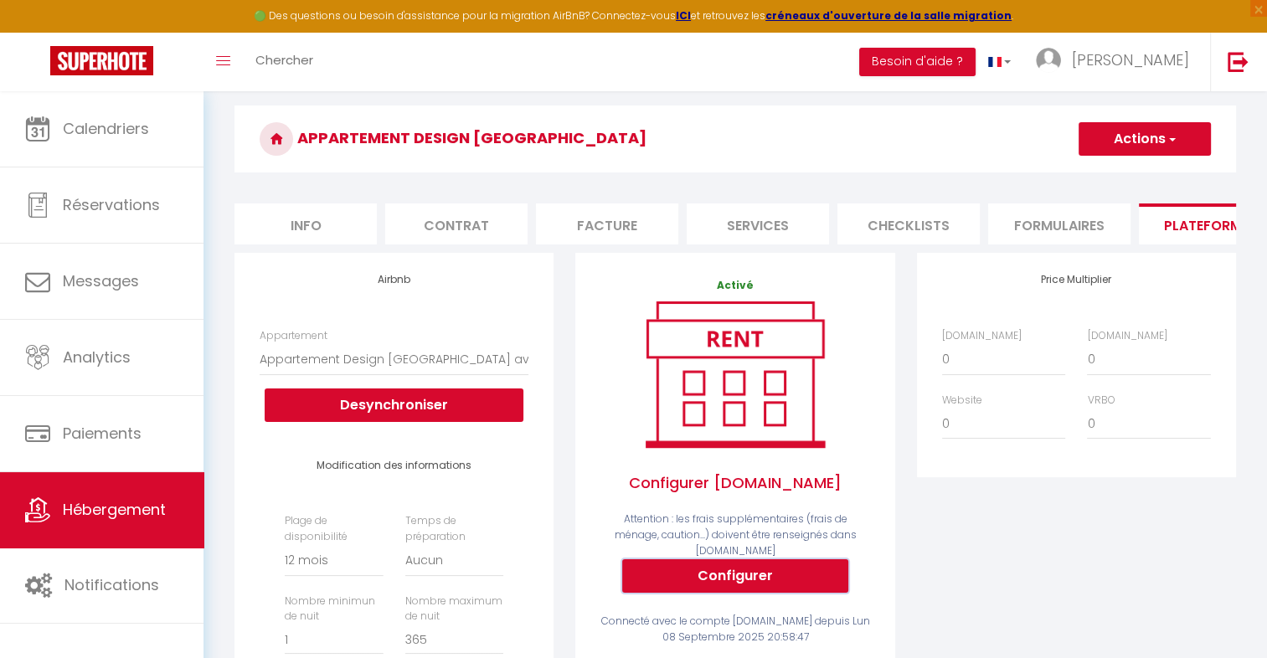
click at [743, 578] on button "Configurer" at bounding box center [735, 575] width 226 height 33
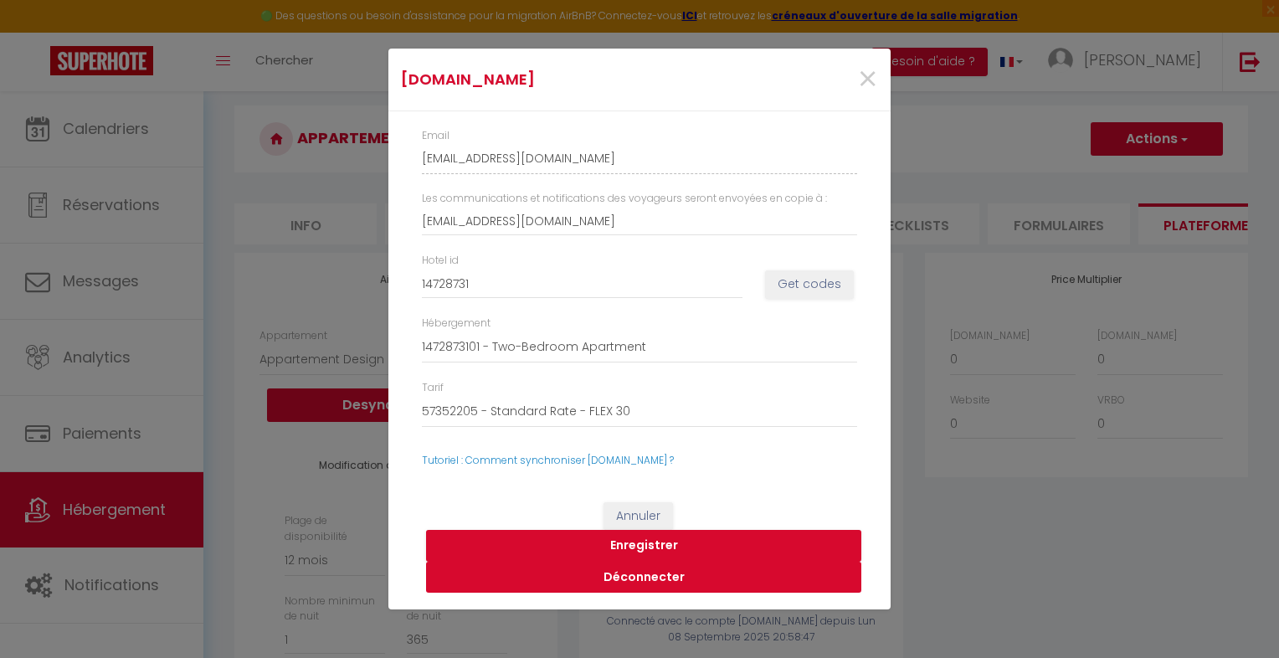
click at [686, 581] on button "Déconnecter" at bounding box center [643, 578] width 435 height 32
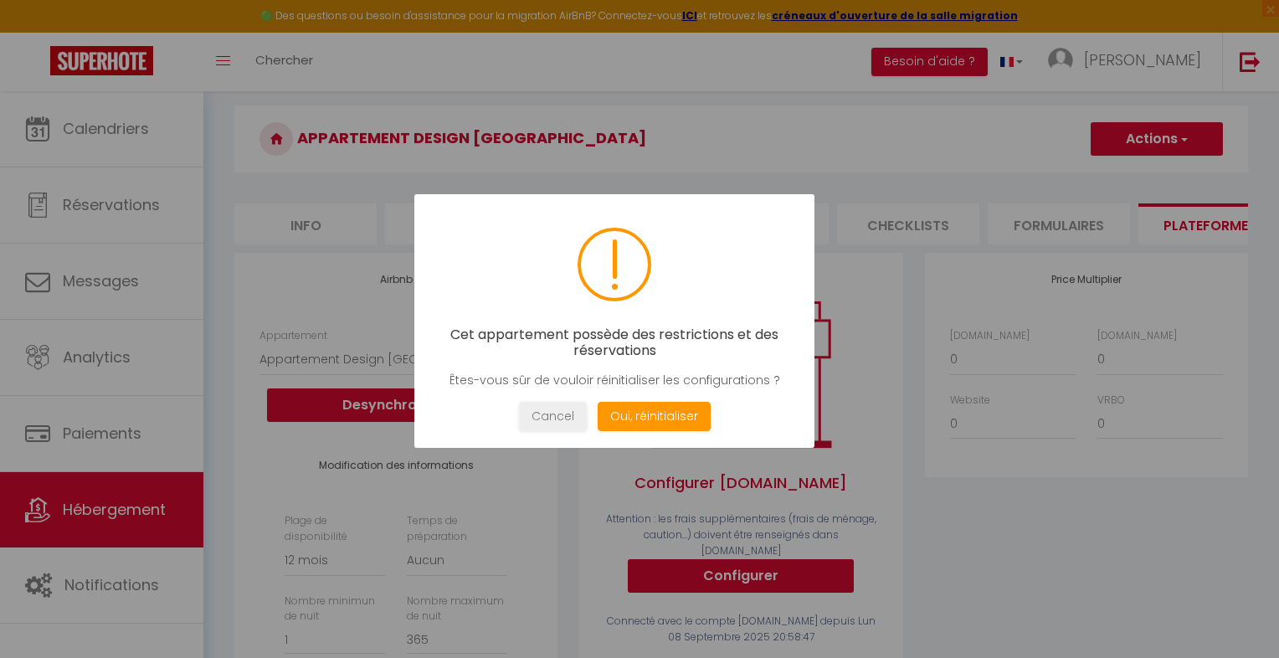
drag, startPoint x: 671, startPoint y: 413, endPoint x: 770, endPoint y: 604, distance: 216.1
click at [671, 413] on button "Oui, réinitialiser" at bounding box center [654, 416] width 113 height 29
select select
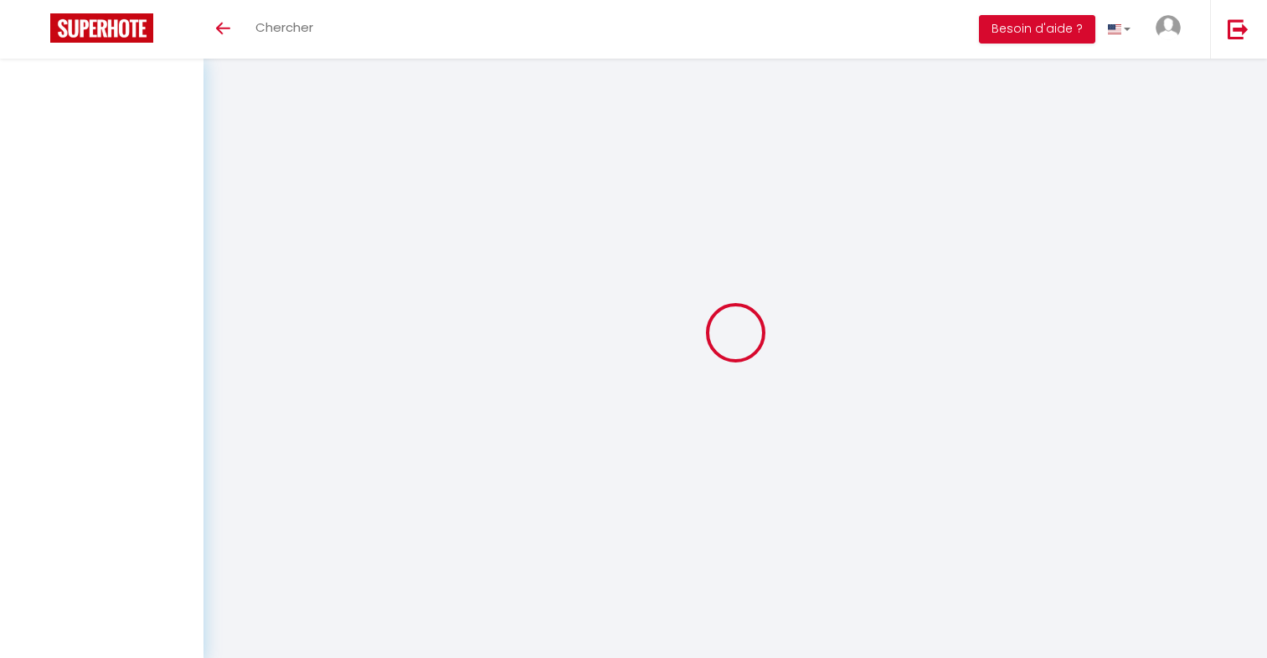
select select
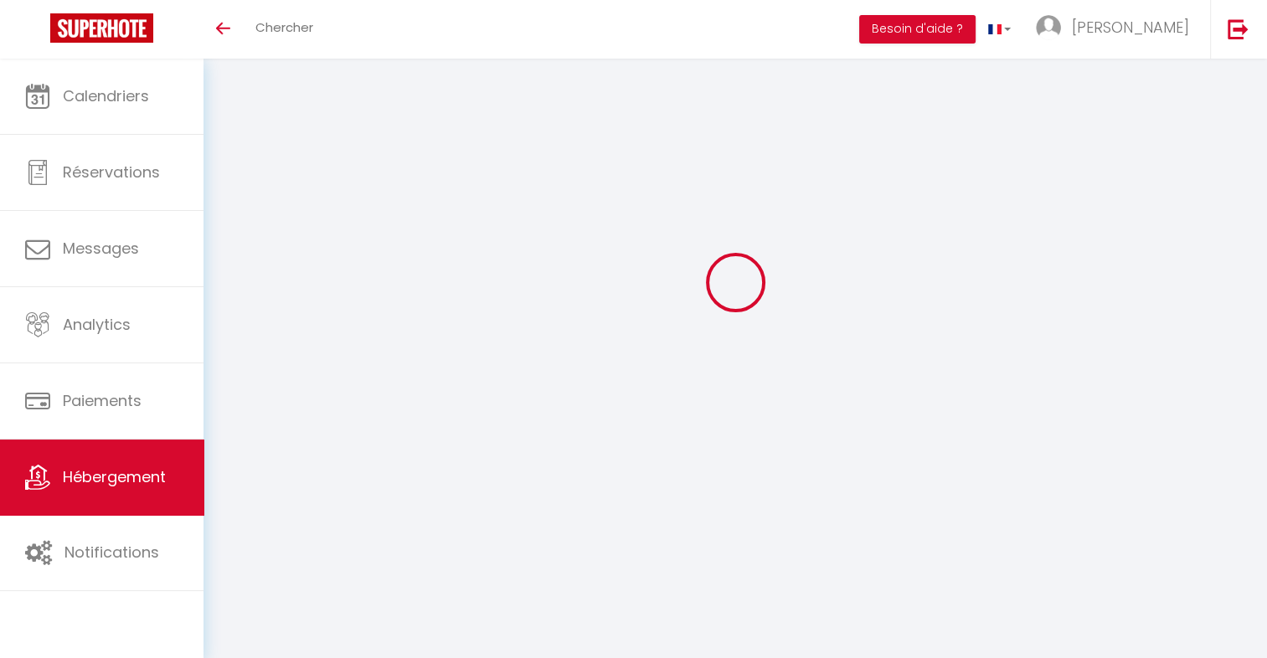
select select
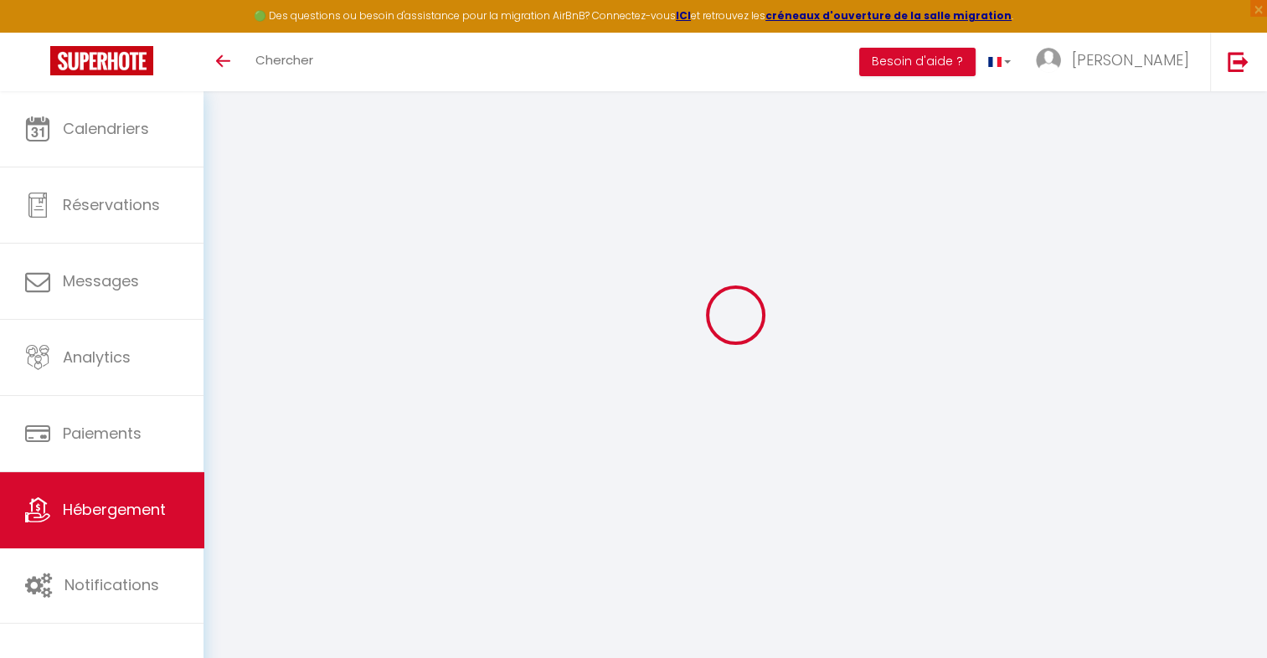
scroll to position [83, 0]
select select
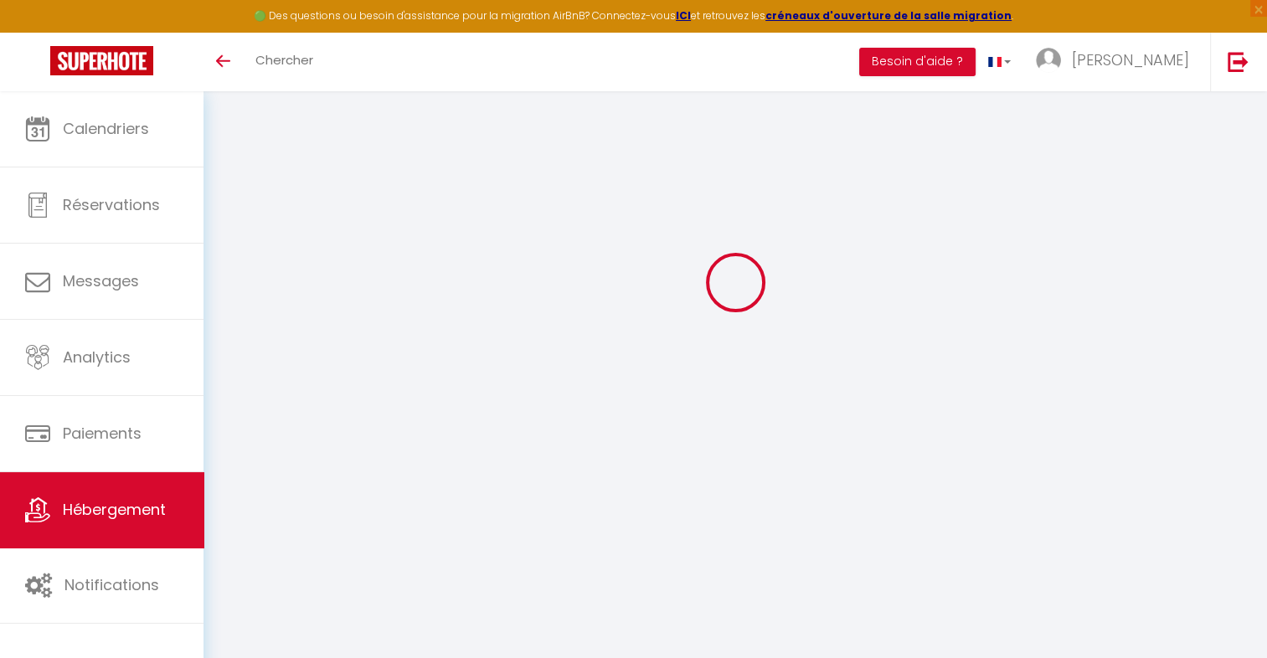
type input "[EMAIL_ADDRESS][DOMAIN_NAME]"
select select
select select "9060-1473820468541734084"
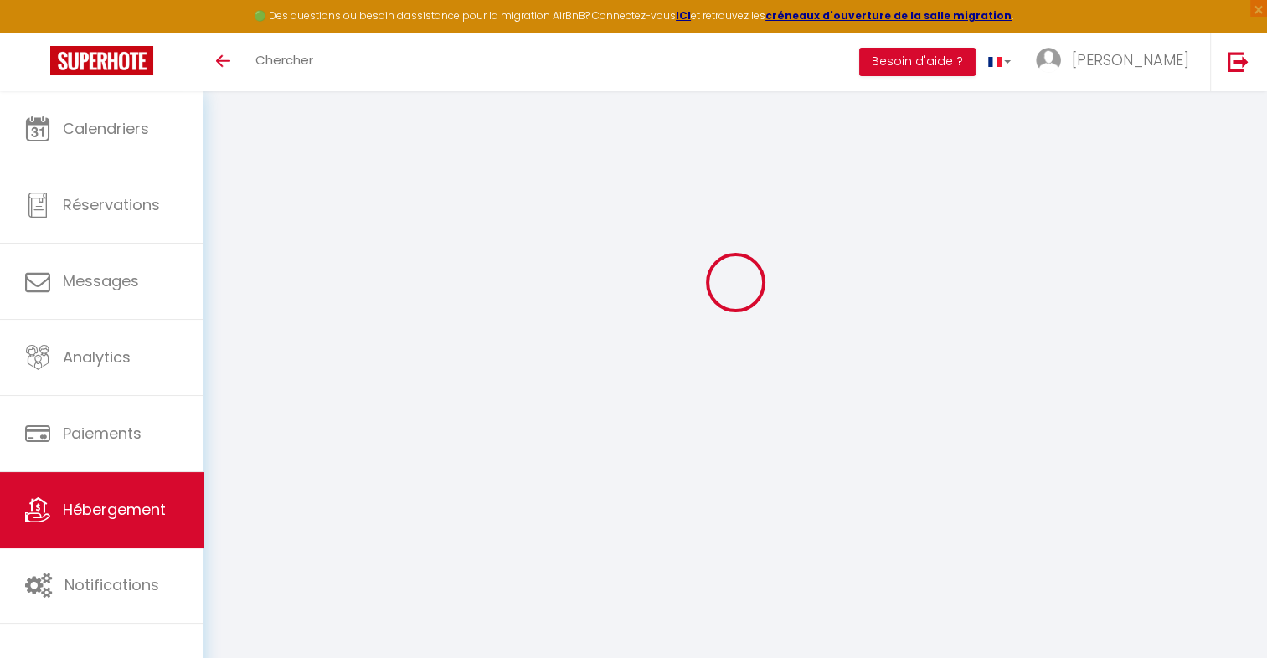
select select
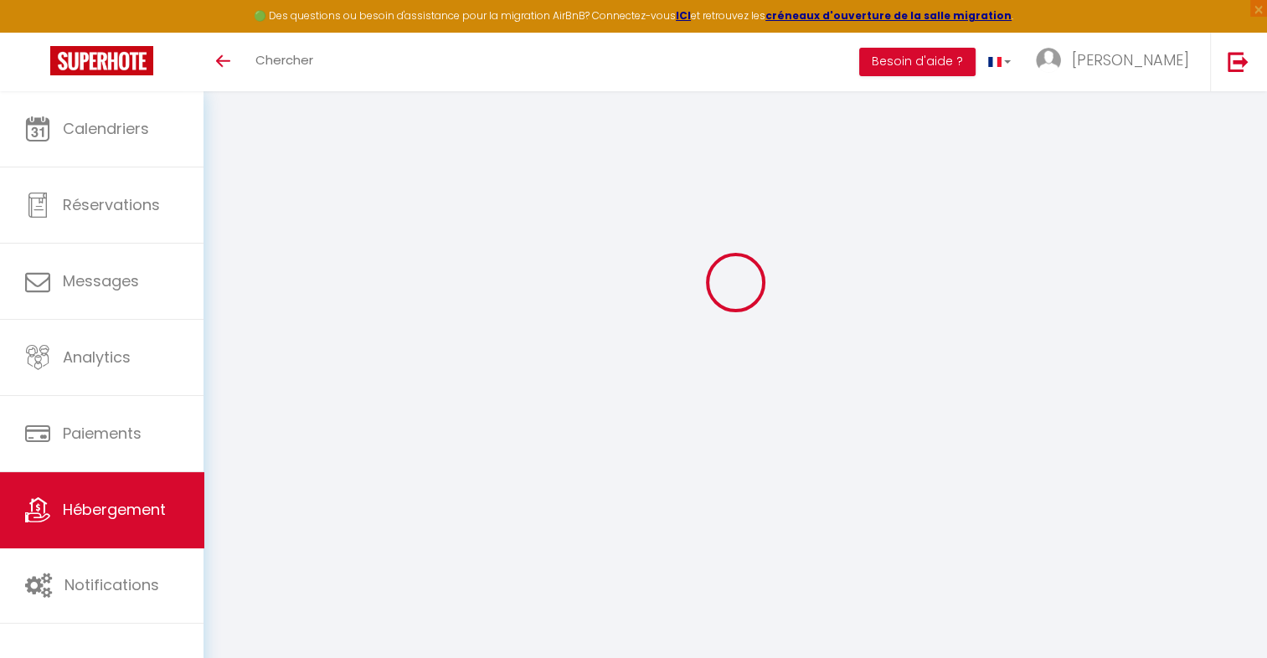
select select
select select "365"
select select "EUR"
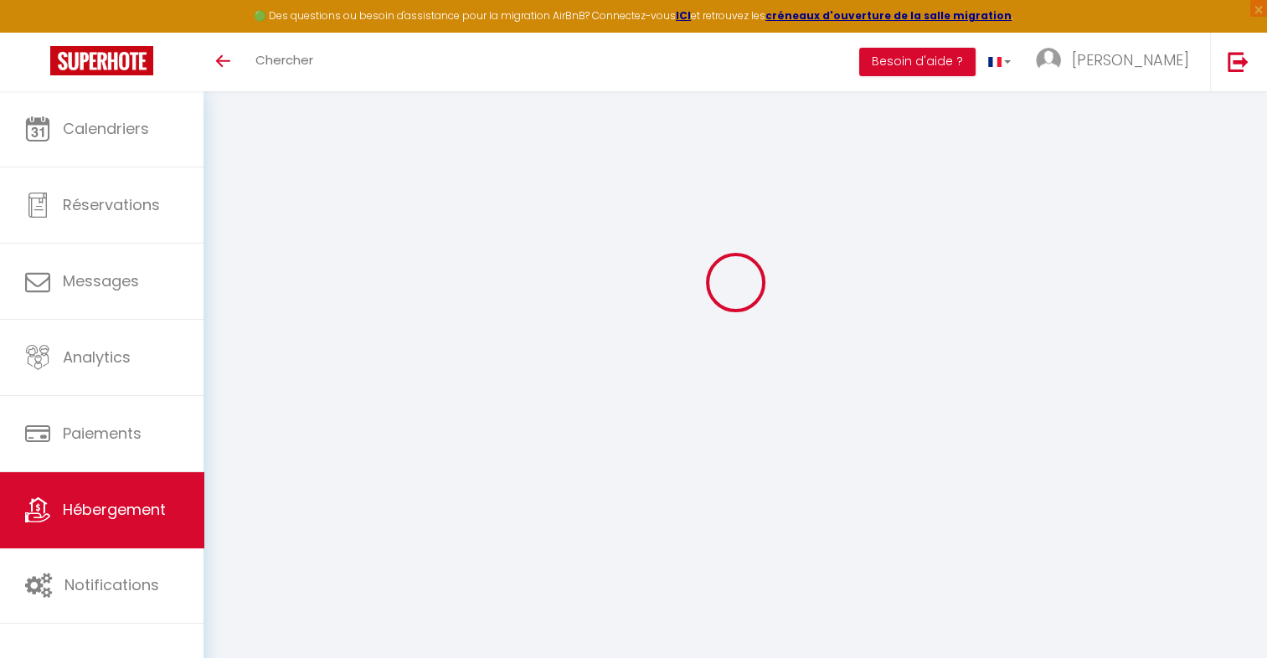
select select
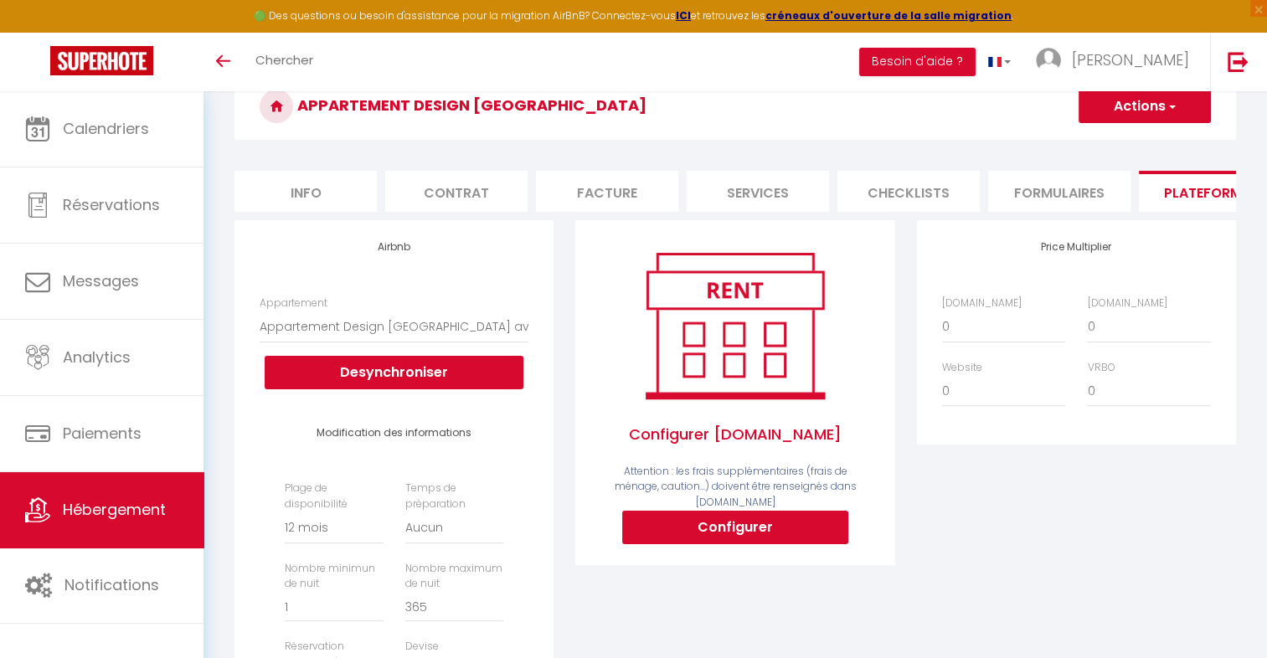
select select
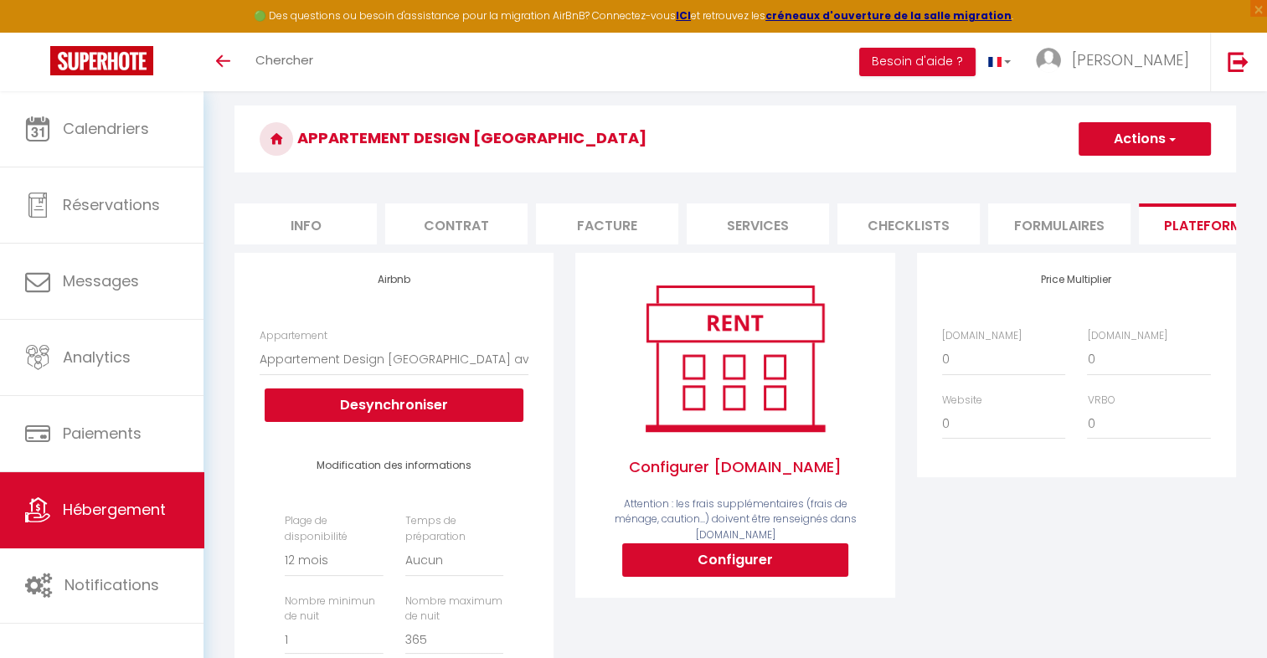
scroll to position [0, 0]
click at [752, 564] on button "Configurer" at bounding box center [735, 559] width 226 height 33
select select
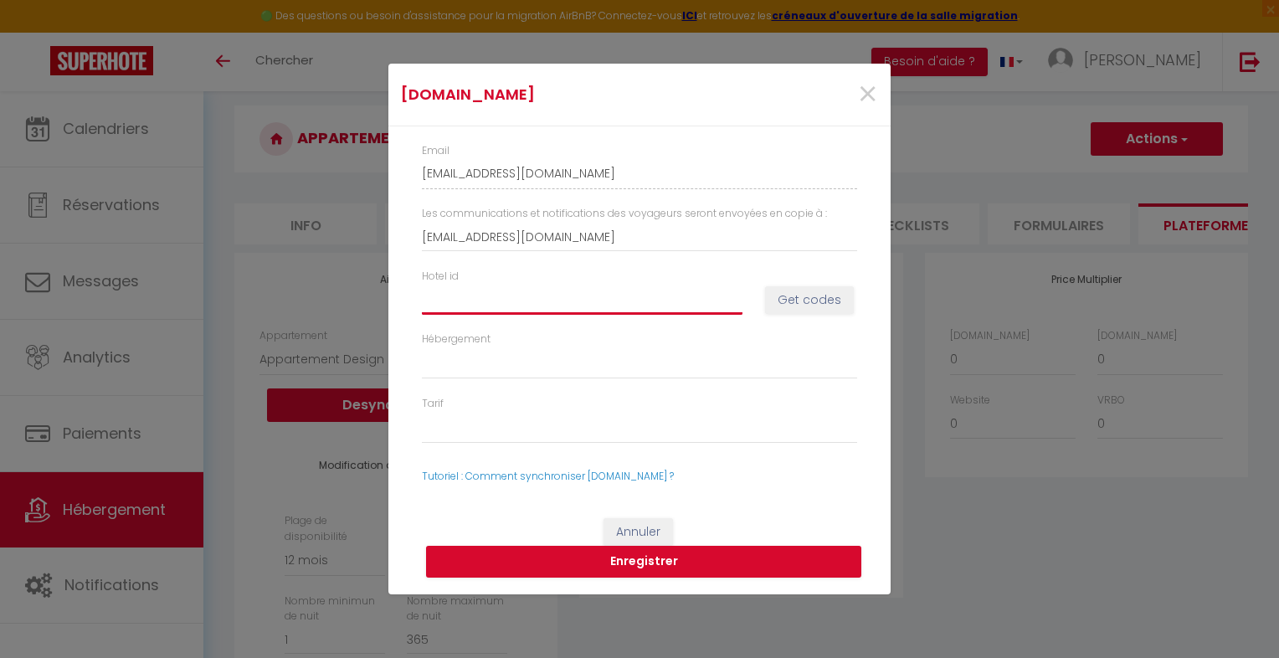
click at [499, 305] on input "Hotel id" at bounding box center [582, 300] width 321 height 30
type input "1"
select select
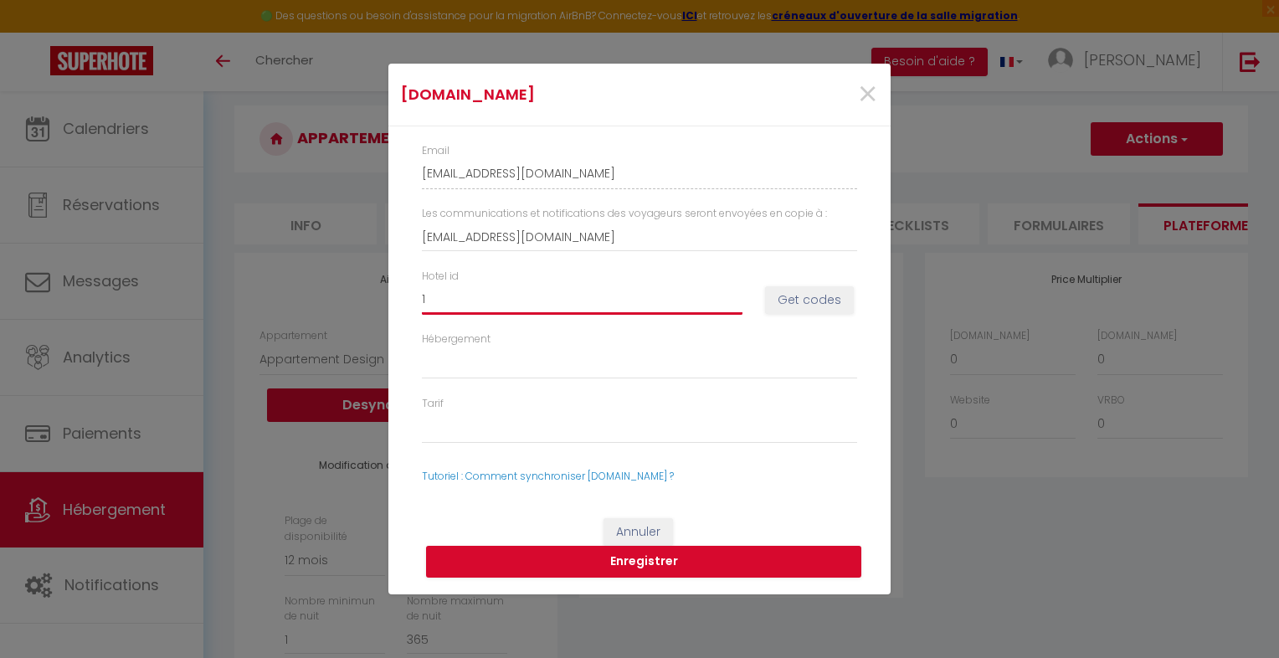
type input "14"
select select
type input "147"
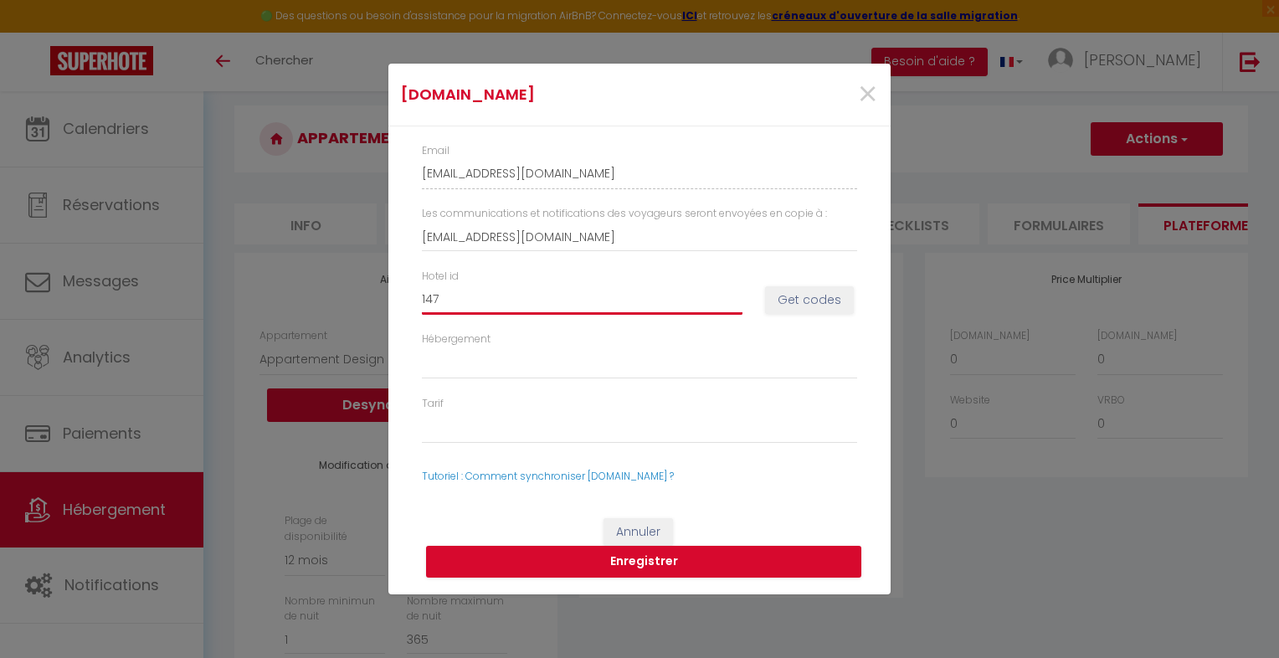
select select
type input "1472"
select select
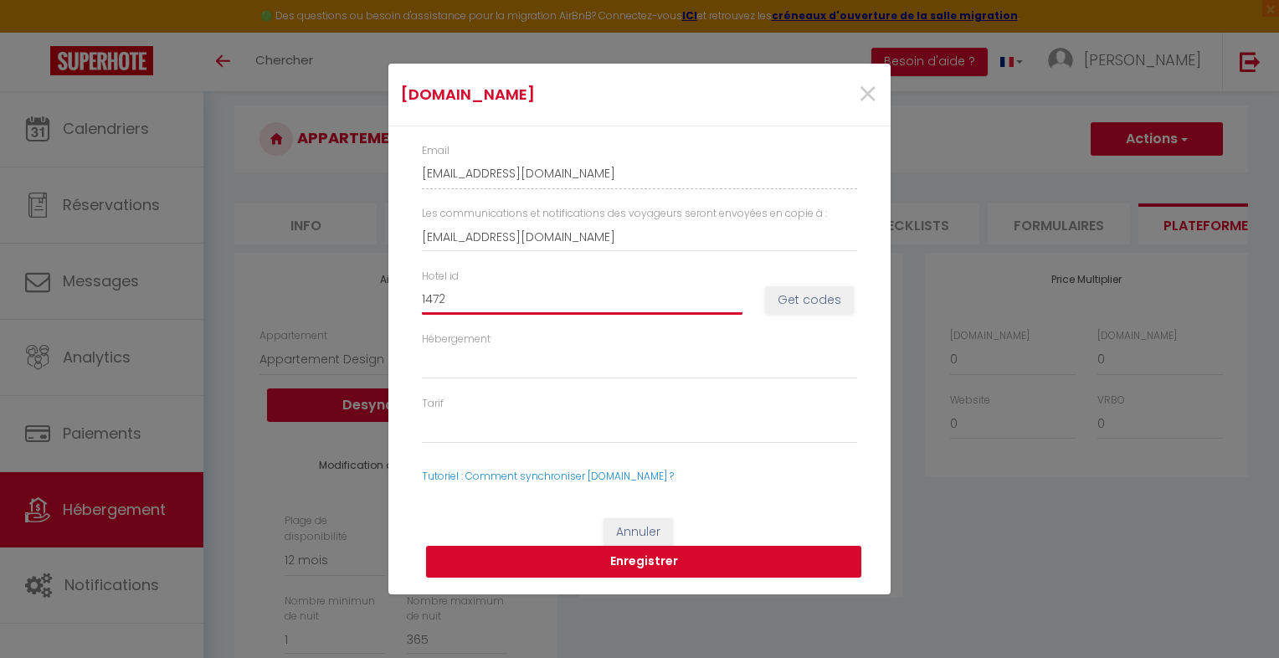
select select
type input "14728"
select select
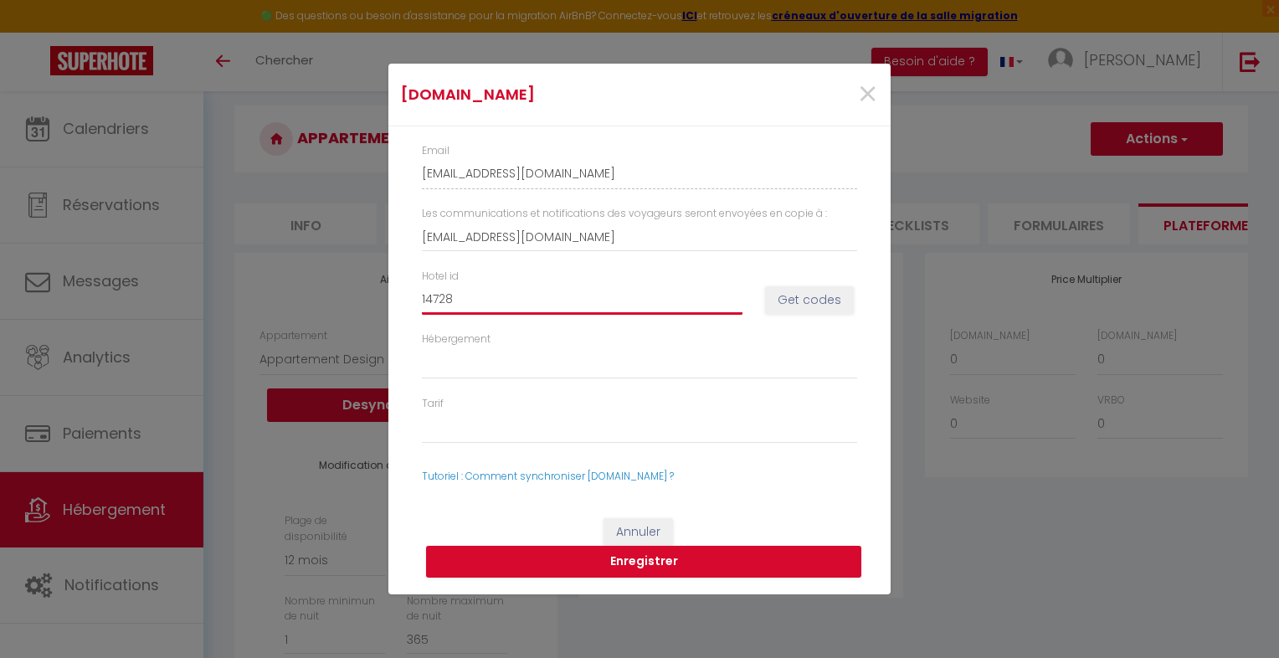
select select
type input "147287"
select select
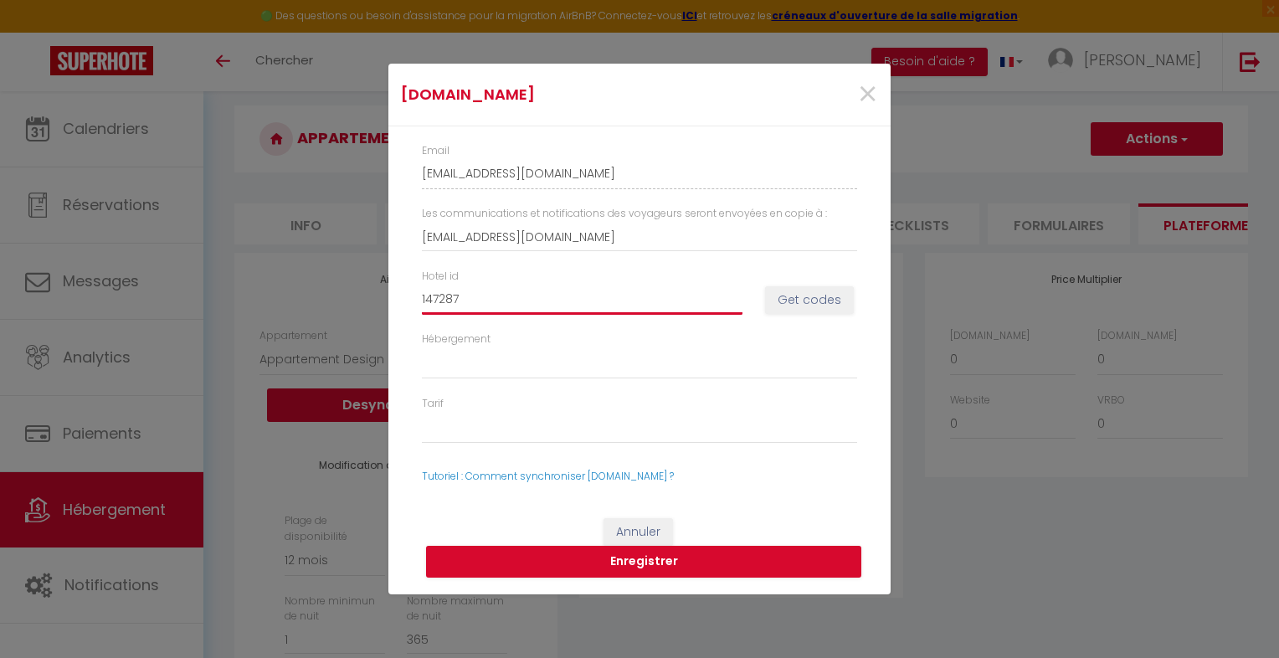
type input "1472873"
select select
type input "14728731"
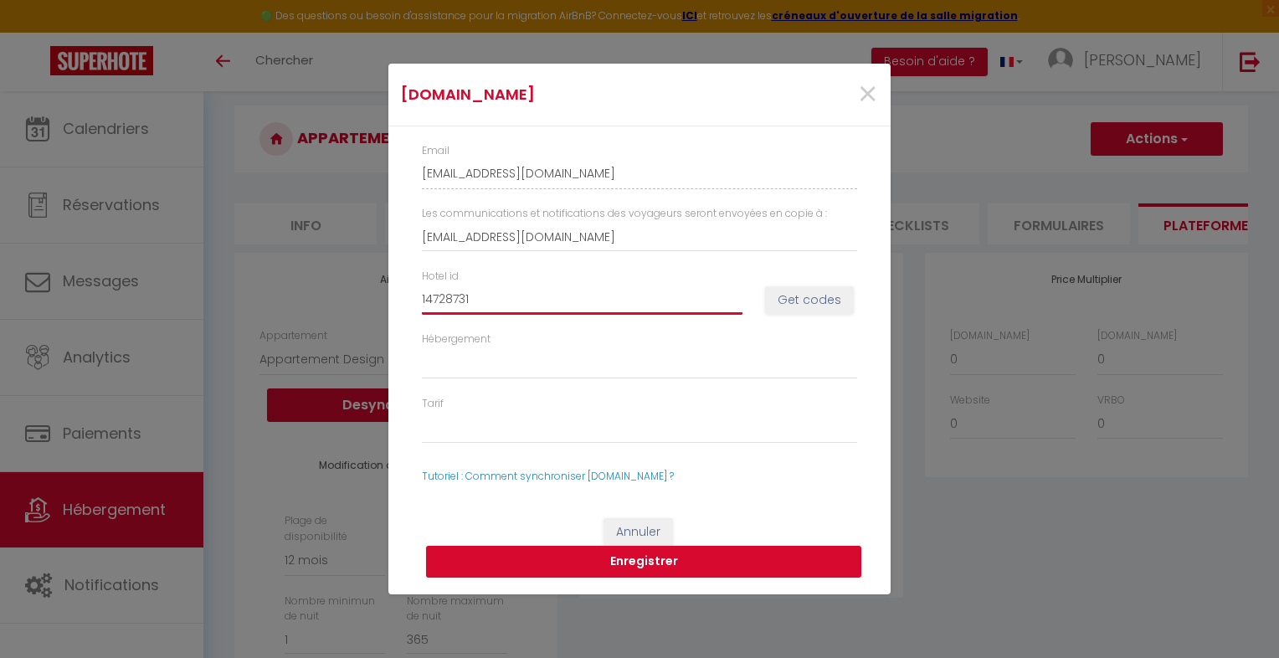
select select
type input "14728731"
click at [823, 303] on button "Get codes" at bounding box center [809, 300] width 89 height 28
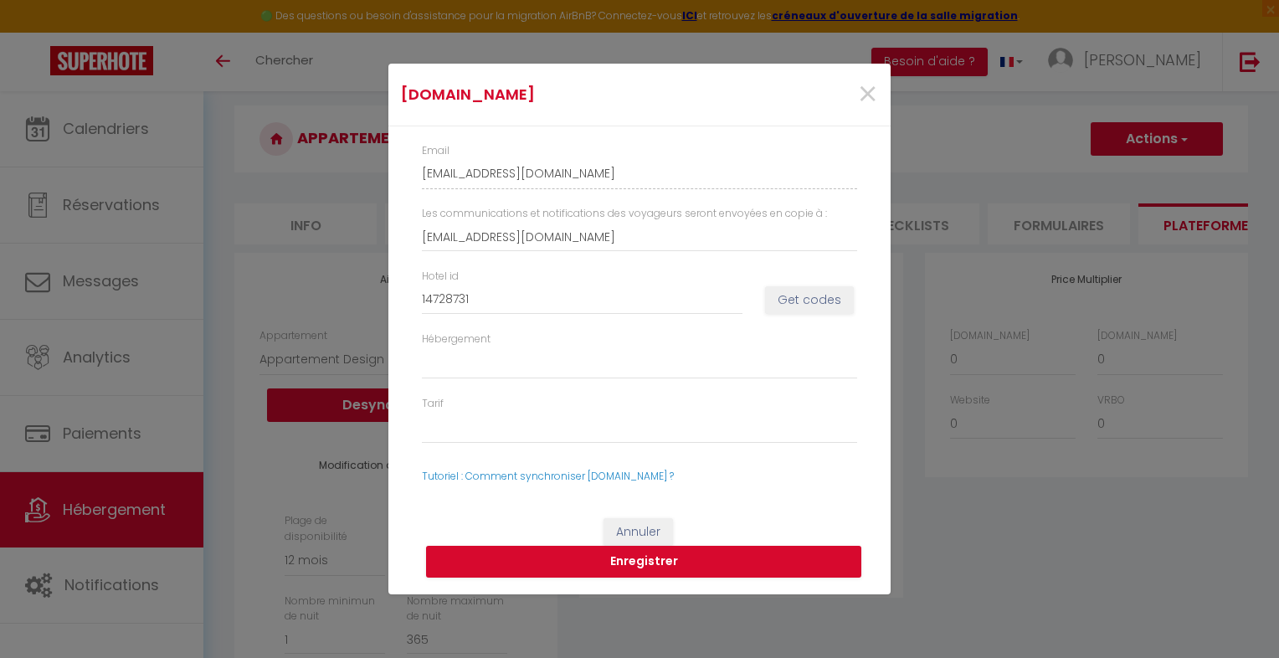
select select
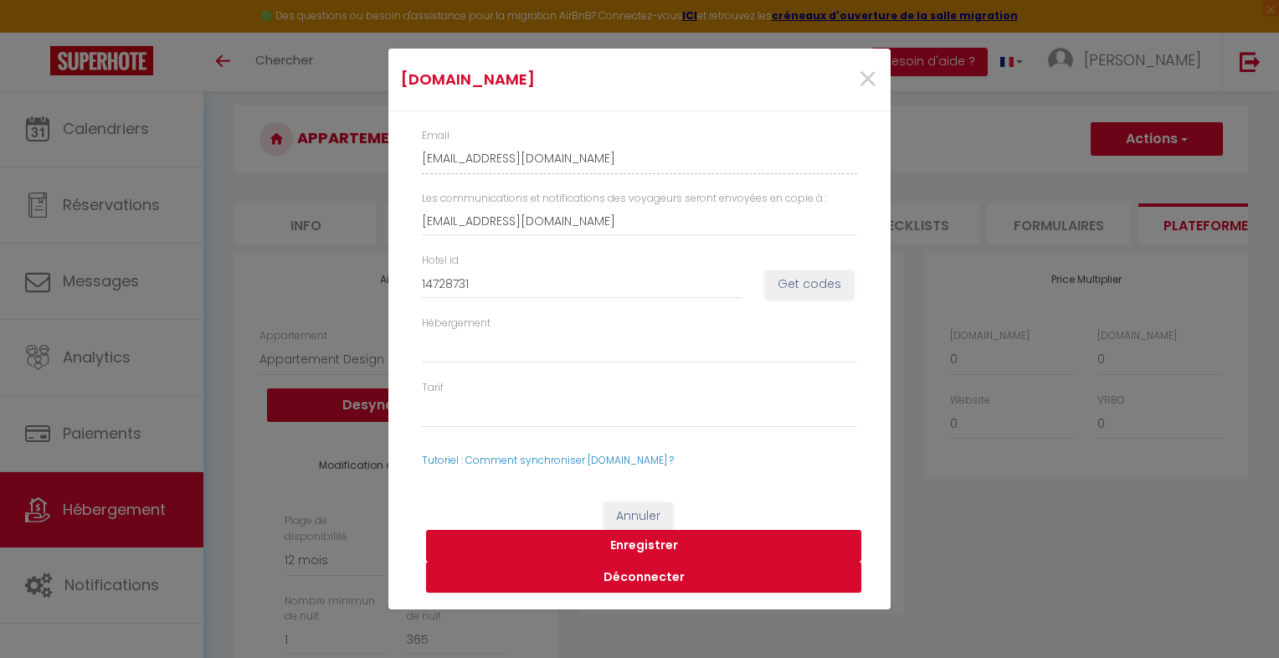
click at [654, 548] on button "Enregistrer" at bounding box center [643, 546] width 435 height 32
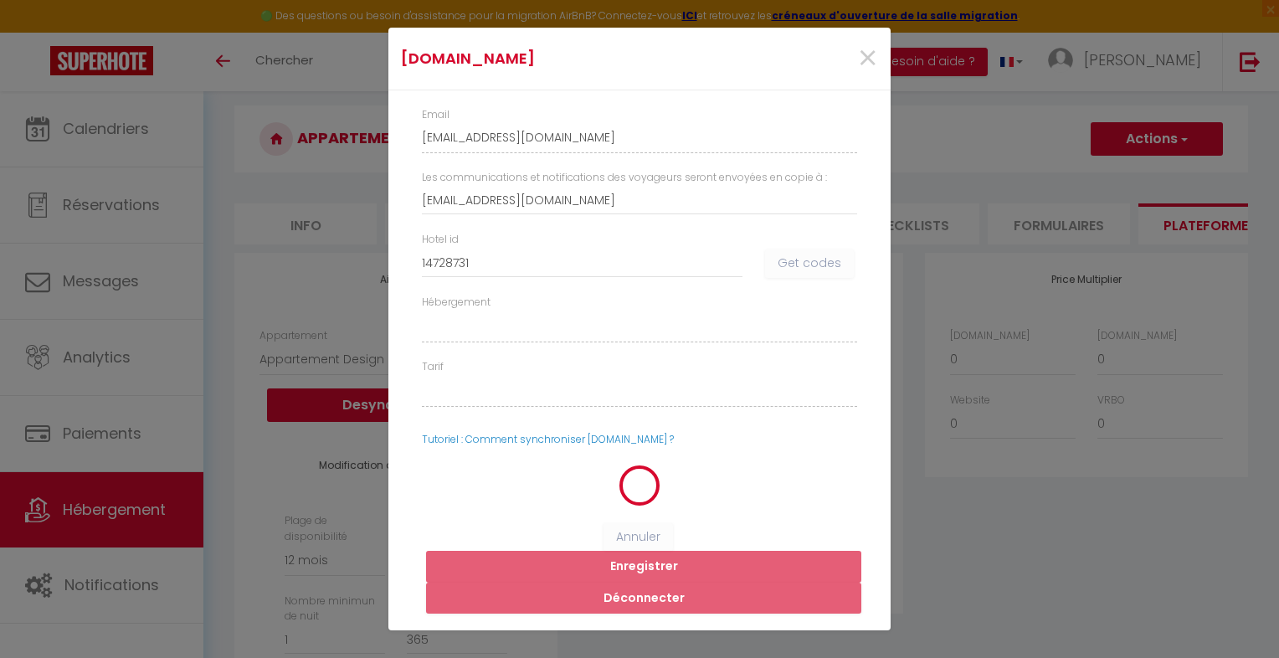
select select
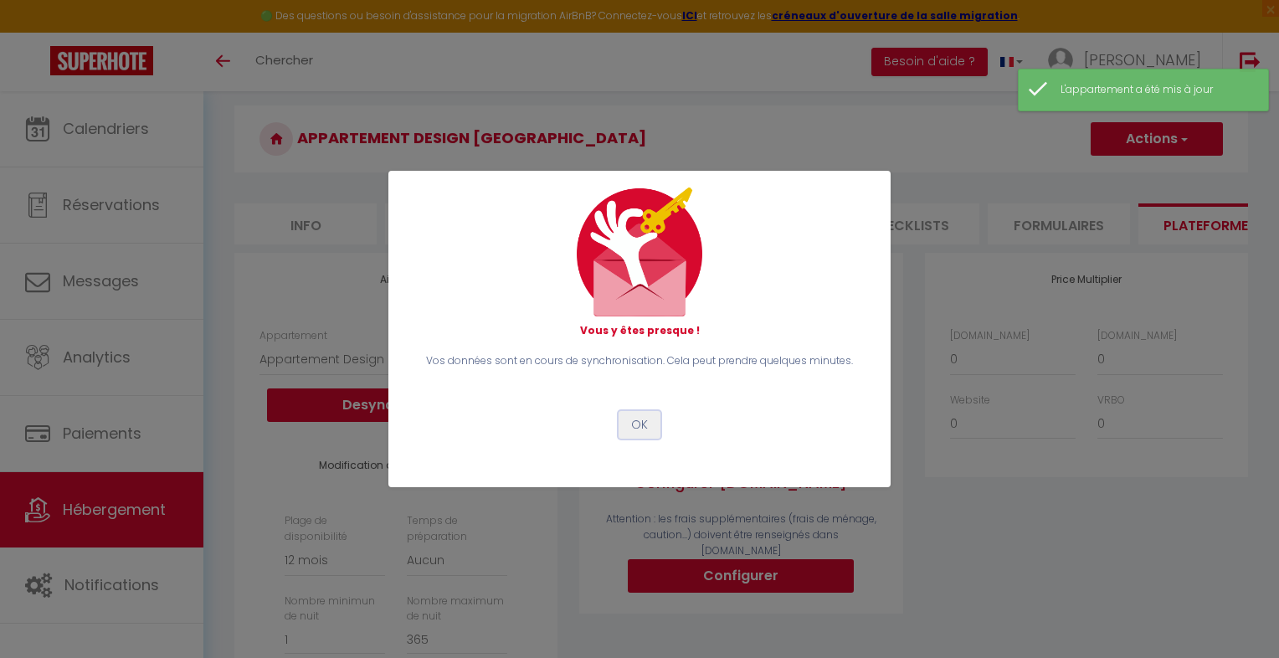
click at [642, 432] on button "OK" at bounding box center [640, 425] width 42 height 28
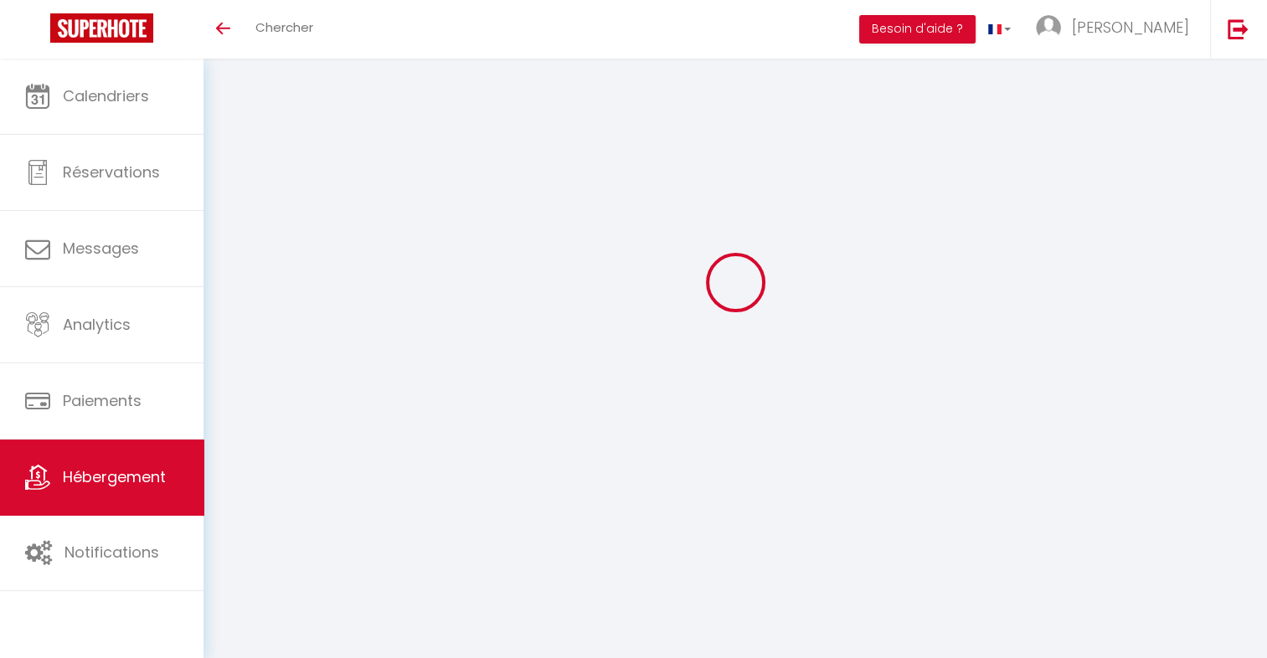
scroll to position [83, 0]
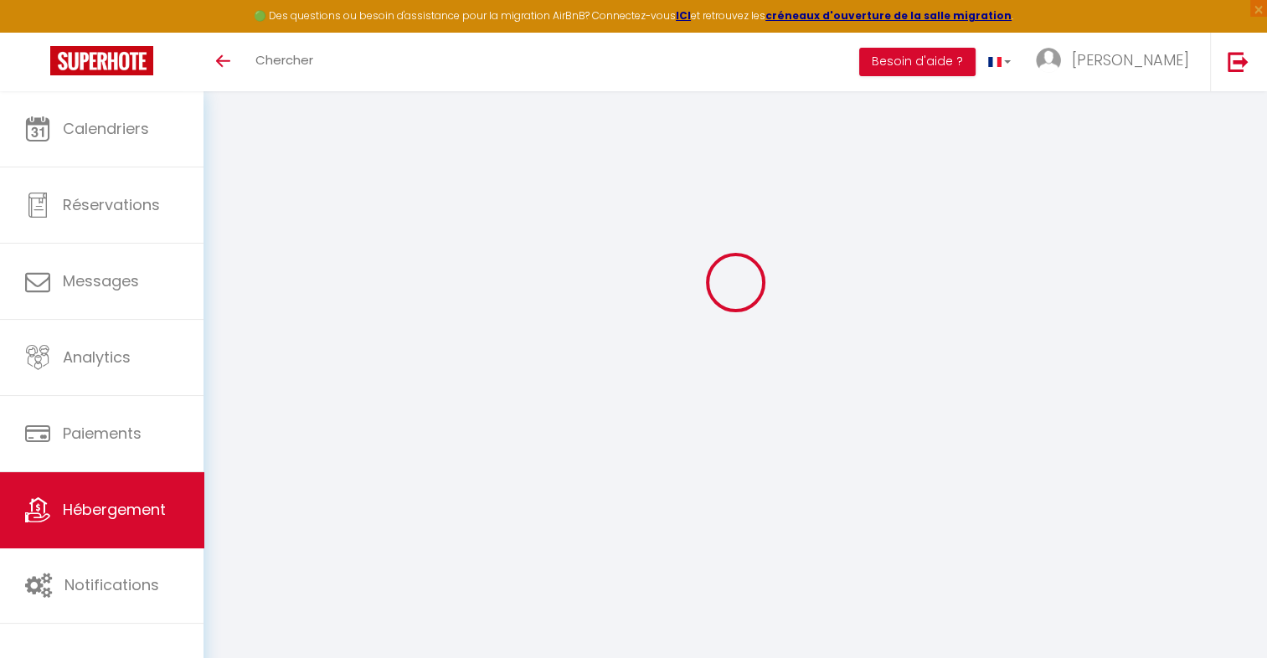
select select "9060-1473820468541734084"
select select "365"
select select "EUR"
select select
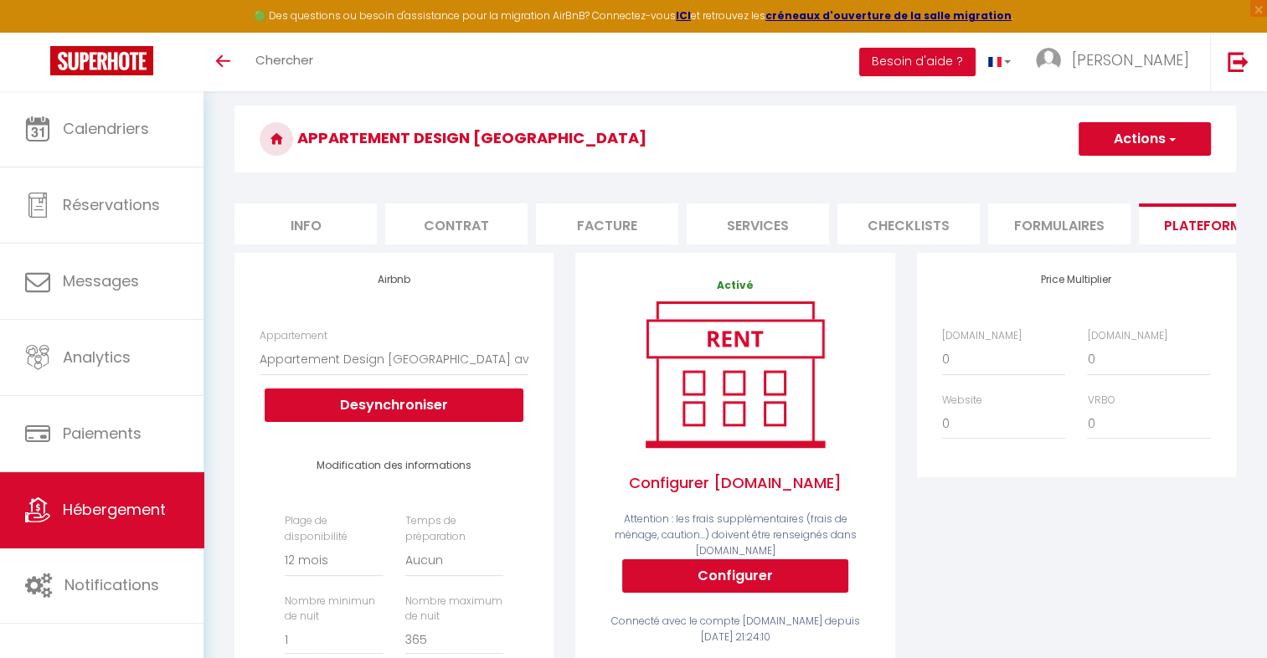
scroll to position [0, 0]
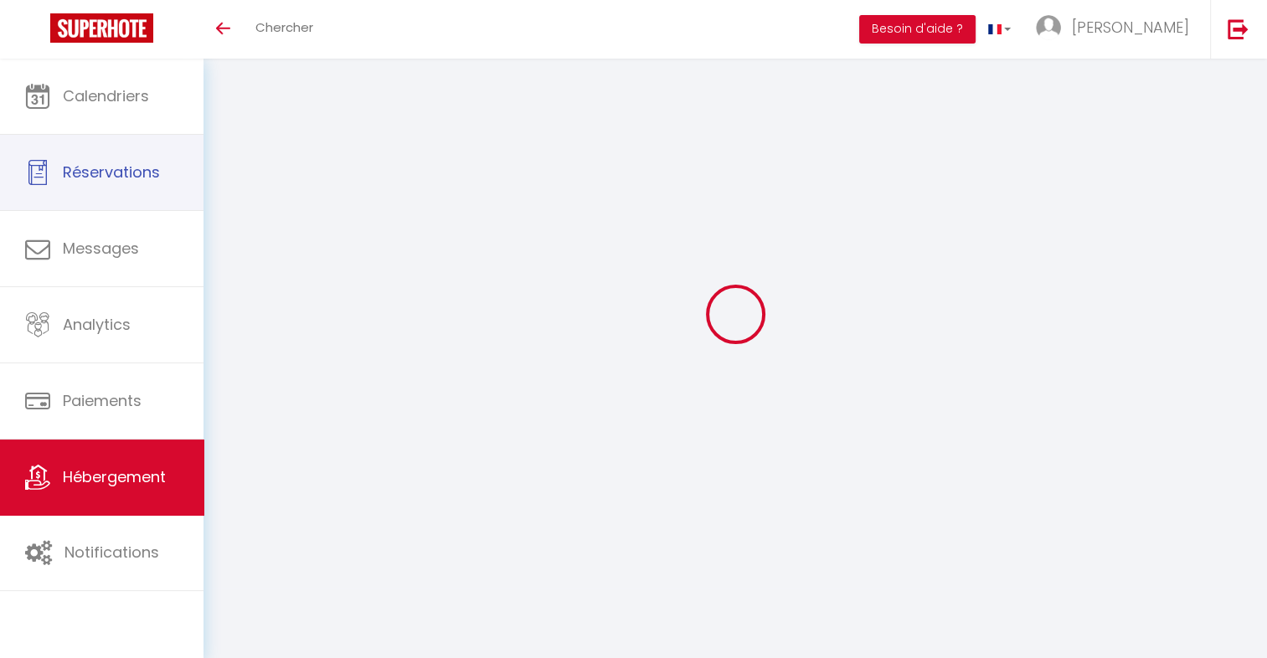
scroll to position [50, 0]
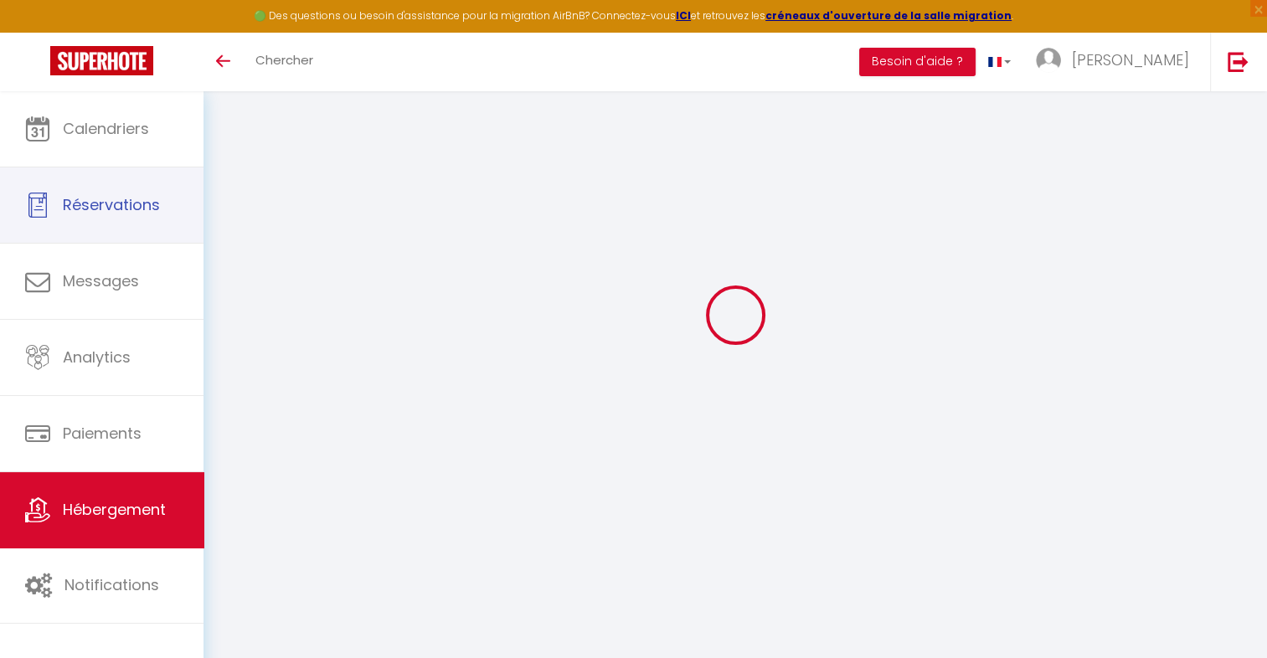
select select "365"
select select "EUR"
select select
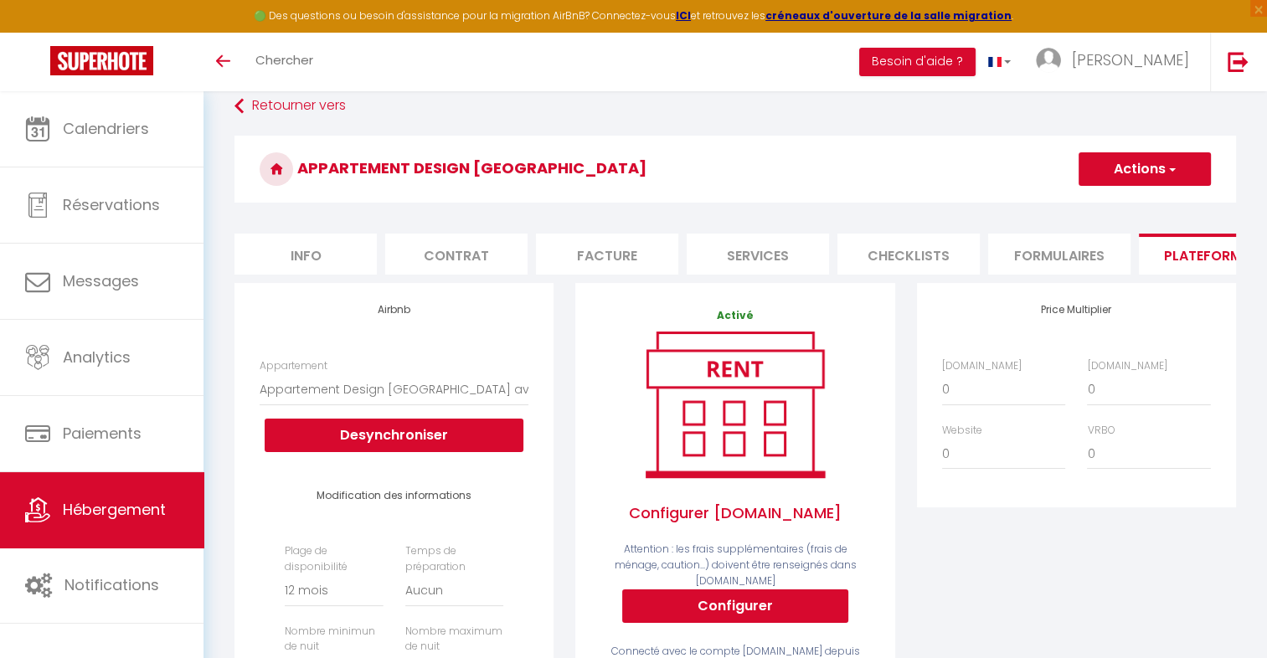
scroll to position [3, 0]
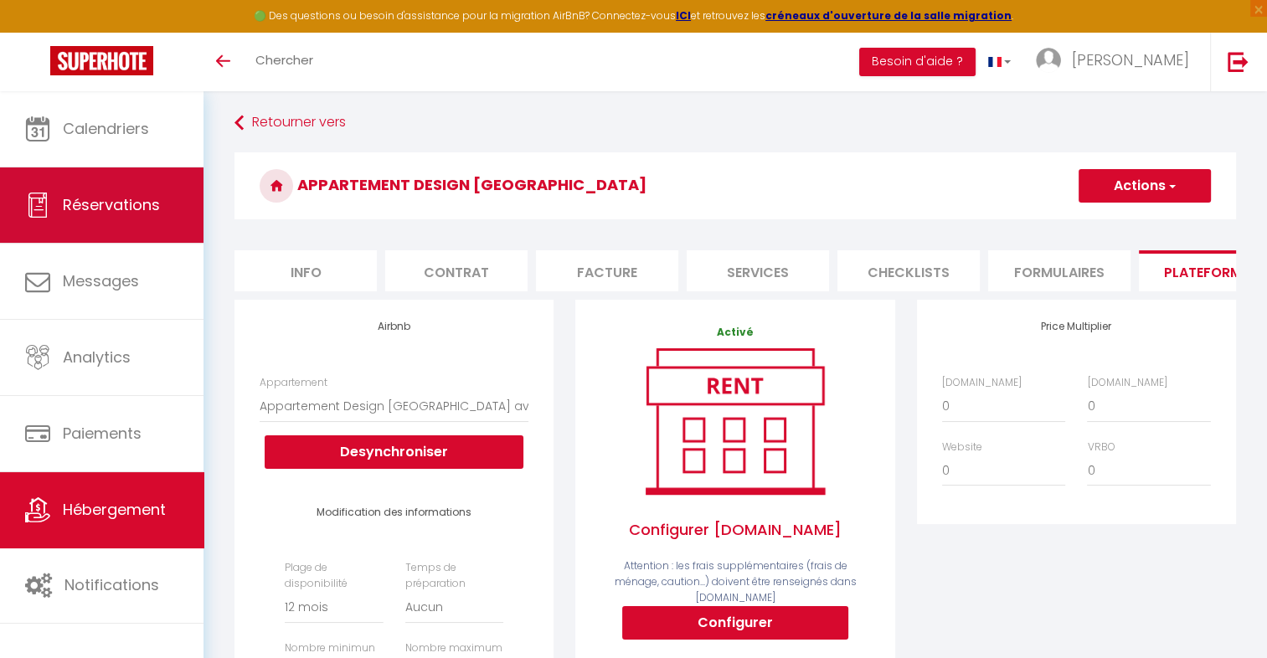
click at [94, 194] on span "Réservations" at bounding box center [111, 204] width 97 height 21
select select "not_cancelled"
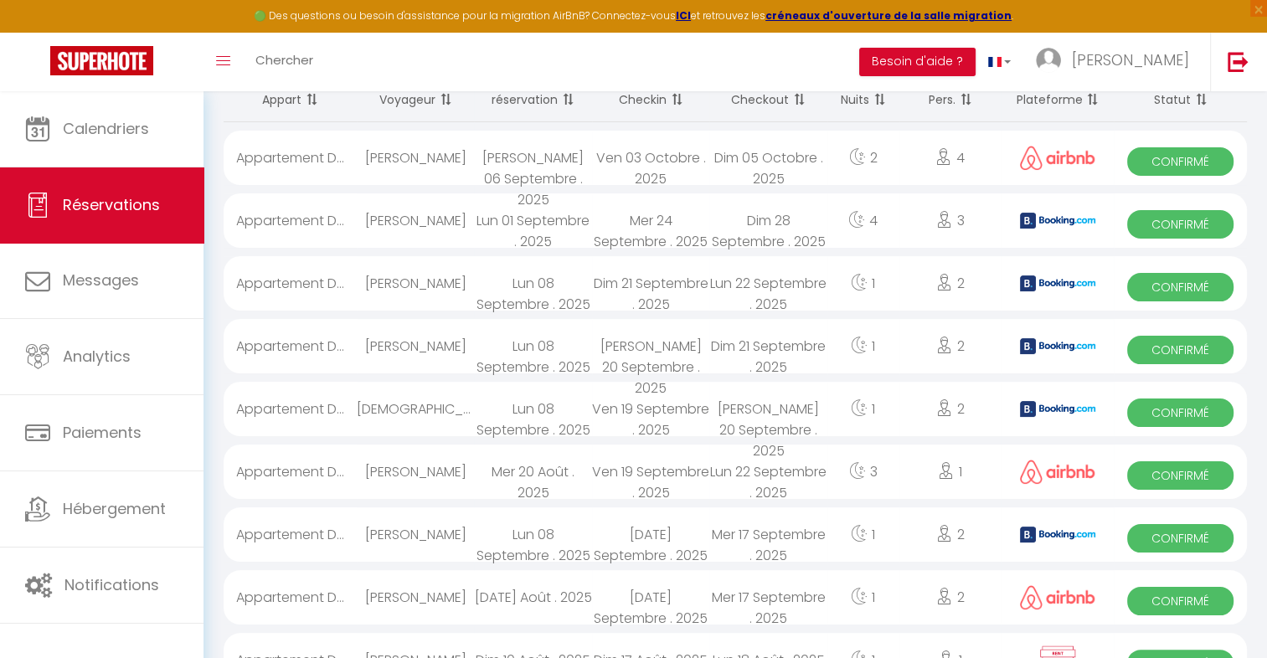
scroll to position [147, 0]
